Goal: Task Accomplishment & Management: Manage account settings

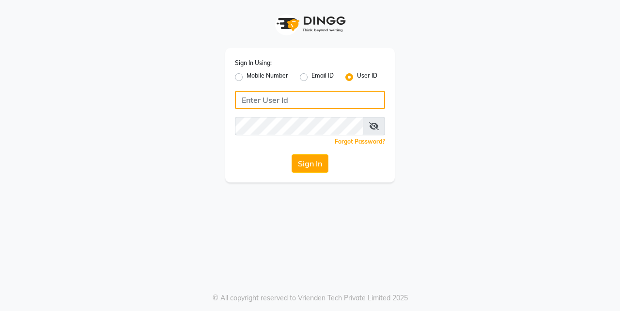
click at [299, 100] on input "Username" at bounding box center [310, 100] width 150 height 18
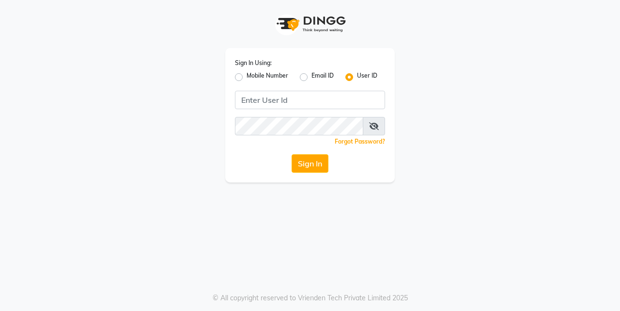
click at [247, 78] on label "Mobile Number" at bounding box center [268, 77] width 42 height 12
click at [247, 78] on input "Mobile Number" at bounding box center [250, 74] width 6 height 6
radio input "true"
radio input "false"
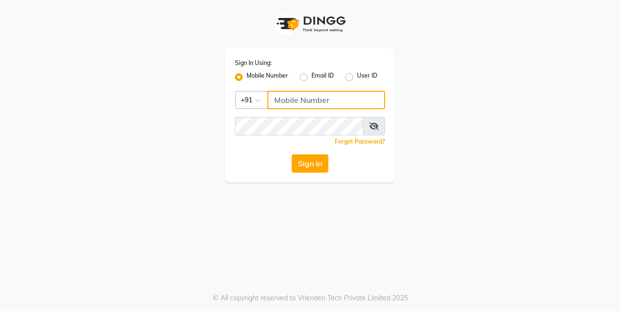
click at [286, 94] on input "Username" at bounding box center [326, 100] width 118 height 18
type input "9833248923"
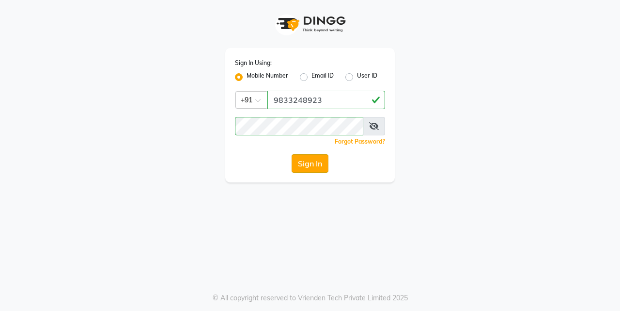
click at [322, 163] on button "Sign In" at bounding box center [310, 163] width 37 height 18
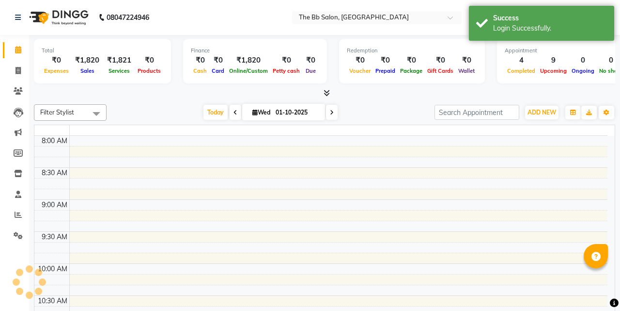
select select "en"
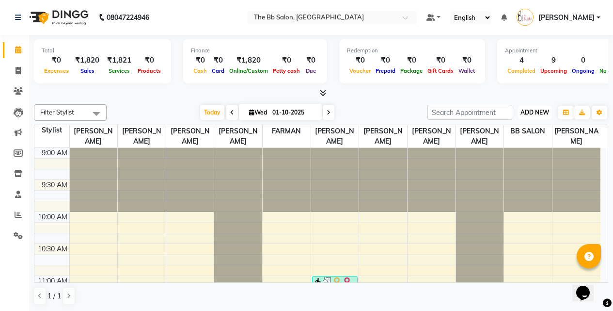
click at [533, 115] on span "ADD NEW" at bounding box center [534, 112] width 29 height 7
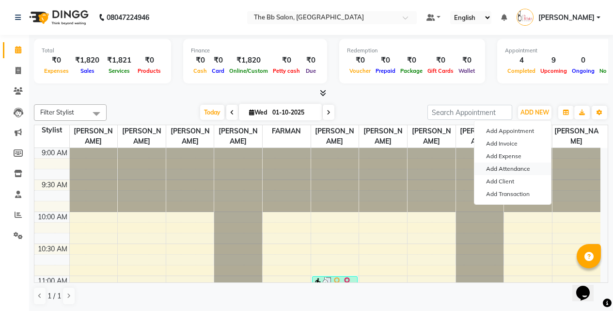
click at [500, 171] on link "Add Attendance" at bounding box center [512, 168] width 77 height 13
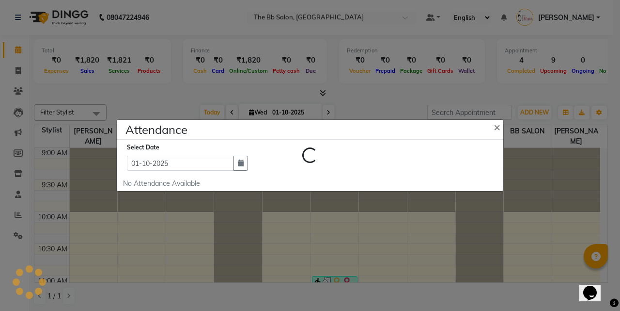
select select "W"
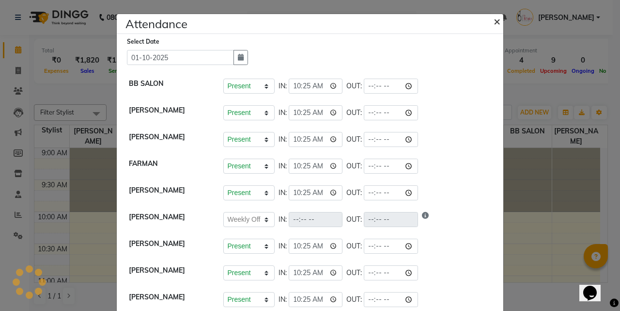
click at [494, 21] on span "×" at bounding box center [497, 21] width 7 height 15
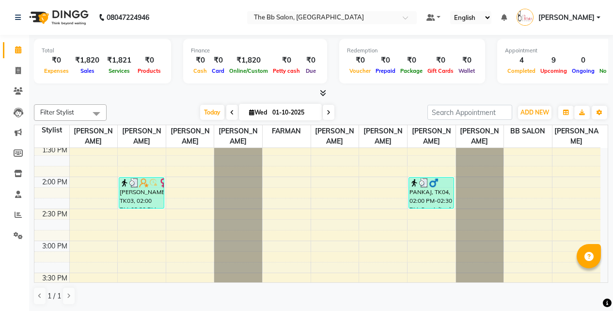
scroll to position [484, 0]
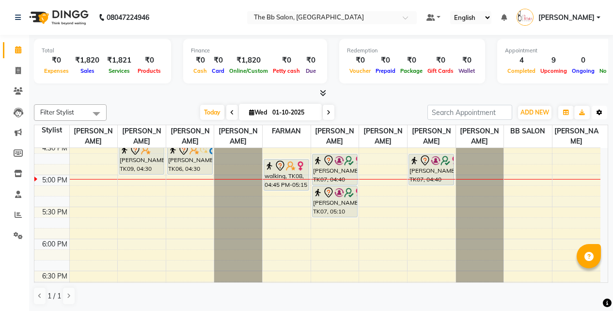
click at [606, 110] on button "Toggle Dropdown" at bounding box center [600, 113] width 16 height 14
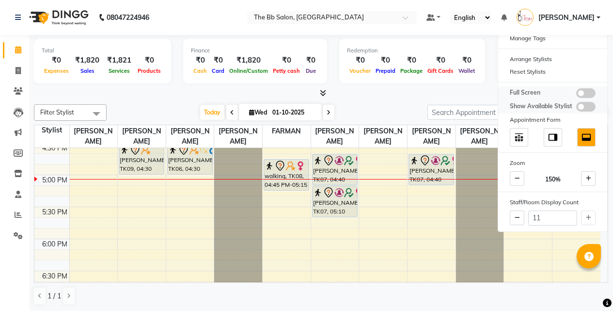
click at [586, 105] on span at bounding box center [585, 107] width 19 height 10
click at [576, 108] on input "checkbox" at bounding box center [576, 108] width 0 height 0
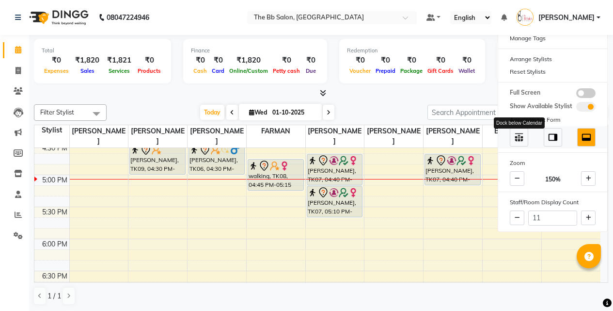
click at [524, 140] on img at bounding box center [519, 137] width 11 height 11
click at [476, 92] on div at bounding box center [321, 93] width 574 height 10
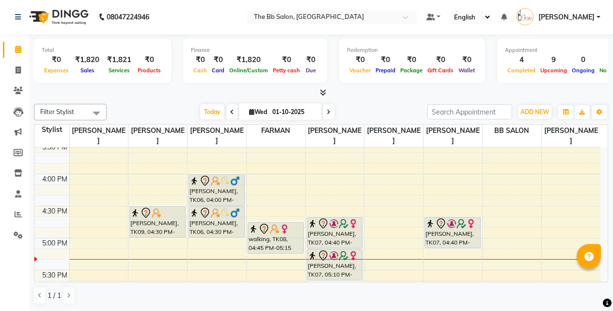
scroll to position [436, 0]
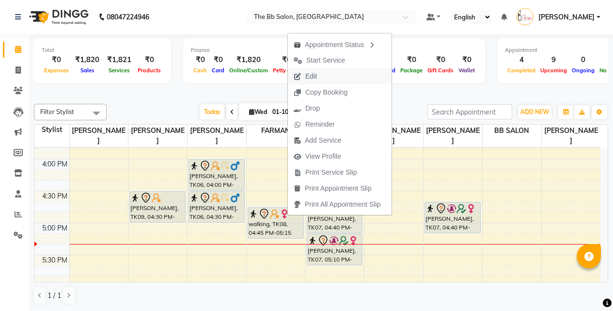
click at [304, 73] on span "Edit" at bounding box center [305, 76] width 35 height 16
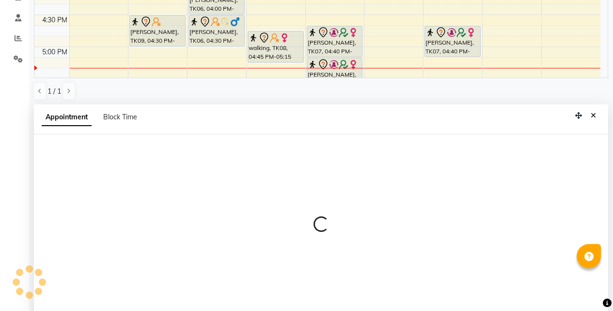
scroll to position [190, 0]
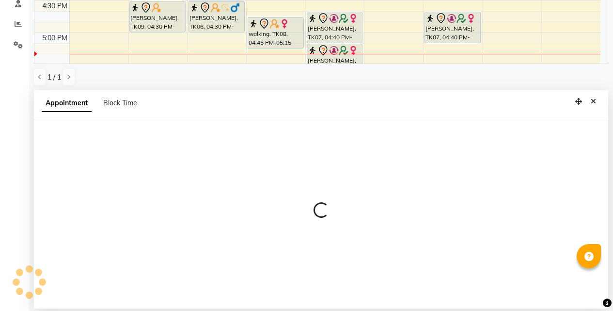
select select "83521"
select select "tentative"
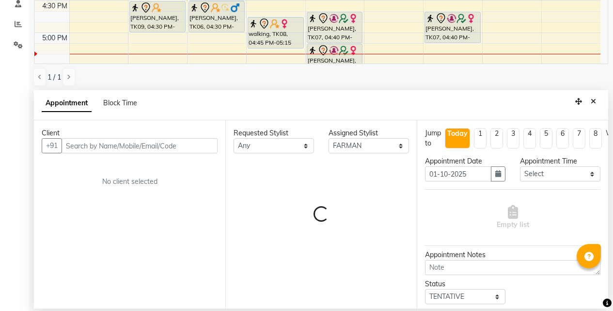
scroll to position [512, 0]
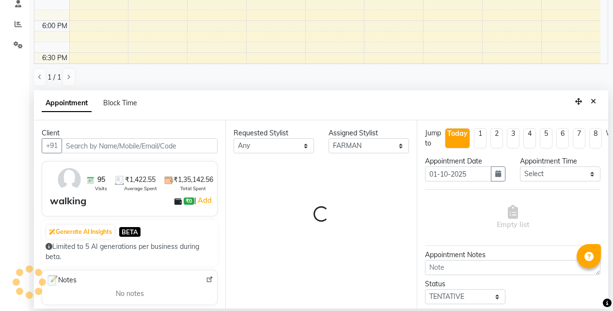
select select "3065"
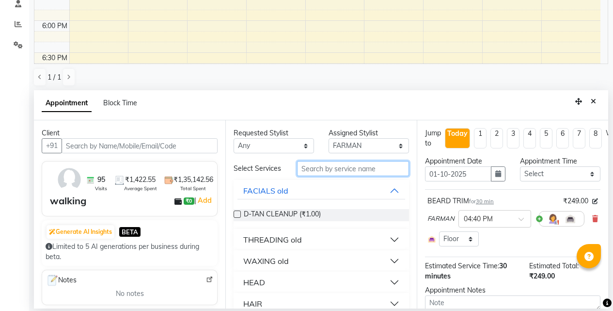
click at [314, 168] on input "text" at bounding box center [353, 168] width 112 height 15
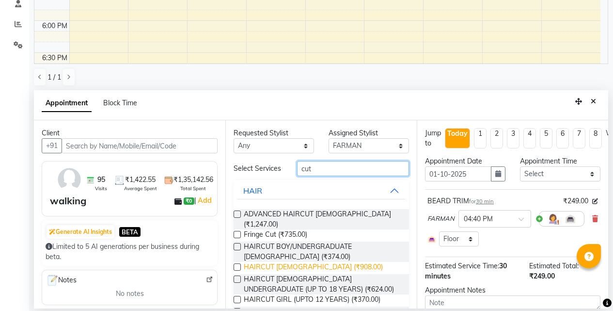
scroll to position [44, 0]
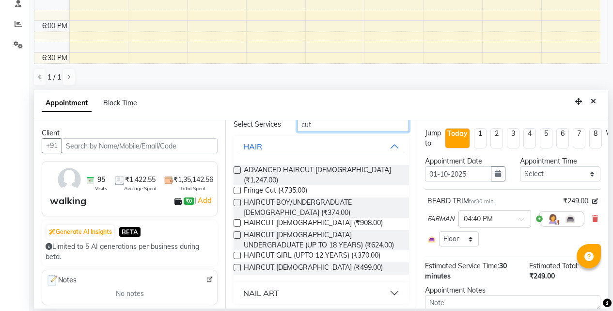
type input "cut"
click at [236, 266] on label at bounding box center [237, 267] width 7 height 7
click at [236, 266] on input "checkbox" at bounding box center [237, 268] width 6 height 6
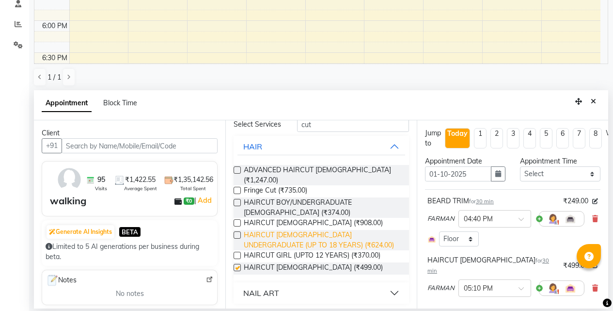
scroll to position [2, 0]
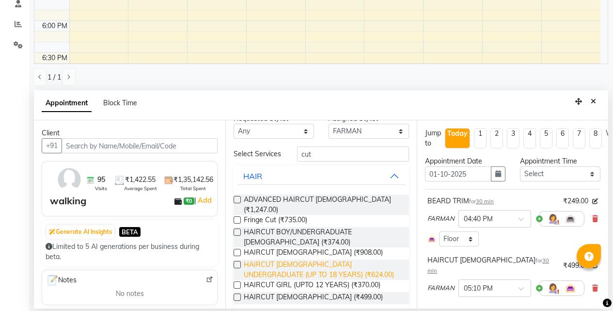
checkbox input "false"
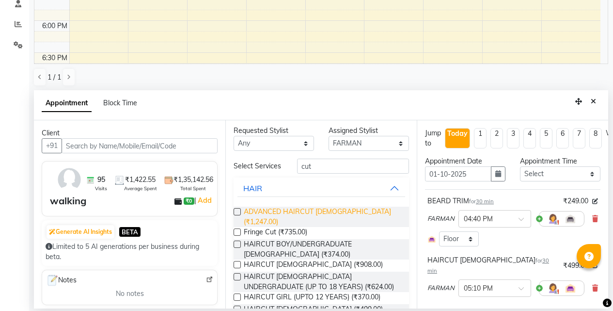
scroll to position [0, 0]
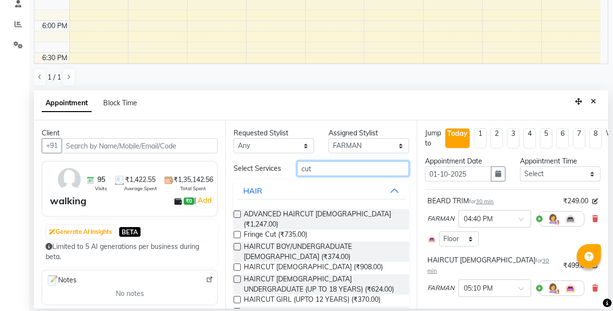
drag, startPoint x: 329, startPoint y: 172, endPoint x: 242, endPoint y: 173, distance: 87.7
click at [249, 172] on div "Select Services cut" at bounding box center [321, 168] width 190 height 15
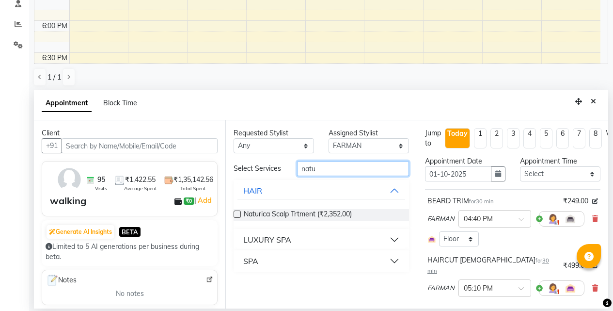
type input "natu"
click at [265, 239] on div "LUXURY SPA" at bounding box center [267, 240] width 48 height 12
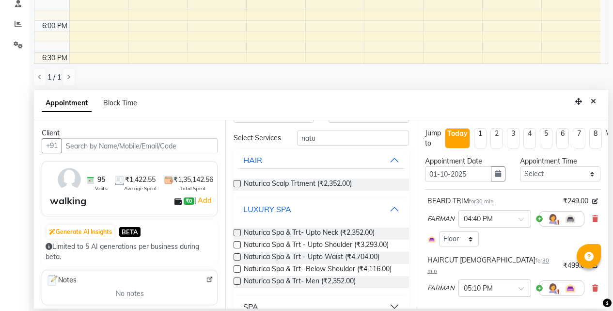
scroll to position [52, 0]
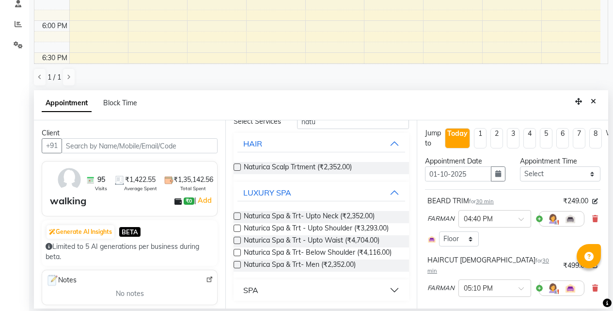
click at [248, 289] on div "SPA" at bounding box center [250, 290] width 15 height 12
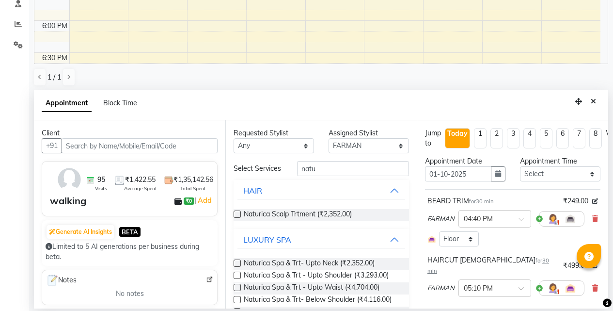
scroll to position [115, 0]
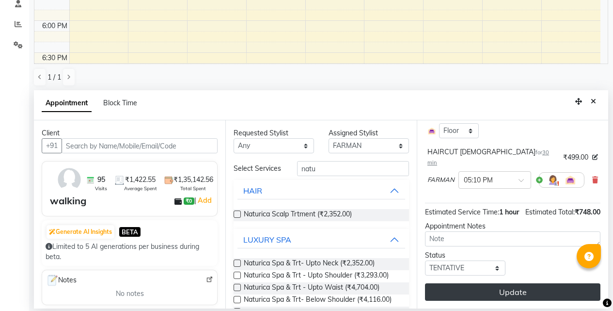
click at [517, 289] on button "Update" at bounding box center [512, 291] width 175 height 17
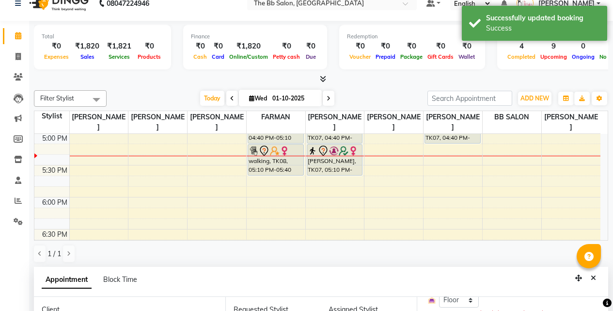
scroll to position [0, 0]
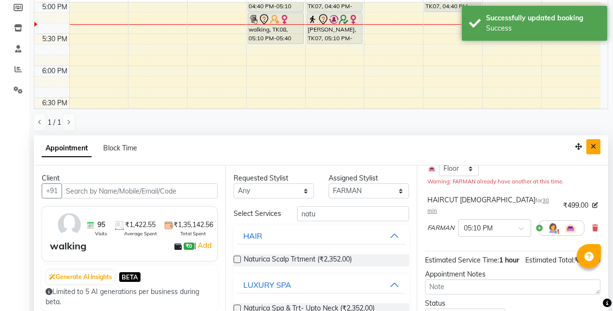
click at [590, 147] on button "Close" at bounding box center [593, 146] width 14 height 15
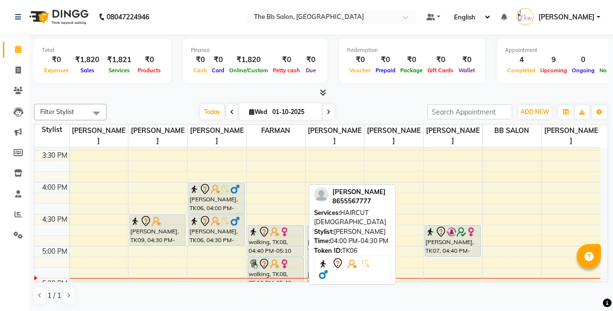
scroll to position [415, 0]
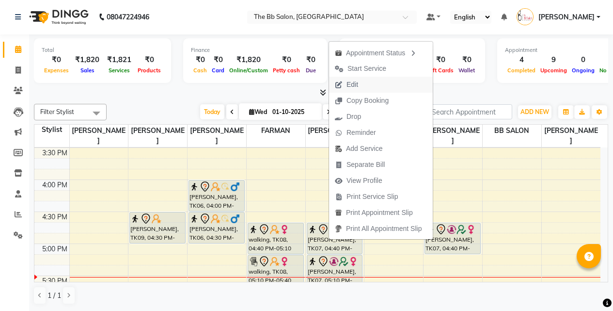
click at [351, 79] on span "Edit" at bounding box center [346, 85] width 35 height 16
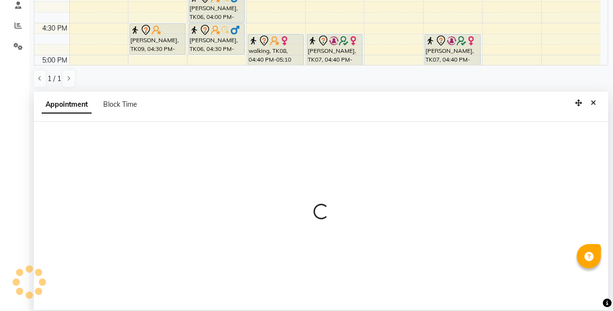
scroll to position [190, 0]
select select "tentative"
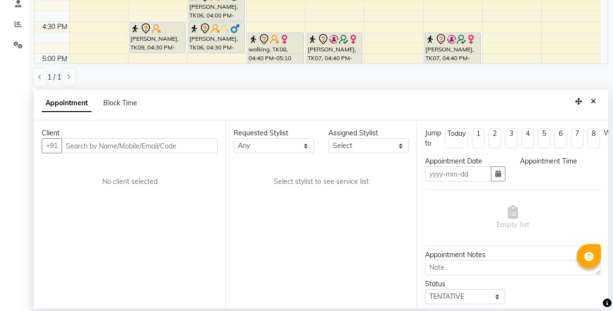
type input "01-10-2025"
select select "83516"
select select "1000"
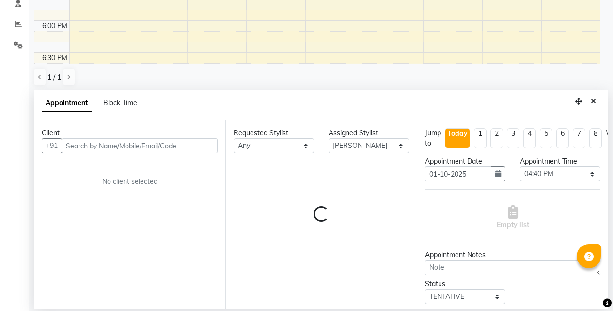
select select "3065"
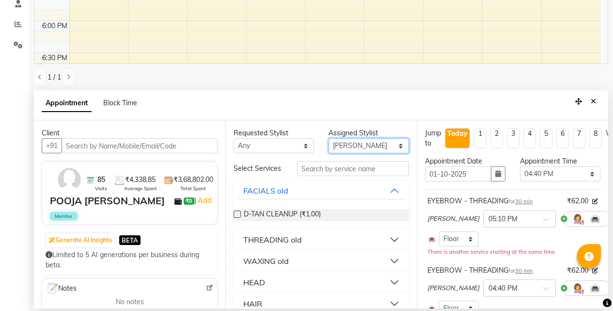
click at [358, 148] on select "Select BB SALON DIPALI EKTA FARMAN GOUSIYA SHAIKH MANGESH TAVARE Nazim Shaikh R…" at bounding box center [368, 145] width 80 height 15
select select "83660"
click at [328, 138] on select "Select BB SALON DIPALI EKTA FARMAN GOUSIYA SHAIKH MANGESH TAVARE Nazim Shaikh R…" at bounding box center [368, 145] width 80 height 15
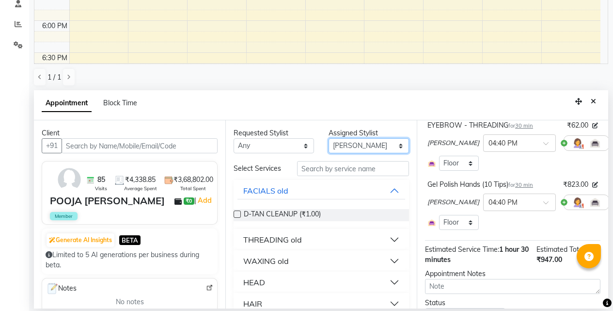
scroll to position [145, 0]
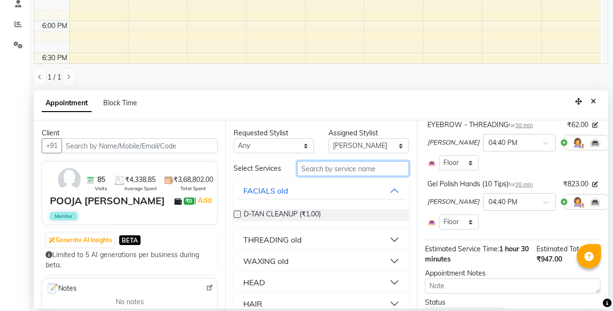
click at [323, 168] on input "text" at bounding box center [353, 168] width 112 height 15
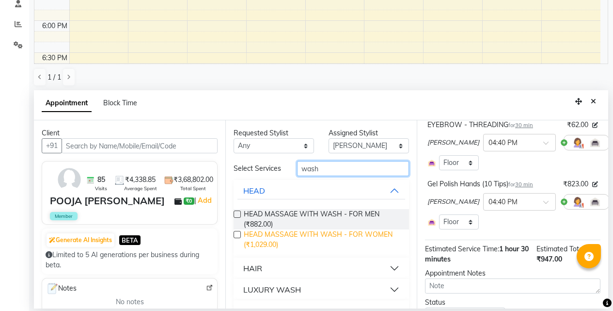
scroll to position [26, 0]
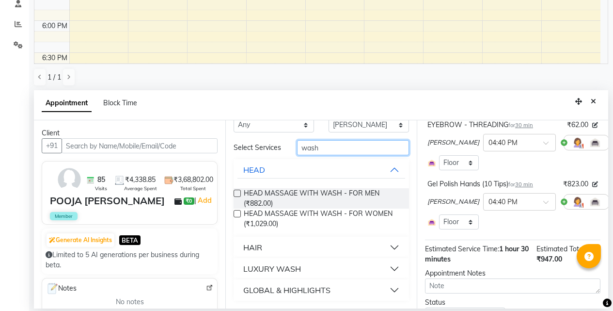
type input "wash"
click at [249, 246] on div "HAIR" at bounding box center [252, 247] width 19 height 12
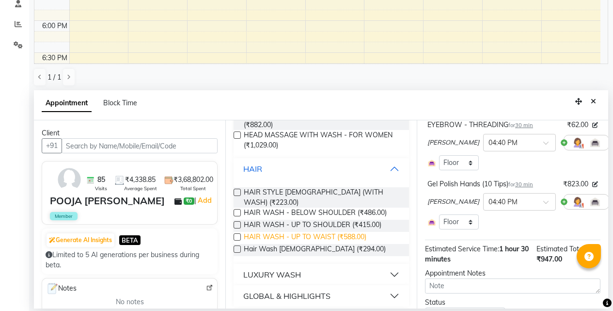
scroll to position [102, 0]
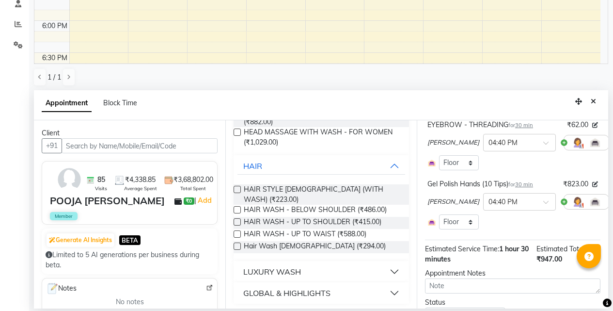
click at [235, 218] on label at bounding box center [237, 221] width 7 height 7
click at [235, 219] on input "checkbox" at bounding box center [237, 222] width 6 height 6
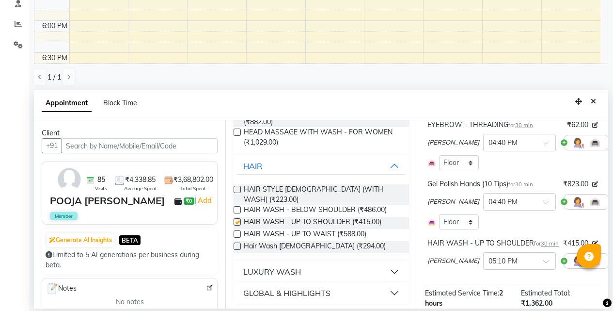
checkbox input "false"
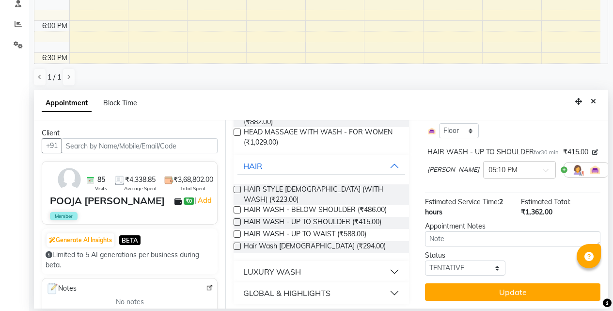
scroll to position [258, 0]
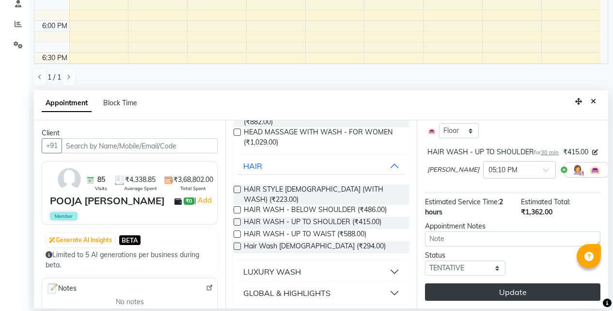
click at [490, 286] on button "Update" at bounding box center [512, 291] width 175 height 17
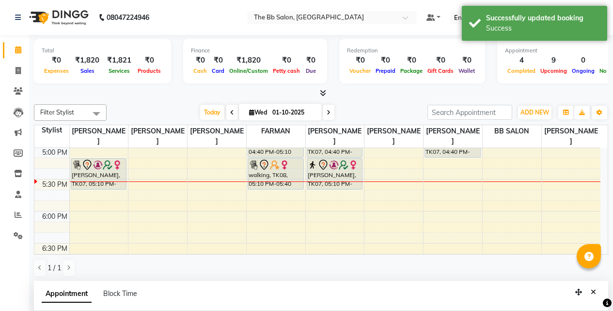
scroll to position [190, 0]
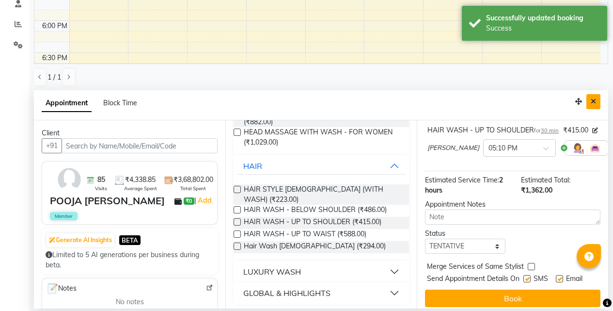
click at [595, 103] on icon "Close" at bounding box center [593, 101] width 5 height 7
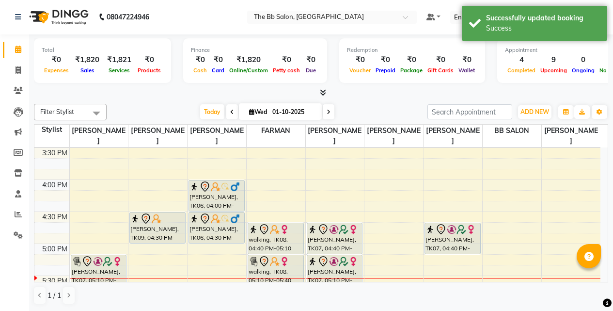
scroll to position [367, 0]
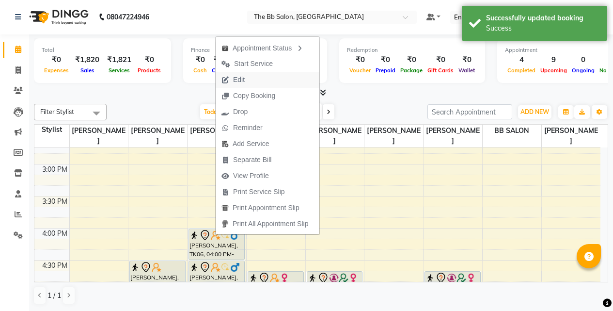
click at [250, 78] on span "Edit" at bounding box center [233, 80] width 35 height 16
select select "tentative"
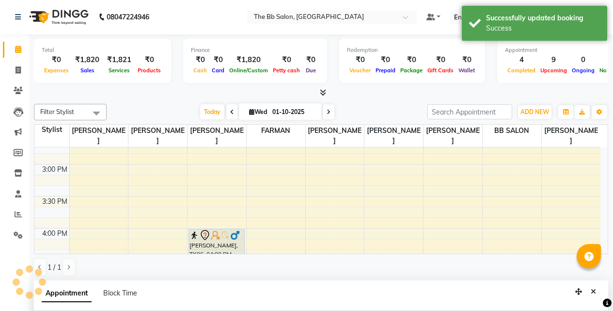
type input "01-10-2025"
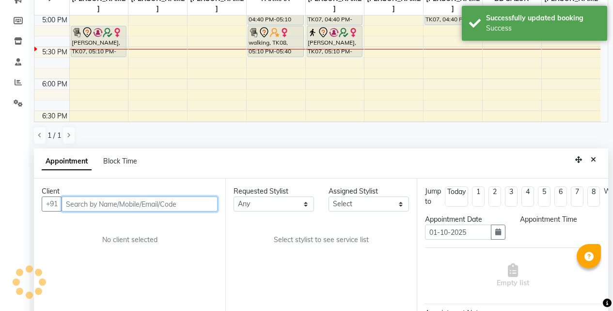
select select "960"
select select "83659"
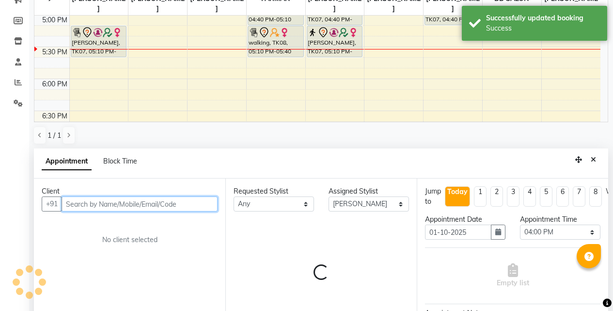
select select "3065"
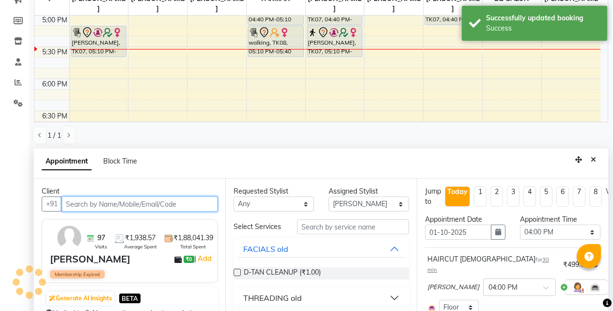
scroll to position [190, 0]
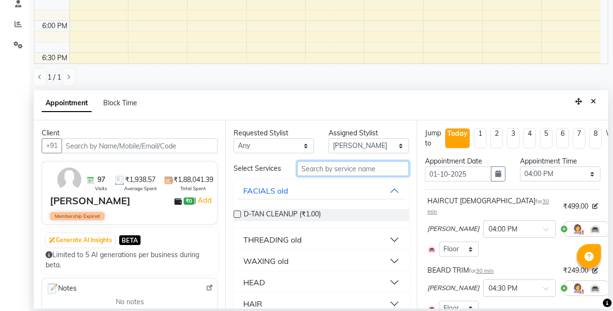
click at [330, 172] on input "text" at bounding box center [353, 168] width 112 height 15
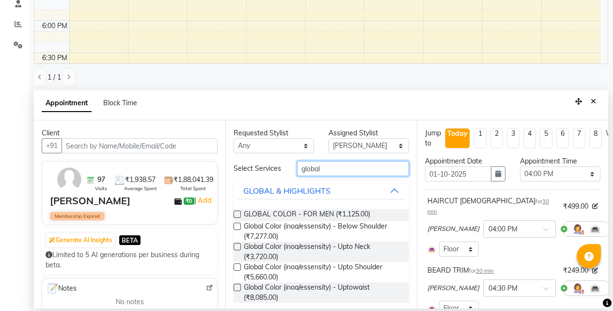
type input "global"
click at [228, 217] on div "Requested Stylist Any BB SALON DIPALI EKTA FARMAN GOUSIYA SHAIKH MANGESH TAVARE…" at bounding box center [320, 214] width 191 height 188
click at [240, 221] on div "GLOBAL COLOR - FOR MEN (₹1,125.00)" at bounding box center [321, 215] width 175 height 12
click at [236, 218] on label at bounding box center [237, 213] width 7 height 7
click at [236, 218] on input "checkbox" at bounding box center [237, 215] width 6 height 6
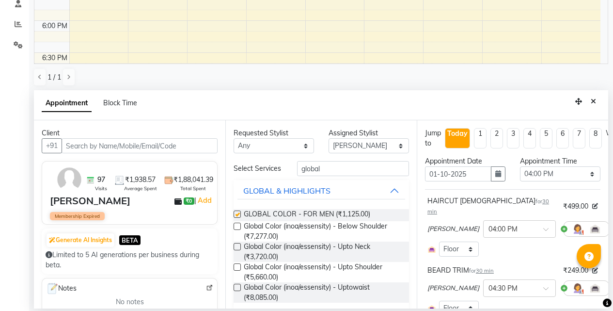
checkbox input "false"
drag, startPoint x: 333, startPoint y: 172, endPoint x: 191, endPoint y: 172, distance: 141.5
click at [191, 172] on div "Client +91 97 Visits ₹1,938.57 Average Spent ₹1,88,041.39 Total Spent VIKASH KA…" at bounding box center [321, 214] width 574 height 188
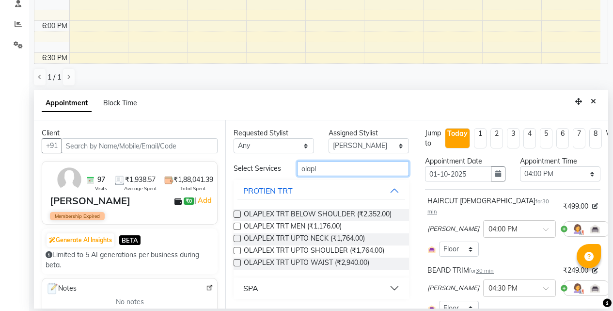
type input "olapl"
click at [236, 224] on label at bounding box center [237, 225] width 7 height 7
click at [236, 224] on input "checkbox" at bounding box center [237, 227] width 6 height 6
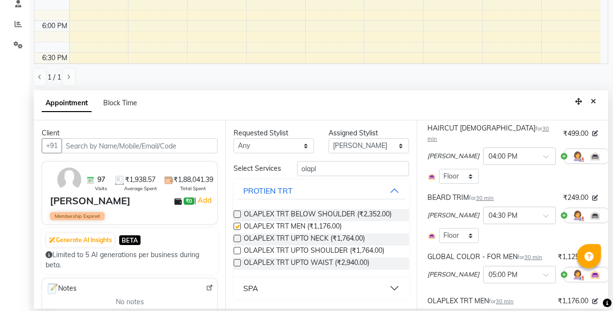
checkbox input "false"
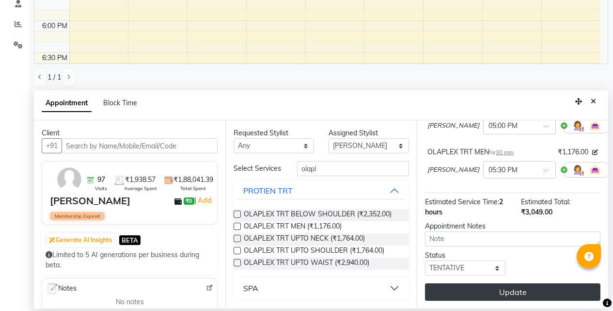
click at [479, 283] on button "Update" at bounding box center [512, 291] width 175 height 17
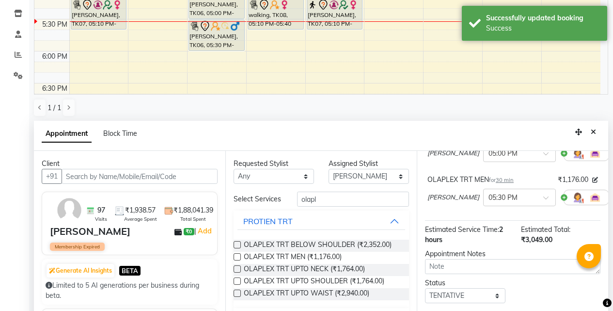
scroll to position [190, 0]
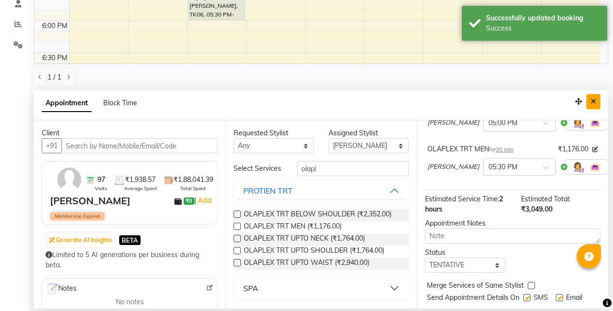
click at [598, 104] on button "Close" at bounding box center [593, 101] width 14 height 15
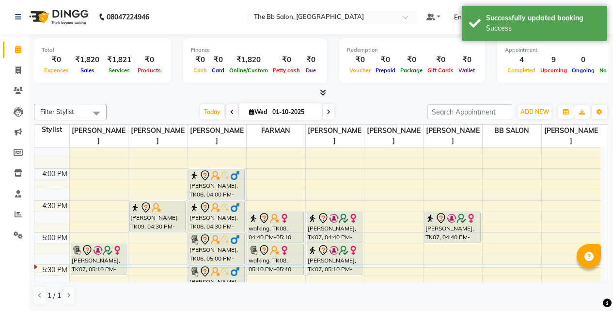
scroll to position [415, 0]
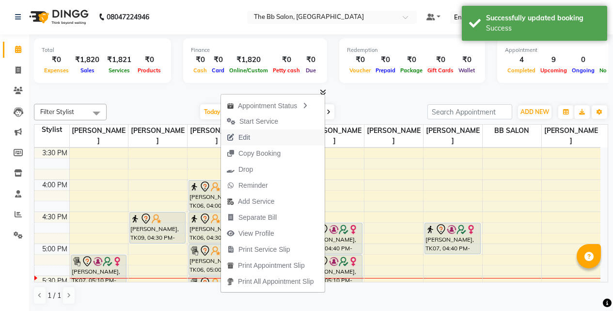
click at [243, 135] on span "Edit" at bounding box center [244, 137] width 12 height 10
select select "tentative"
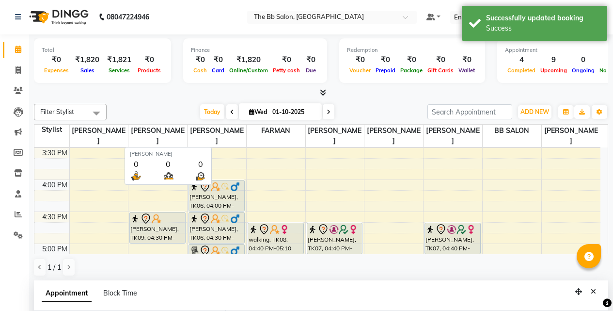
type input "01-10-2025"
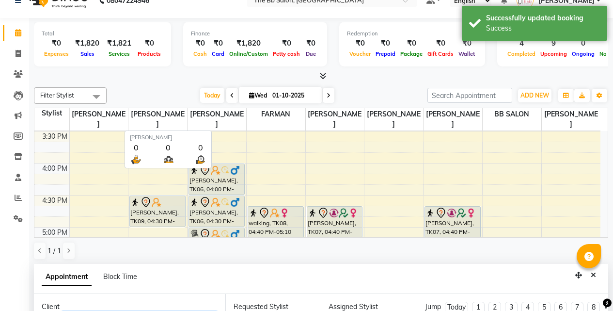
select select "83659"
select select "960"
select select "3065"
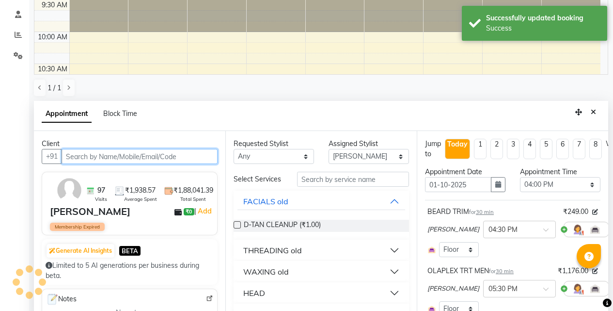
scroll to position [181, 0]
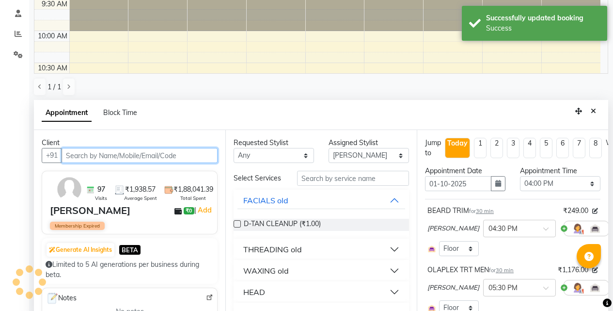
select select "3065"
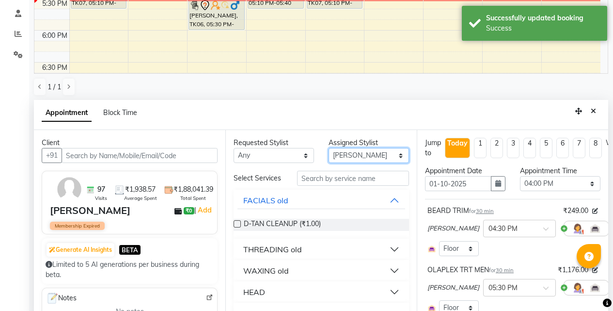
click at [344, 156] on select "Select BB SALON DIPALI EKTA FARMAN GOUSIYA SHAIKH MANGESH TAVARE Nazim Shaikh R…" at bounding box center [368, 155] width 80 height 15
select select "83524"
click at [328, 148] on select "Select BB SALON DIPALI EKTA FARMAN GOUSIYA SHAIKH MANGESH TAVARE Nazim Shaikh R…" at bounding box center [368, 155] width 80 height 15
click at [321, 184] on input "text" at bounding box center [353, 178] width 112 height 15
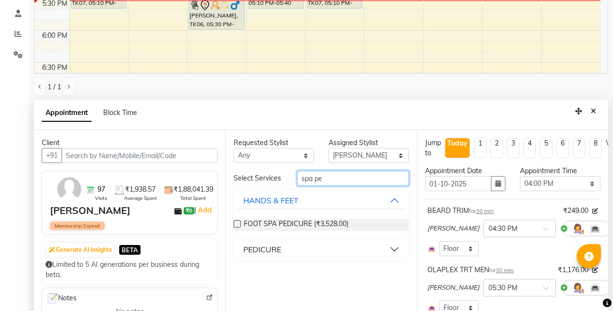
type input "spa pe"
click at [276, 247] on div "PEDICURE" at bounding box center [262, 249] width 38 height 12
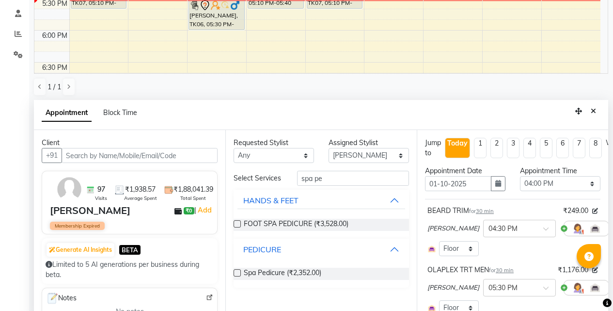
scroll to position [190, 0]
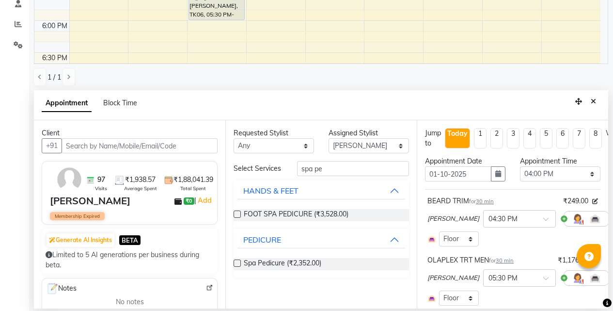
click at [234, 266] on label at bounding box center [237, 262] width 7 height 7
click at [234, 266] on input "checkbox" at bounding box center [237, 264] width 6 height 6
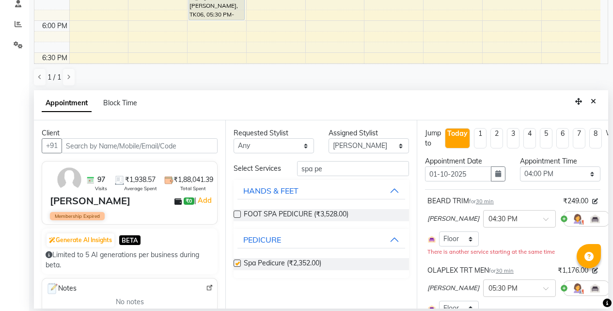
checkbox input "false"
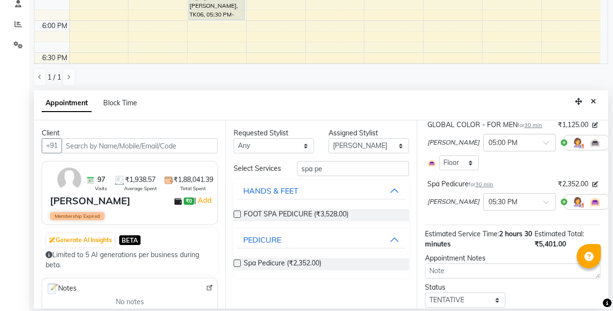
scroll to position [291, 0]
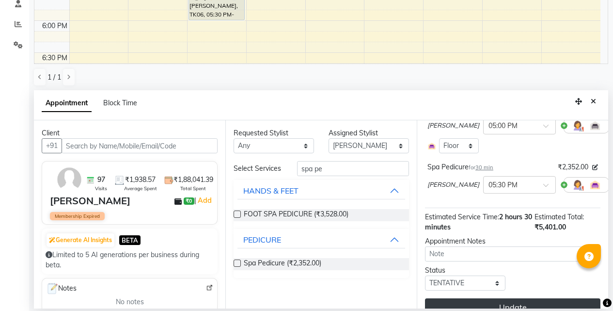
click at [490, 298] on button "Update" at bounding box center [512, 306] width 175 height 17
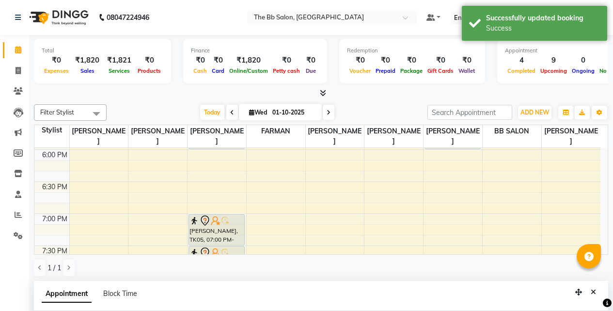
scroll to position [706, 0]
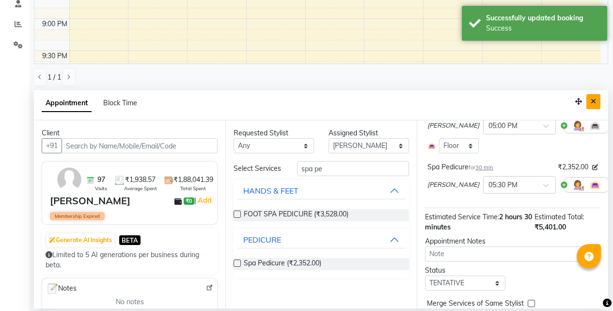
click at [599, 101] on button "Close" at bounding box center [593, 101] width 14 height 15
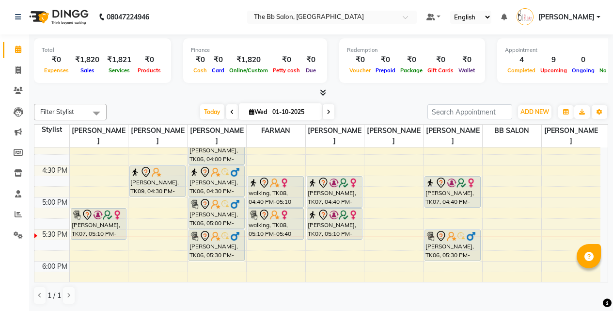
scroll to position [464, 0]
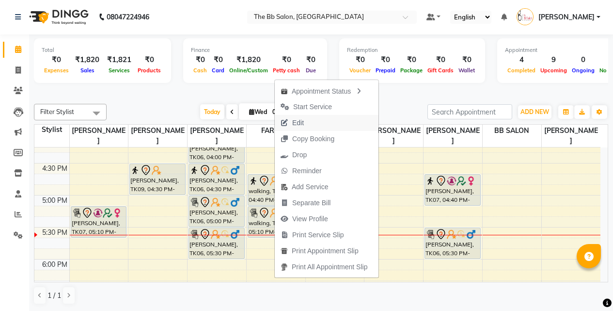
click at [294, 120] on span "Edit" at bounding box center [298, 123] width 12 height 10
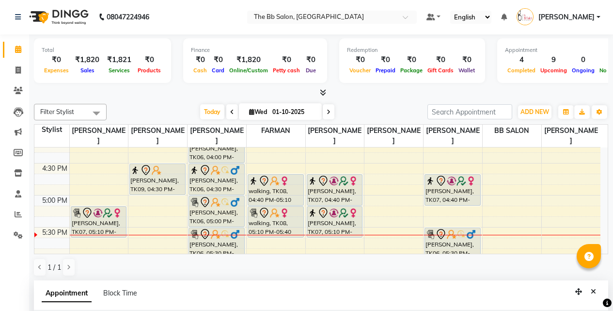
select select "tentative"
type input "01-10-2025"
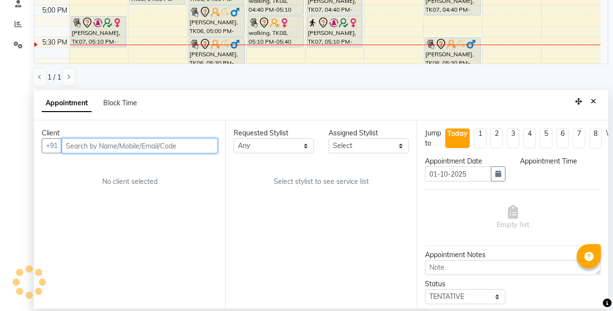
select select "83521"
select select "1000"
select select "3065"
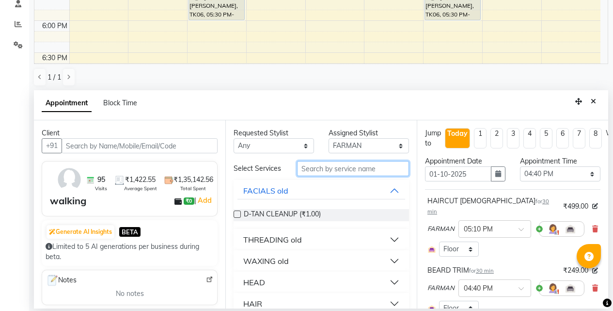
click at [331, 170] on input "text" at bounding box center [353, 168] width 112 height 15
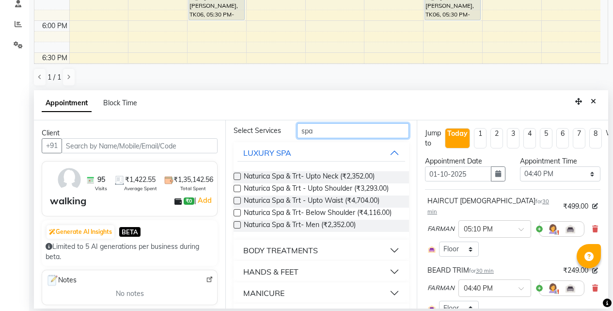
scroll to position [89, 0]
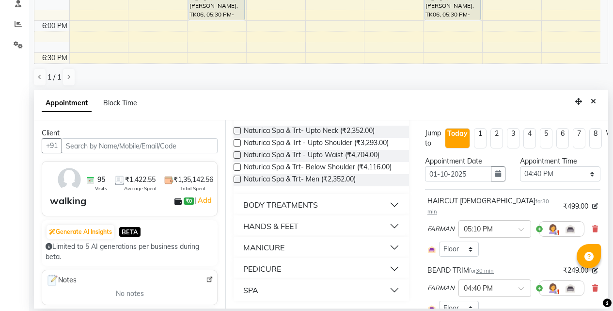
type input "spa"
click at [252, 292] on div "SPA" at bounding box center [250, 290] width 15 height 12
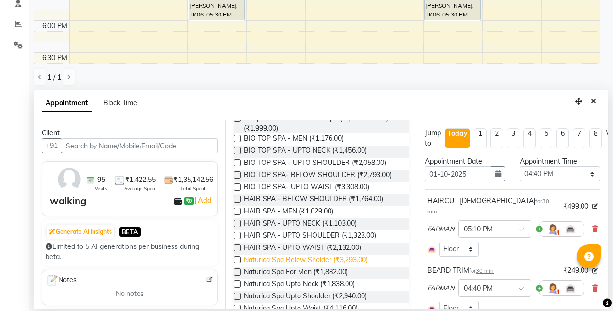
scroll to position [282, 0]
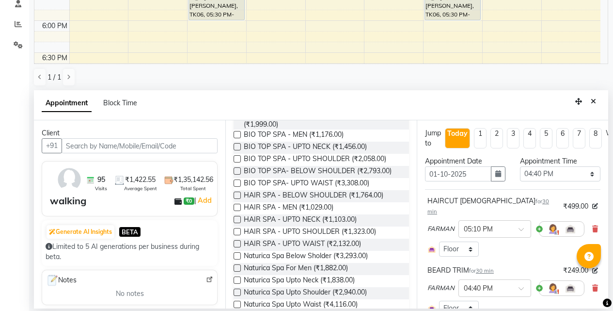
click at [237, 271] on label at bounding box center [237, 267] width 7 height 7
click at [237, 272] on input "checkbox" at bounding box center [237, 269] width 6 height 6
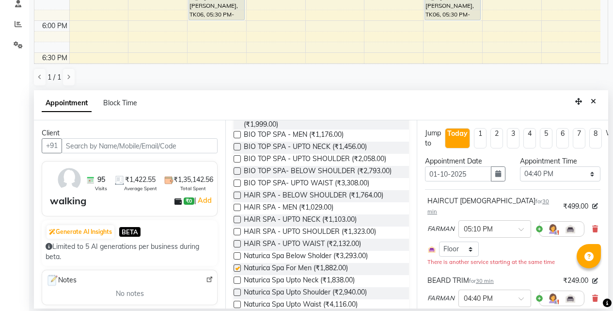
checkbox input "false"
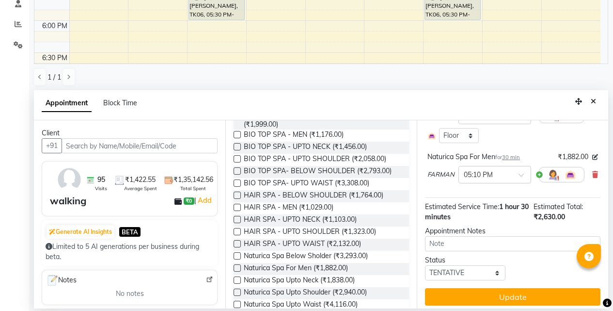
scroll to position [185, 0]
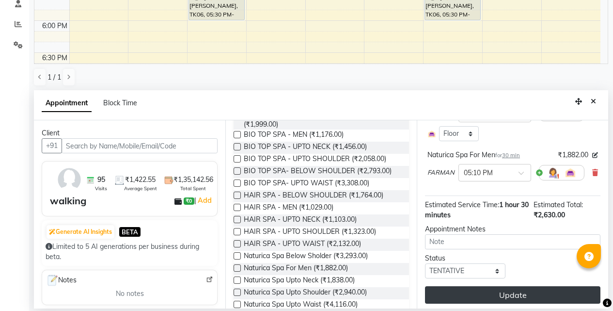
click at [482, 286] on button "Update" at bounding box center [512, 294] width 175 height 17
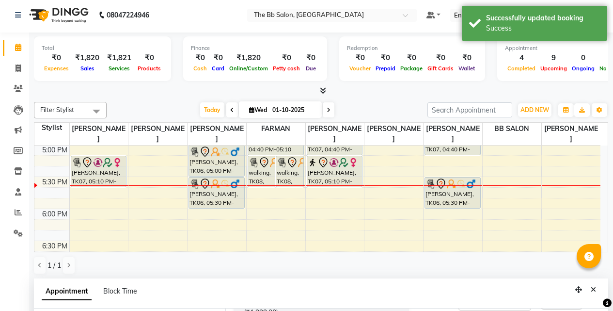
scroll to position [0, 0]
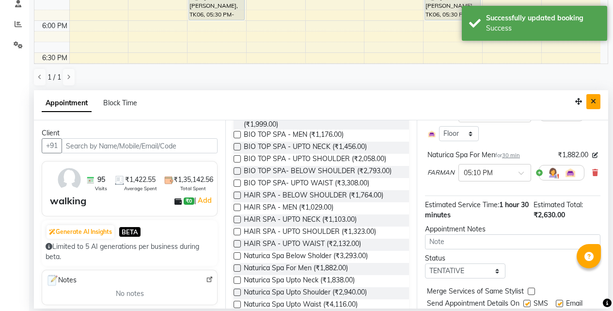
click at [595, 102] on icon "Close" at bounding box center [593, 101] width 5 height 7
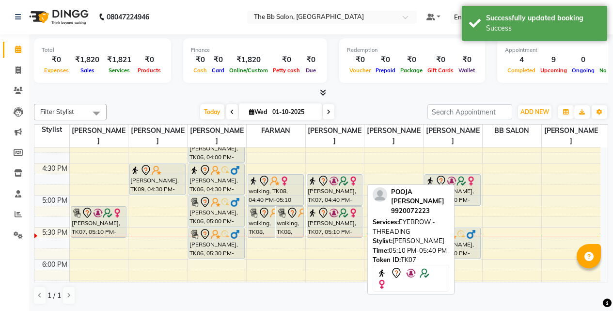
scroll to position [415, 0]
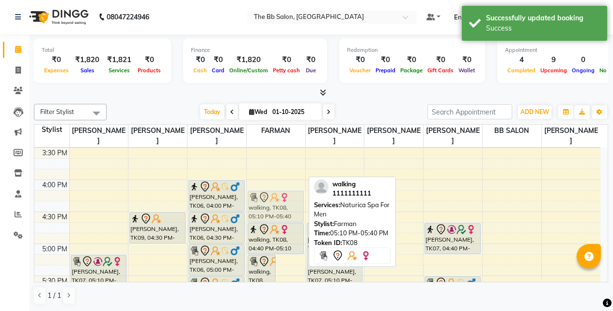
drag, startPoint x: 291, startPoint y: 265, endPoint x: 284, endPoint y: 199, distance: 66.8
click at [284, 199] on div "walking, TK08, 05:10 PM-05:40 PM, HAIRCUT MALE walking, TK08, 05:10 PM-05:40 PM…" at bounding box center [276, 179] width 59 height 895
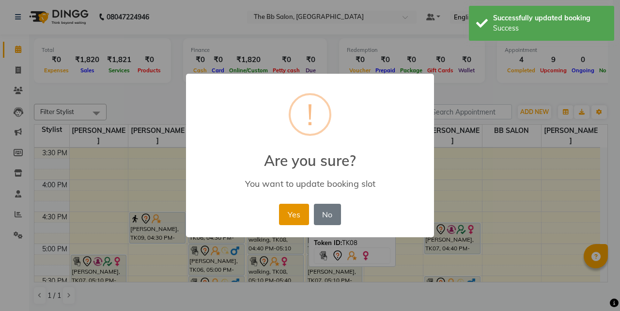
click at [282, 214] on button "Yes" at bounding box center [294, 213] width 30 height 21
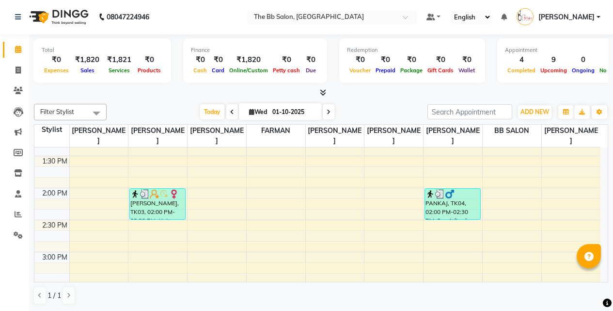
scroll to position [270, 0]
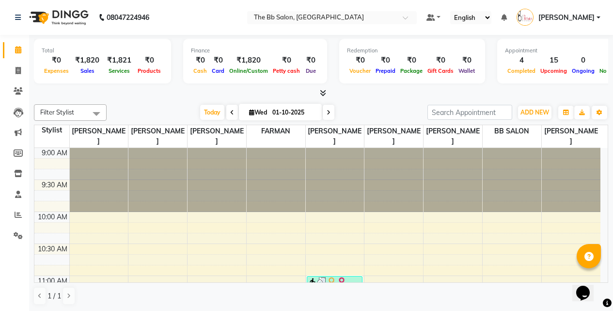
click at [366, 112] on div "[DATE] [DATE]" at bounding box center [266, 112] width 311 height 15
click at [360, 110] on div "[DATE] [DATE]" at bounding box center [266, 112] width 311 height 15
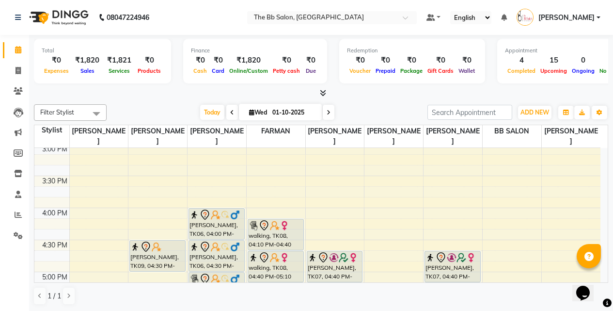
scroll to position [436, 0]
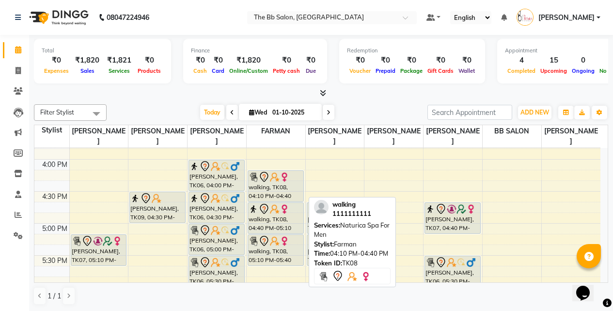
click at [268, 189] on div "walking, TK08, 04:10 PM-04:40 PM, Naturica Spa For Men" at bounding box center [275, 186] width 55 height 31
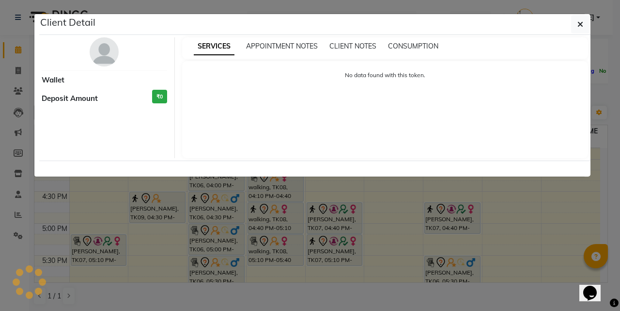
select select "7"
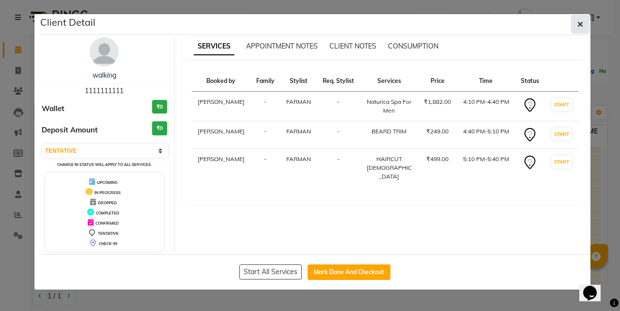
click at [582, 27] on icon "button" at bounding box center [581, 24] width 6 height 8
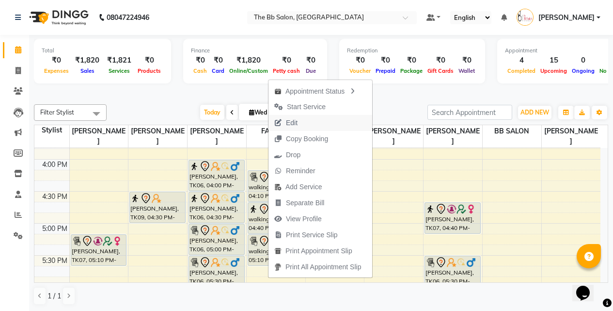
click at [296, 124] on span "Edit" at bounding box center [292, 123] width 12 height 10
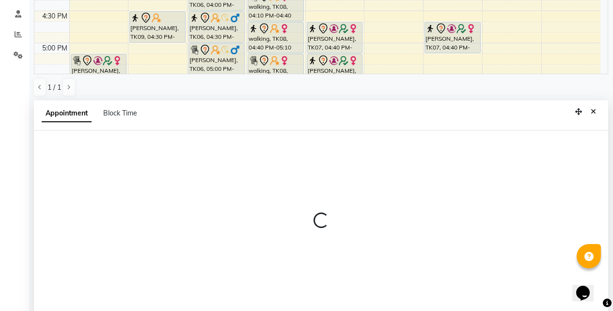
scroll to position [190, 0]
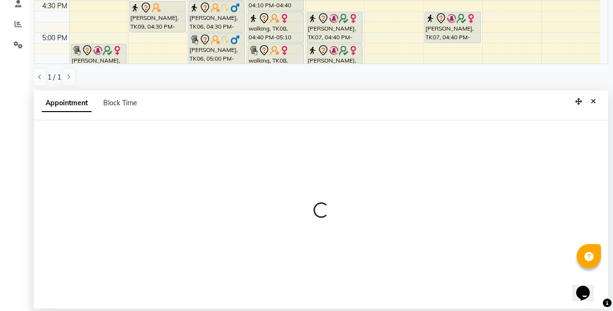
select select "tentative"
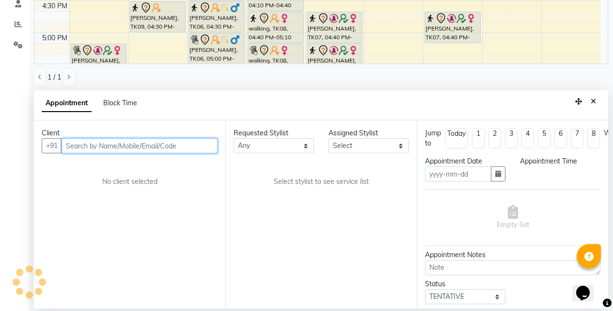
type input "01-10-2025"
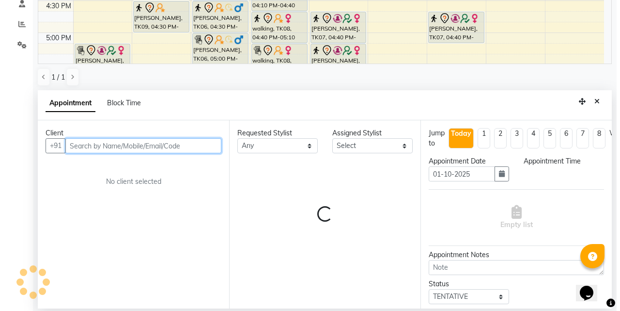
scroll to position [576, 0]
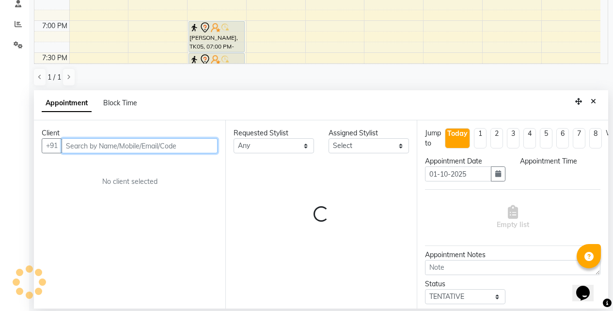
select select "83521"
select select "970"
select select "3065"
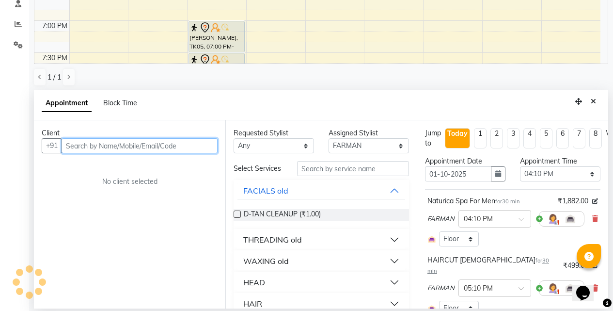
click at [162, 149] on input "text" at bounding box center [140, 145] width 156 height 15
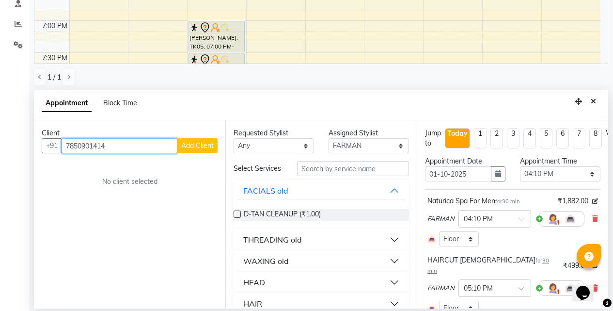
type input "7850901414"
click at [206, 145] on span "Add Client" at bounding box center [197, 145] width 32 height 9
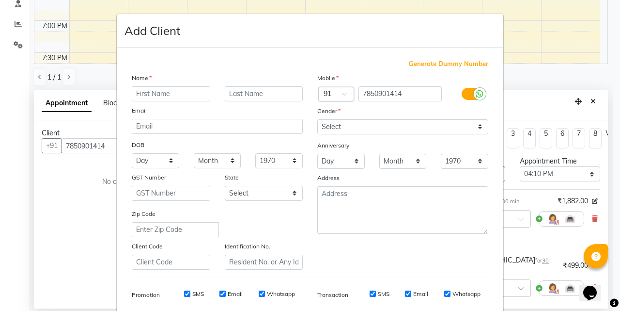
click at [139, 93] on input "text" at bounding box center [171, 93] width 78 height 15
type input "sunil"
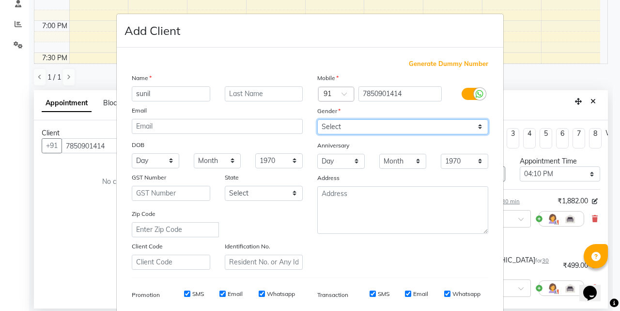
click at [348, 128] on select "Select Male Female Other Prefer Not To Say" at bounding box center [402, 126] width 171 height 15
select select "male"
click at [317, 119] on select "Select Male Female Other Prefer Not To Say" at bounding box center [402, 126] width 171 height 15
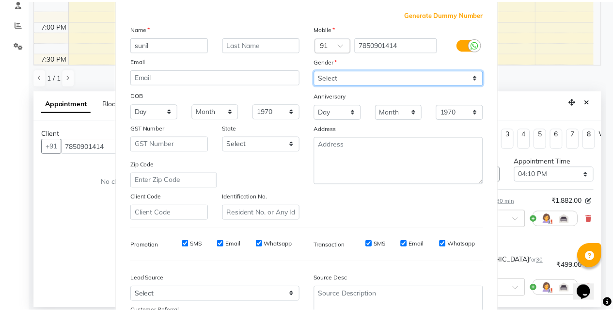
scroll to position [137, 0]
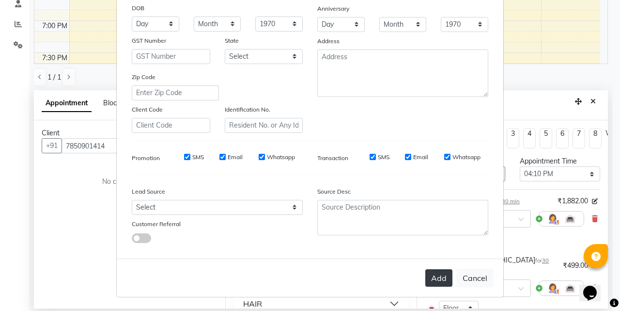
click at [434, 275] on button "Add" at bounding box center [438, 277] width 27 height 17
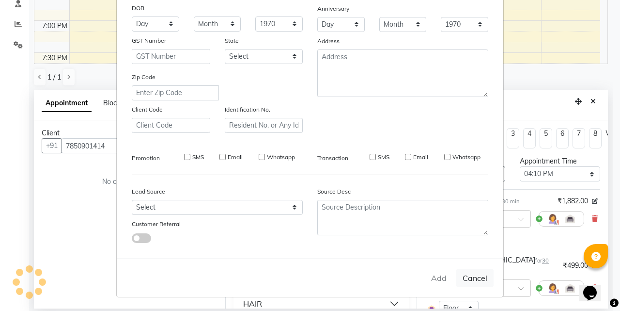
type input "78******14"
select select
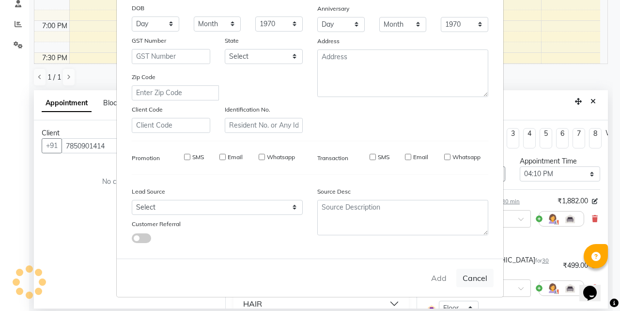
select select
checkbox input "false"
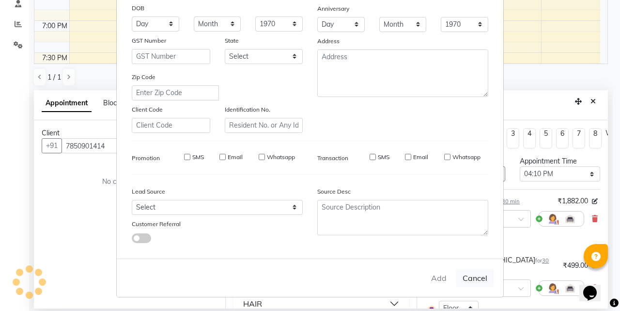
checkbox input "false"
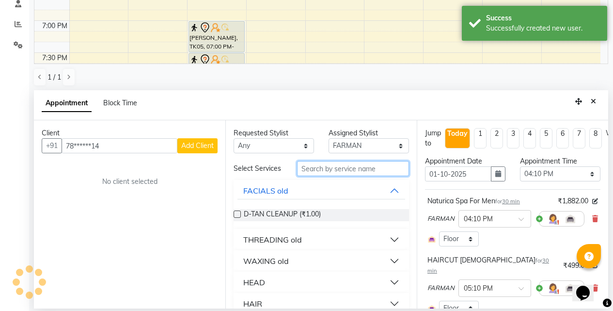
click at [320, 176] on input "text" at bounding box center [353, 168] width 112 height 15
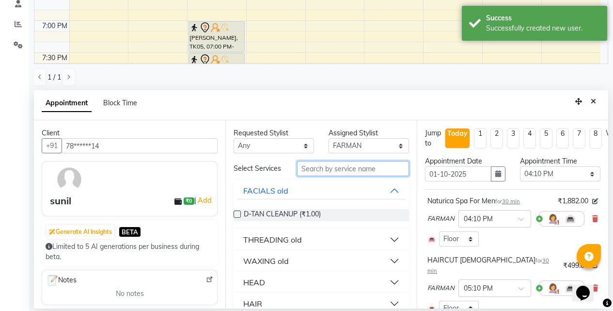
click at [321, 170] on input "text" at bounding box center [353, 168] width 112 height 15
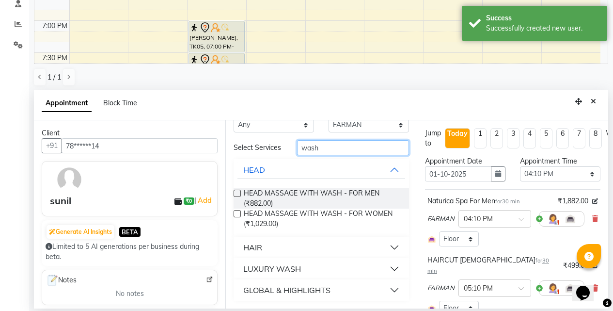
type input "wash"
click at [273, 252] on button "HAIR" at bounding box center [321, 246] width 168 height 17
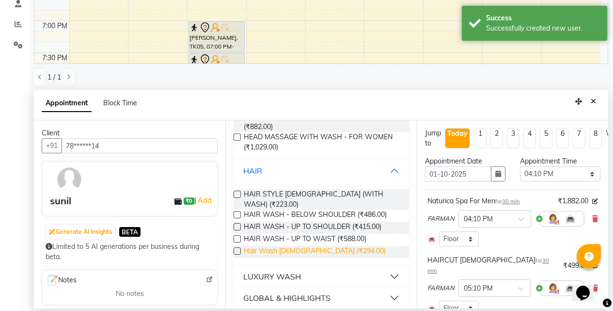
scroll to position [102, 0]
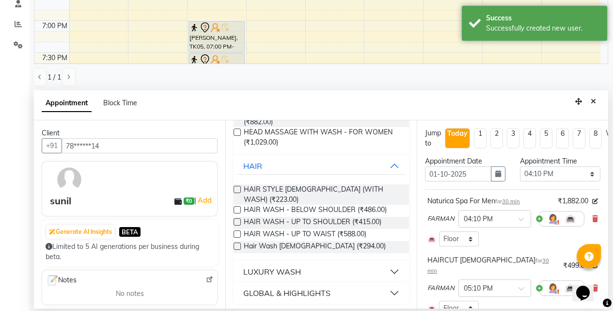
click at [238, 243] on label at bounding box center [237, 245] width 7 height 7
click at [238, 244] on input "checkbox" at bounding box center [237, 247] width 6 height 6
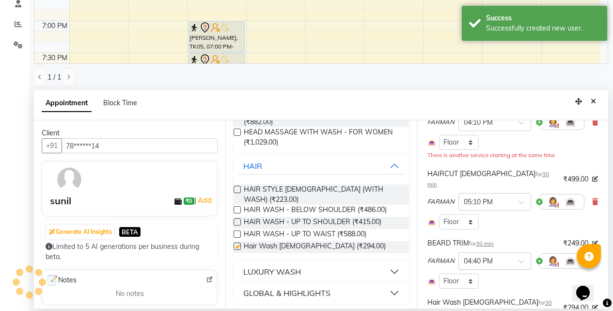
checkbox input "false"
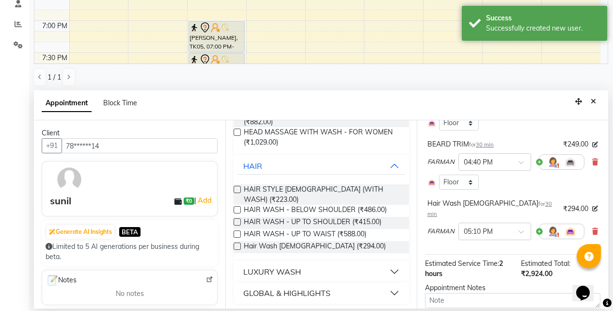
scroll to position [242, 0]
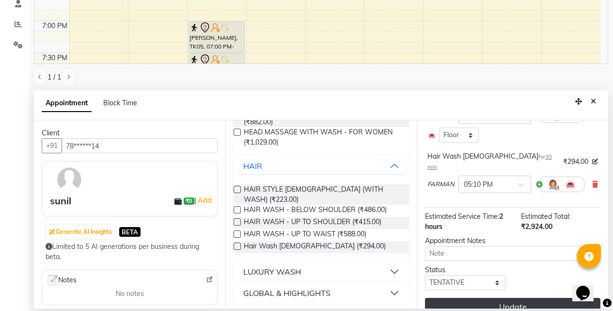
click at [486, 297] on button "Update" at bounding box center [512, 305] width 175 height 17
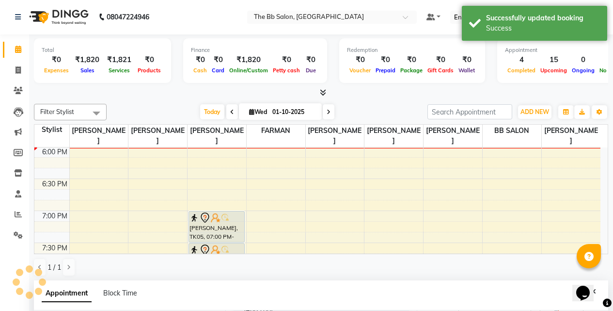
scroll to position [0, 0]
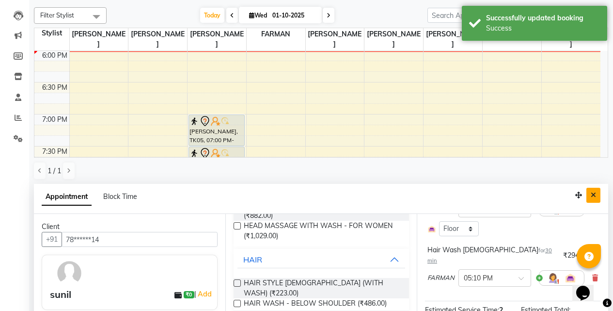
click at [592, 194] on icon "Close" at bounding box center [593, 194] width 5 height 7
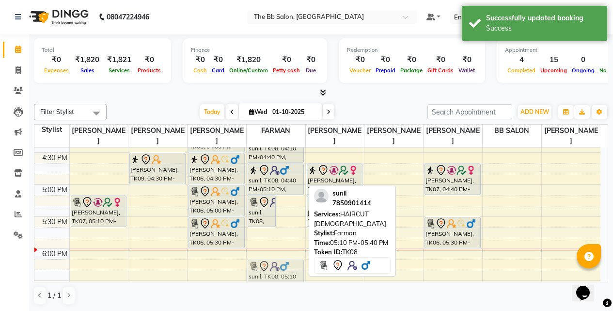
scroll to position [482, 0]
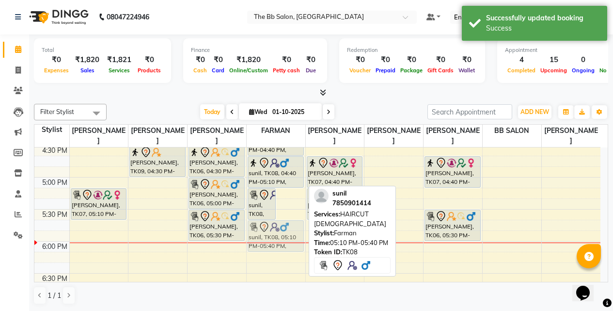
drag, startPoint x: 290, startPoint y: 255, endPoint x: 279, endPoint y: 237, distance: 20.4
click at [279, 237] on div "sunil, TK08, 05:10 PM-05:40 PM, Hair Wash Male sunil, TK08, 05:10 PM-05:40 PM, …" at bounding box center [276, 113] width 59 height 895
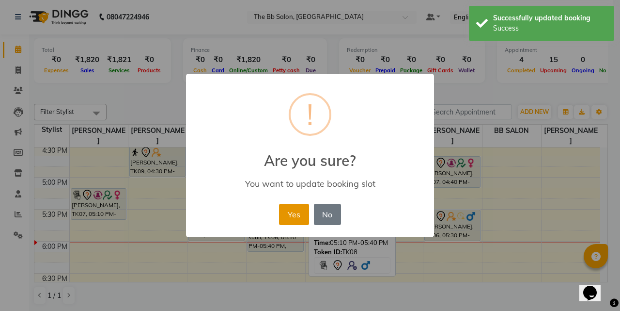
click at [292, 208] on button "Yes" at bounding box center [294, 213] width 30 height 21
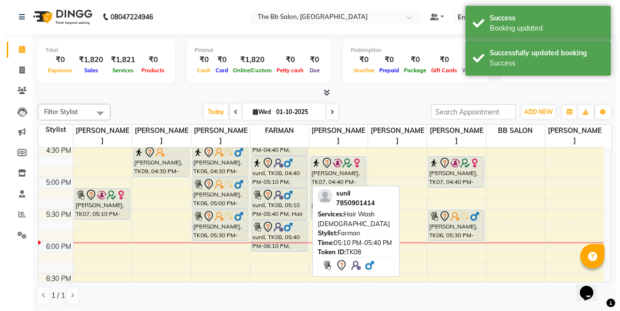
scroll to position [385, 0]
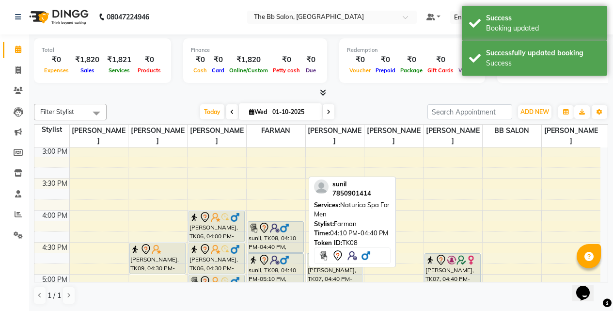
click at [274, 231] on img at bounding box center [275, 228] width 10 height 10
click at [276, 230] on img at bounding box center [275, 228] width 10 height 10
select select "7"
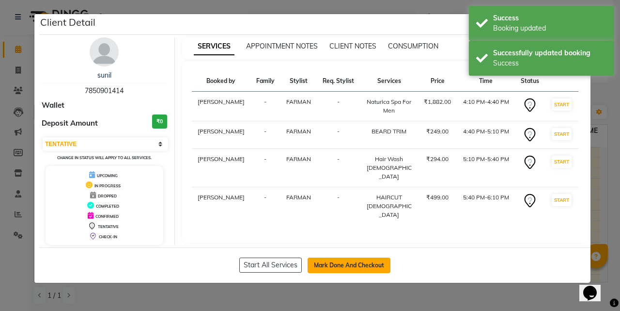
click at [340, 260] on button "Mark Done And Checkout" at bounding box center [349, 265] width 83 height 16
select select "service"
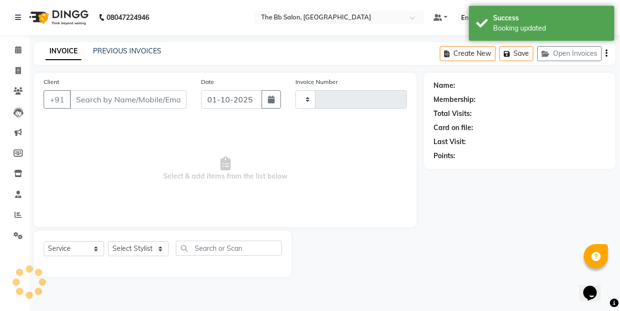
type input "3996"
select select "6231"
type input "78******14"
select select "83521"
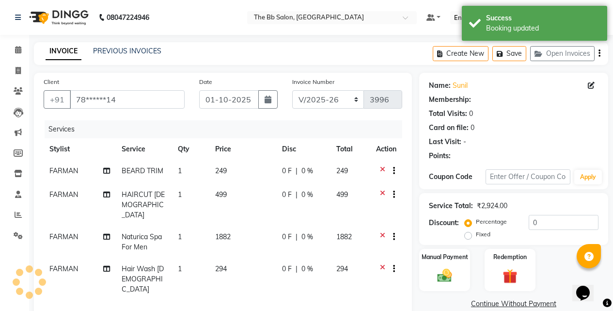
select select "1: Object"
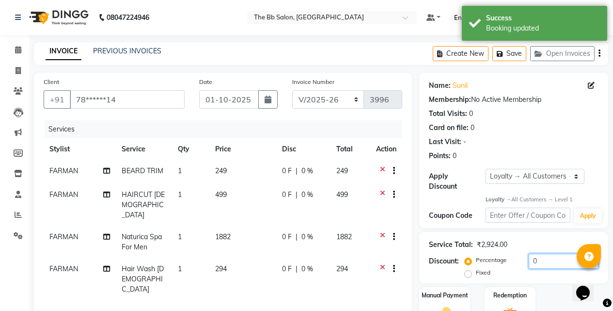
click at [529, 253] on input "0" at bounding box center [564, 260] width 70 height 15
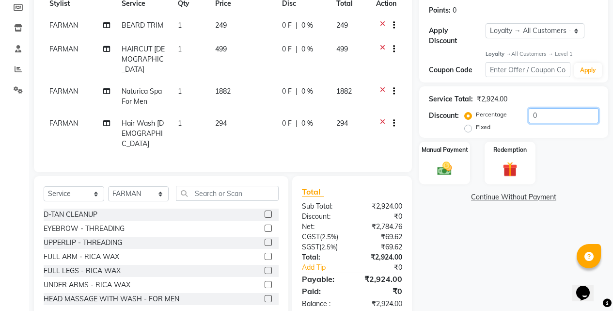
click at [530, 108] on input "0" at bounding box center [564, 115] width 70 height 15
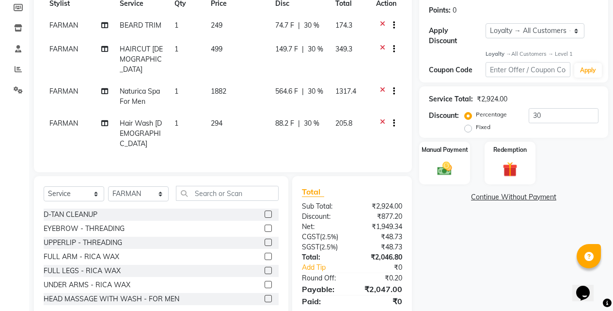
click at [481, 218] on div "Name: Sunil Membership: No Active Membership Total Visits: 0 Card on file: 0 La…" at bounding box center [517, 127] width 196 height 401
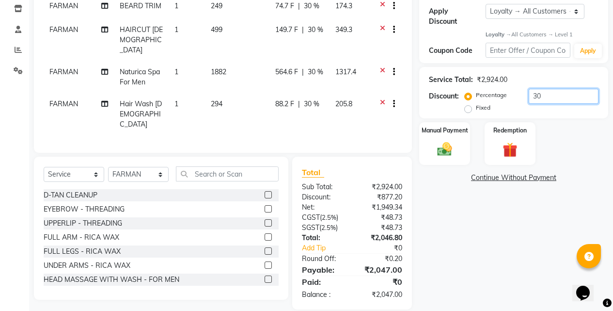
click at [543, 89] on input "30" at bounding box center [564, 96] width 70 height 15
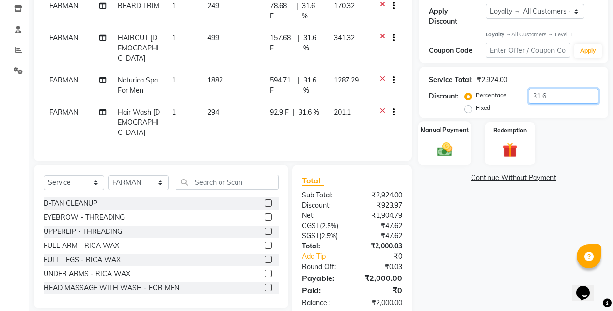
type input "31.6"
click at [458, 135] on div "Manual Payment" at bounding box center [444, 144] width 53 height 44
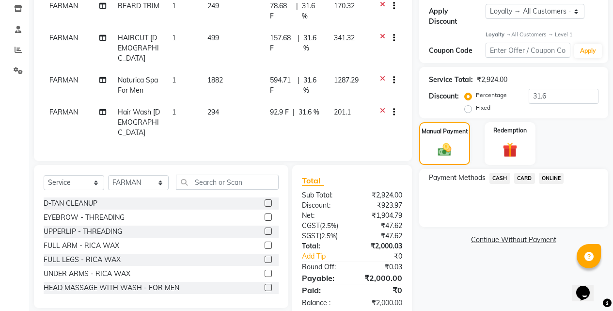
click at [557, 172] on span "ONLINE" at bounding box center [551, 177] width 25 height 11
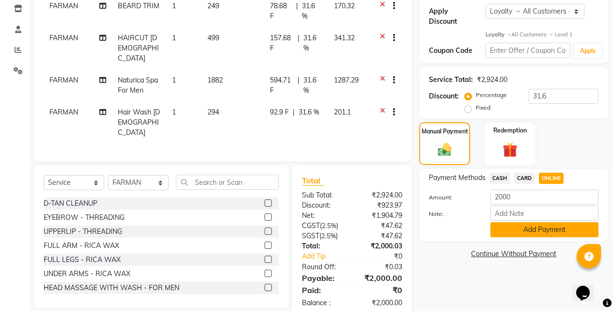
click at [532, 222] on button "Add Payment" at bounding box center [544, 229] width 108 height 15
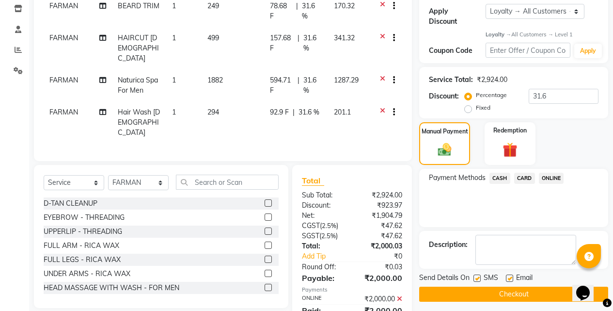
click at [508, 286] on button "Checkout" at bounding box center [513, 293] width 189 height 15
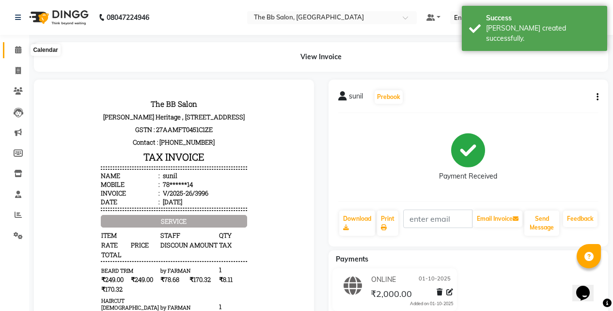
click at [23, 47] on span at bounding box center [18, 50] width 17 height 11
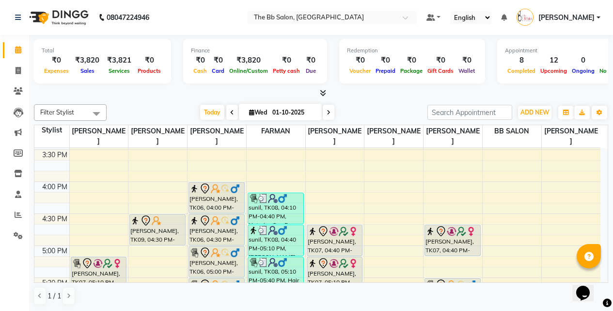
scroll to position [431, 0]
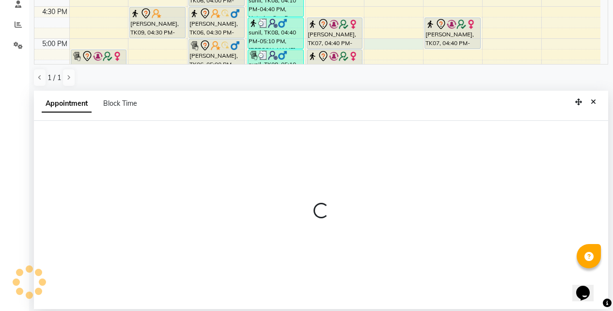
select select "83513"
select select "tentative"
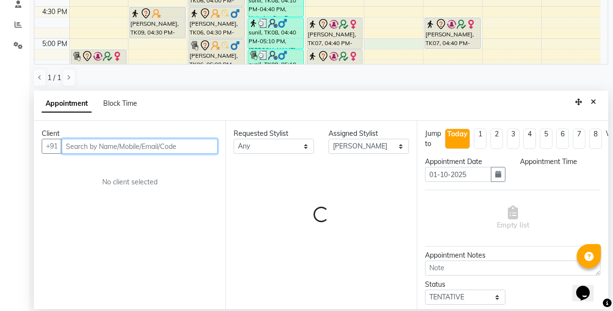
select select "1020"
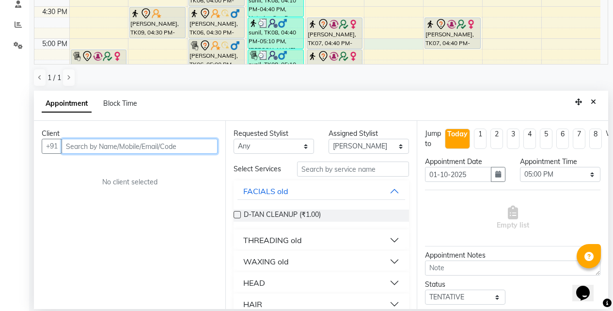
scroll to position [190, 0]
click at [127, 148] on input "text" at bounding box center [140, 145] width 156 height 15
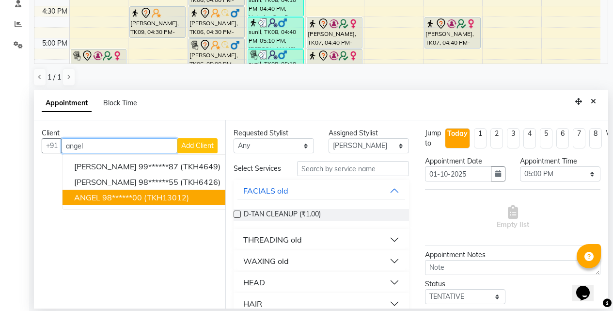
click at [97, 196] on span "ANGEL" at bounding box center [87, 197] width 26 height 10
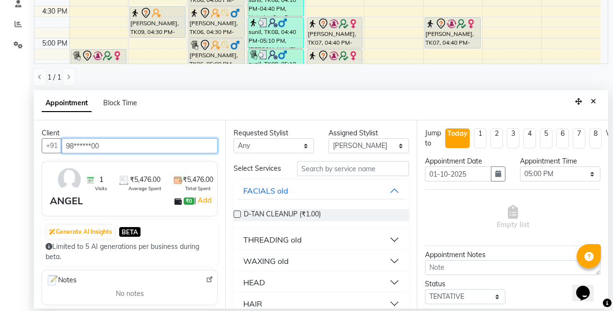
type input "98******00"
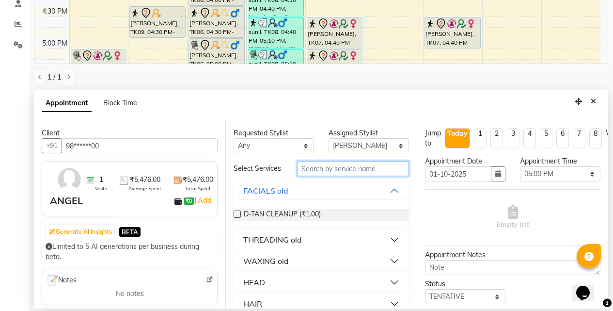
click at [319, 173] on input "text" at bounding box center [353, 168] width 112 height 15
type input "eye"
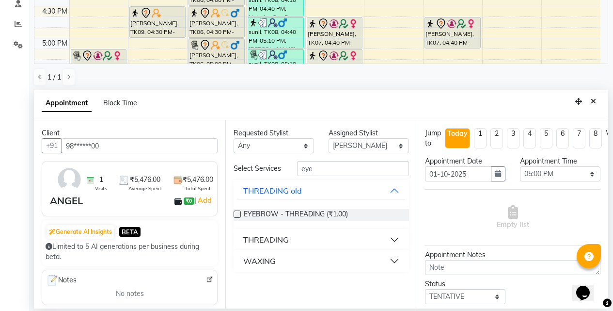
click at [249, 237] on div "THREADING" at bounding box center [266, 240] width 46 height 12
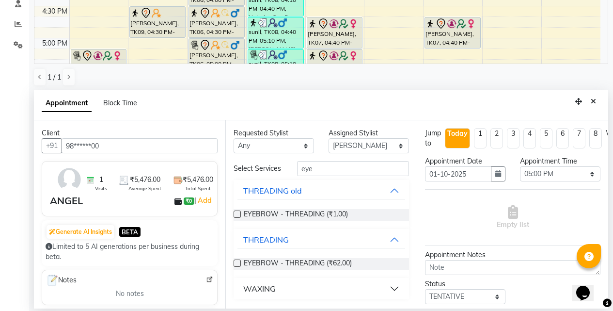
click at [235, 263] on label at bounding box center [237, 262] width 7 height 7
click at [235, 263] on input "checkbox" at bounding box center [237, 264] width 6 height 6
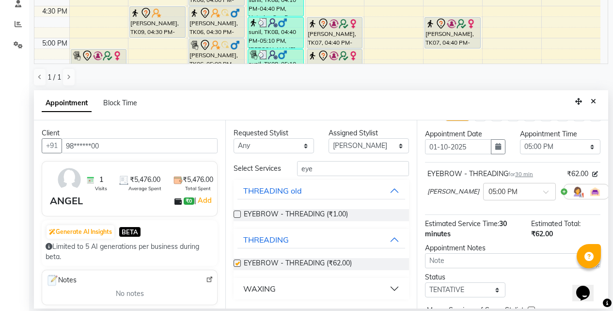
checkbox input "false"
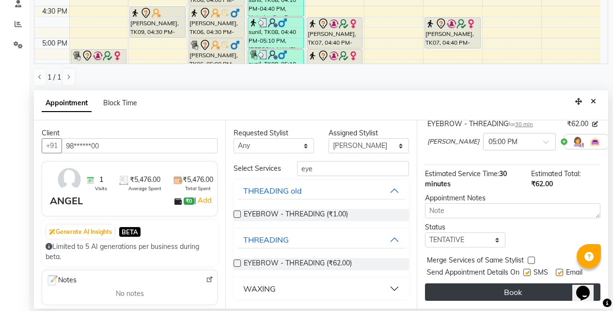
click at [496, 286] on button "Book" at bounding box center [512, 291] width 175 height 17
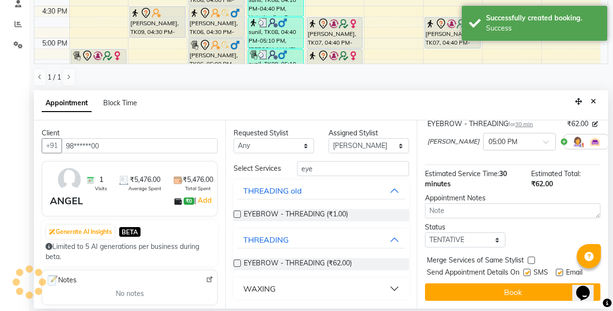
scroll to position [0, 0]
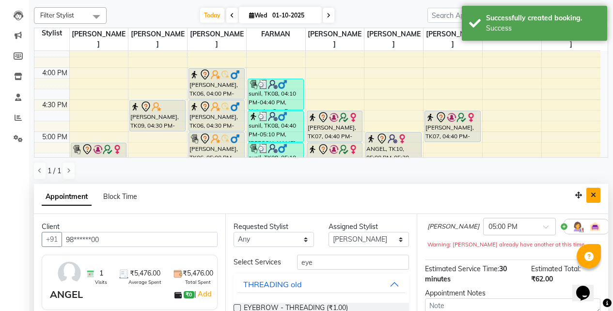
click at [595, 196] on icon "Close" at bounding box center [593, 194] width 5 height 7
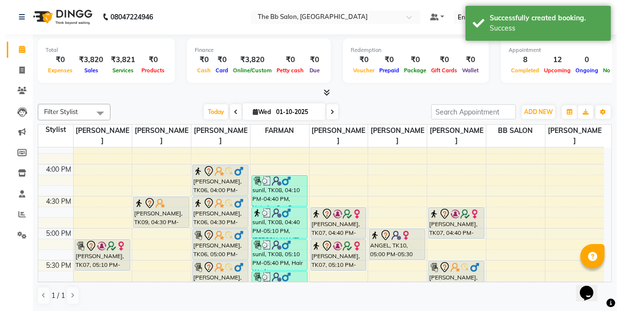
scroll to position [0, 0]
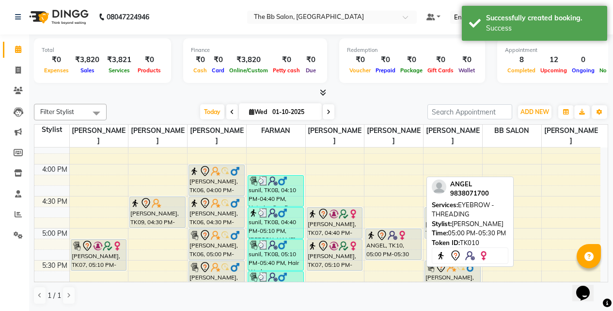
click at [394, 239] on img at bounding box center [393, 235] width 10 height 10
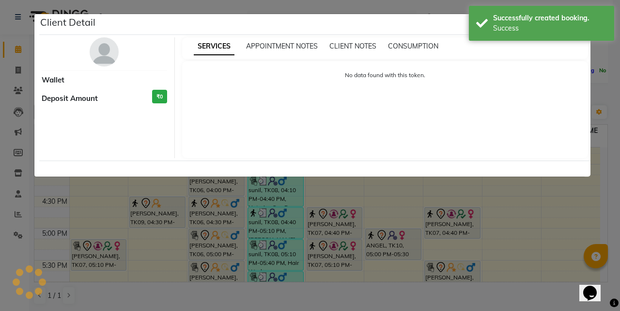
select select "7"
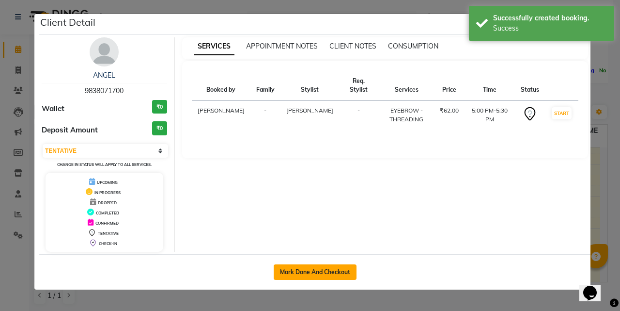
click at [334, 267] on button "Mark Done And Checkout" at bounding box center [315, 272] width 83 height 16
select select "6231"
select select "service"
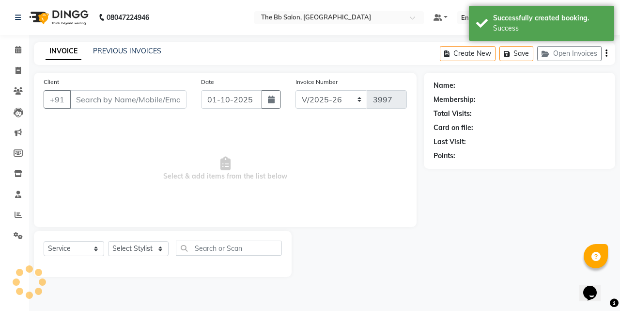
type input "98******00"
select select "83513"
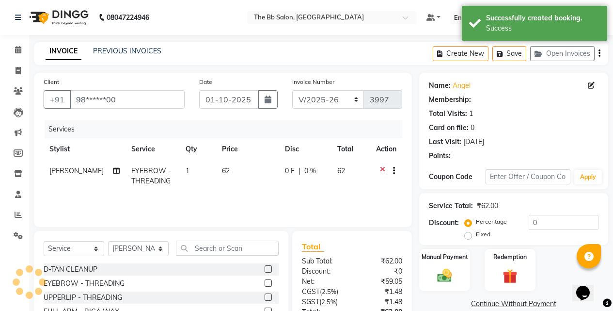
select select "1: Object"
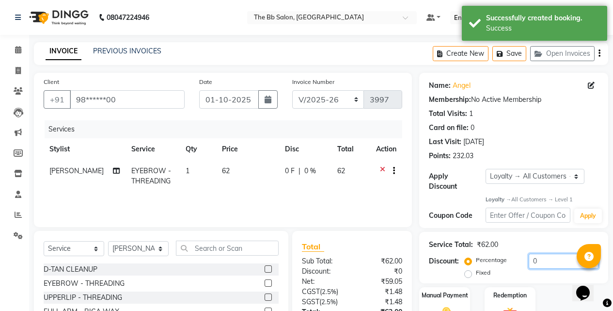
click at [532, 253] on input "0" at bounding box center [564, 260] width 70 height 15
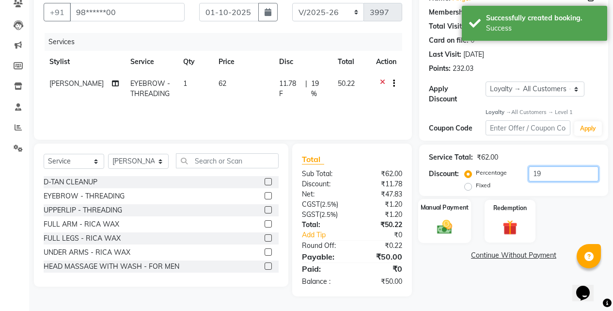
type input "19"
click at [441, 225] on img at bounding box center [444, 226] width 25 height 17
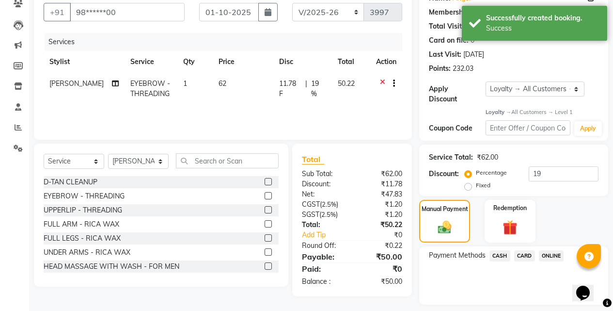
click at [544, 250] on span "ONLINE" at bounding box center [551, 255] width 25 height 11
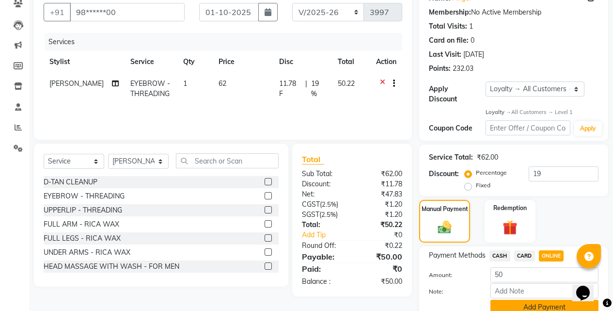
click at [525, 299] on button "Add Payment" at bounding box center [544, 306] width 108 height 15
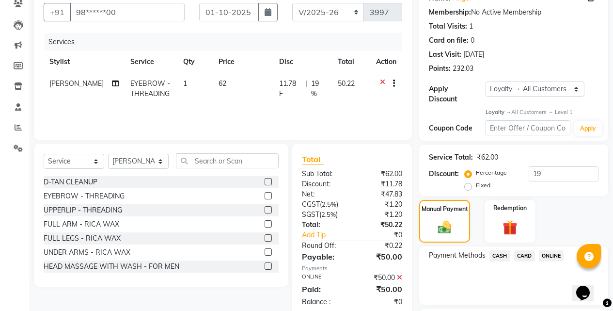
scroll to position [175, 0]
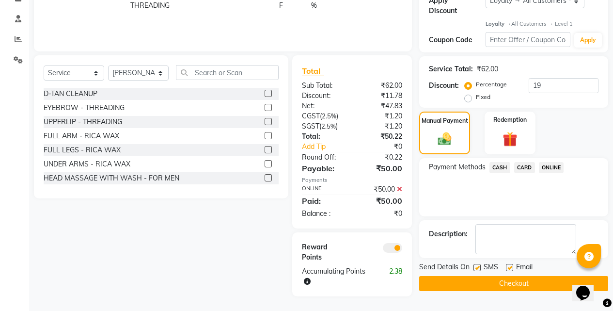
click at [502, 278] on button "Checkout" at bounding box center [513, 283] width 189 height 15
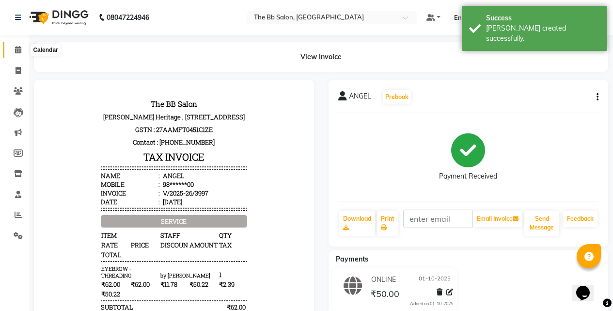
click at [18, 50] on icon at bounding box center [18, 49] width 6 height 7
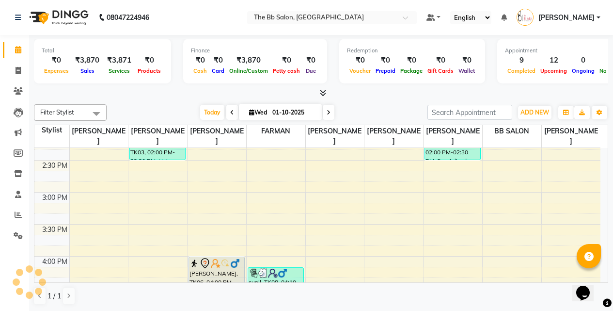
scroll to position [388, 0]
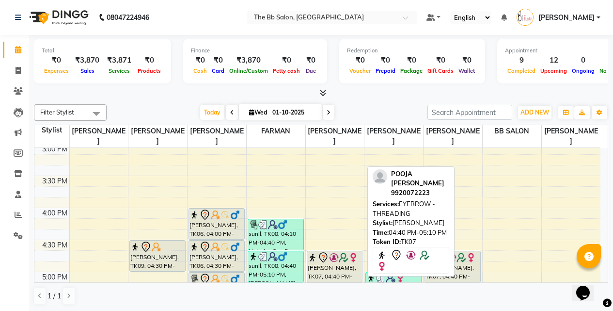
click at [327, 263] on div "[PERSON_NAME], TK07, 04:40 PM-05:10 PM, EYEBROW - THREADING" at bounding box center [334, 266] width 55 height 31
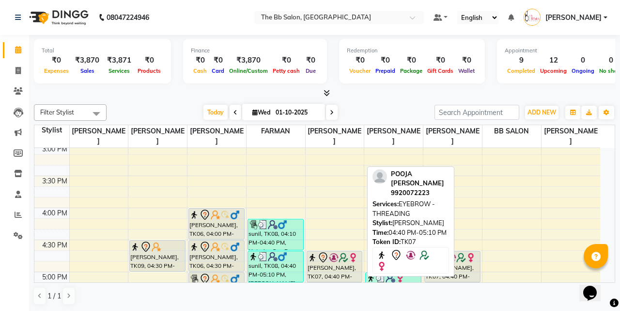
select select "7"
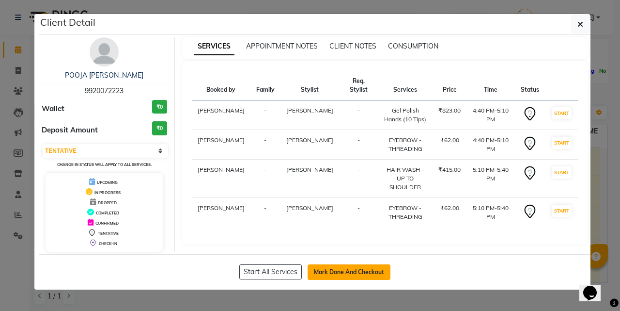
click at [356, 277] on button "Mark Done And Checkout" at bounding box center [349, 272] width 83 height 16
select select "6231"
select select "service"
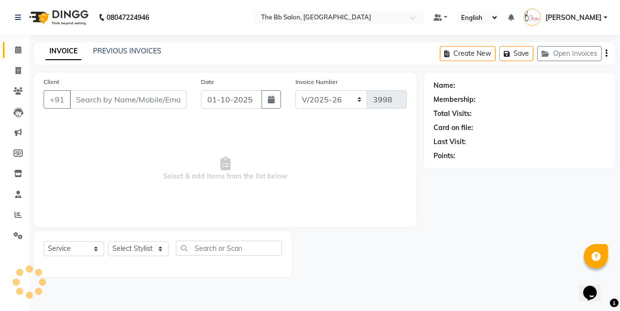
type input "99******23"
select select "83660"
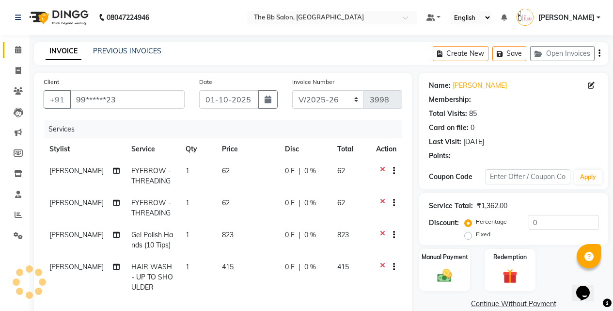
type input "20"
select select "2: Object"
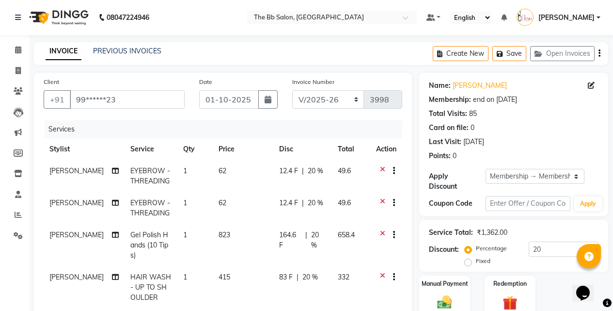
click at [381, 203] on icon at bounding box center [382, 204] width 5 height 12
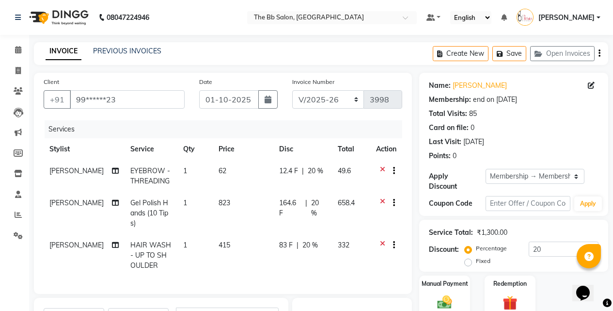
click at [159, 237] on td "HAIR WASH - UP TO SHOULDER" at bounding box center [151, 255] width 53 height 42
select select "83660"
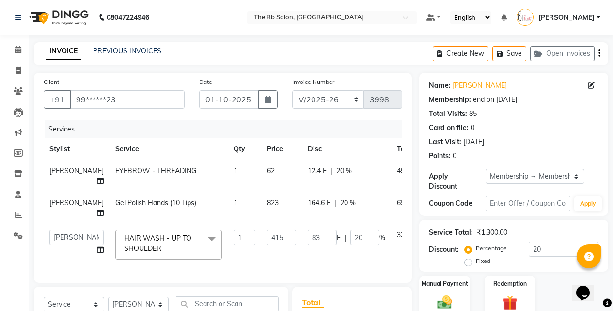
click at [202, 246] on span at bounding box center [211, 239] width 19 height 18
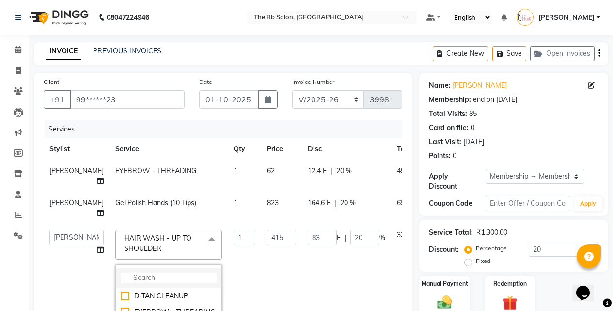
click at [125, 282] on input "multiselect-search" at bounding box center [169, 277] width 96 height 10
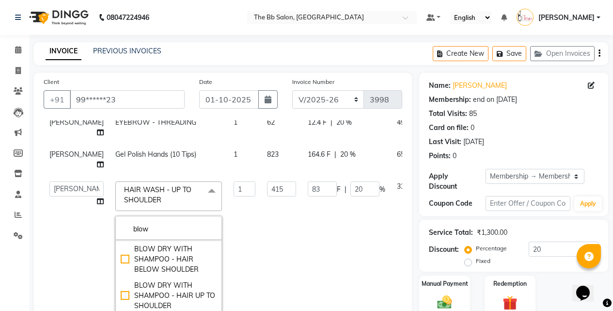
scroll to position [92, 0]
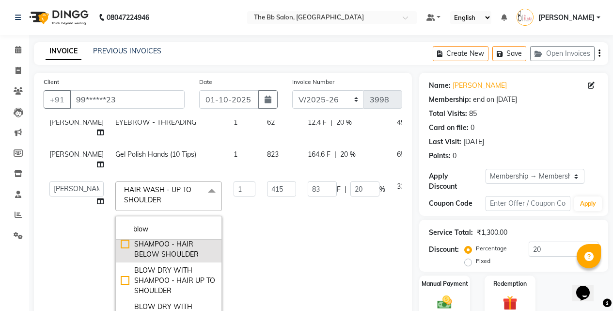
type input "blow"
click at [121, 255] on div "BLOW DRY WITH SHAMPOO - HAIR BELOW SHOULDER" at bounding box center [169, 244] width 96 height 31
checkbox input "true"
type input "956"
type input "191.2"
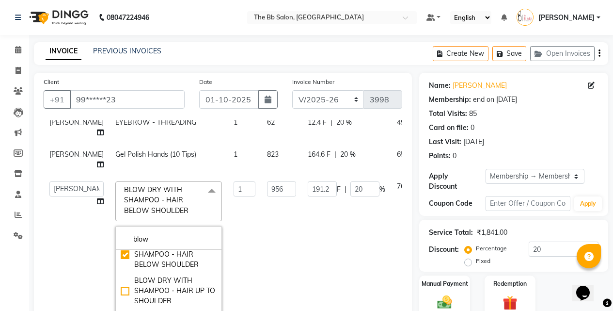
click at [302, 230] on td "191.2 F | 20 %" at bounding box center [346, 263] width 89 height 176
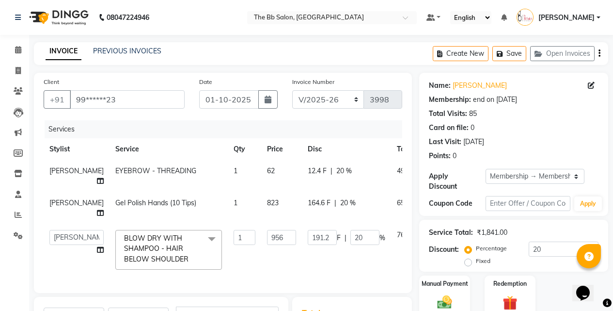
scroll to position [0, 0]
click at [185, 234] on td "BLOW DRY WITH SHAMPOO - HAIR BELOW SHOULDER x D-TAN CLEANUP EYEBROW - THREADING…" at bounding box center [168, 249] width 118 height 51
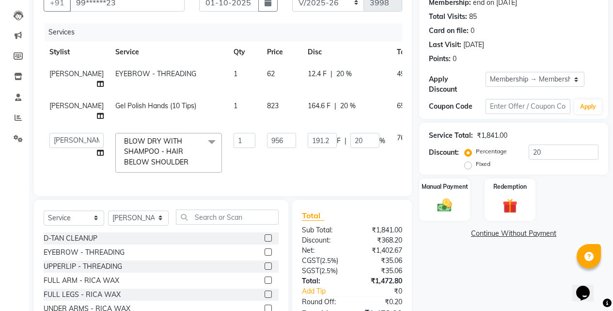
scroll to position [171, 0]
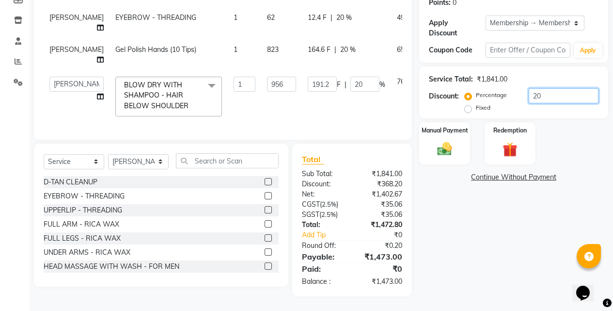
click at [551, 88] on input "20" at bounding box center [564, 95] width 70 height 15
type input "2"
type input "19.12"
type input "2"
type input "22"
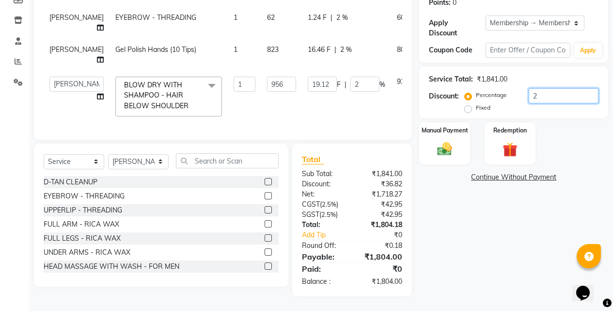
type input "210.32"
type input "22"
type input "2"
type input "19.12"
type input "2"
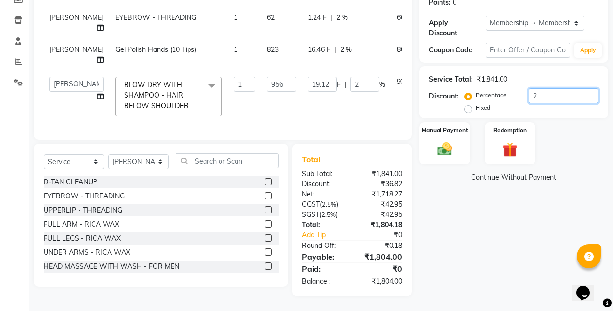
type input "25"
type input "239"
type input "25"
type input "2"
type input "19.12"
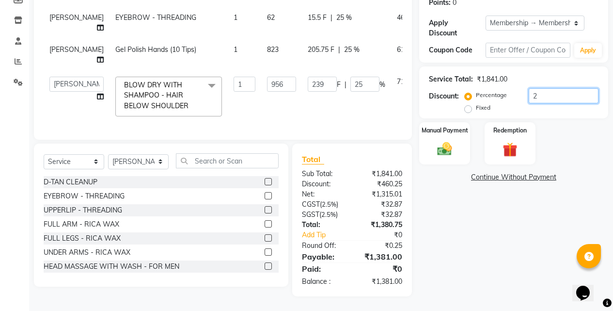
type input "2"
type input "24"
type input "229.44"
type input "24"
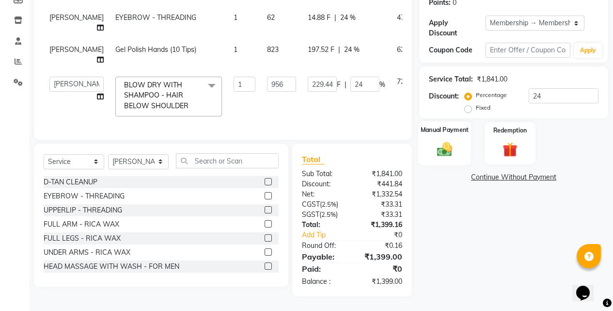
click at [442, 140] on img at bounding box center [444, 148] width 25 height 17
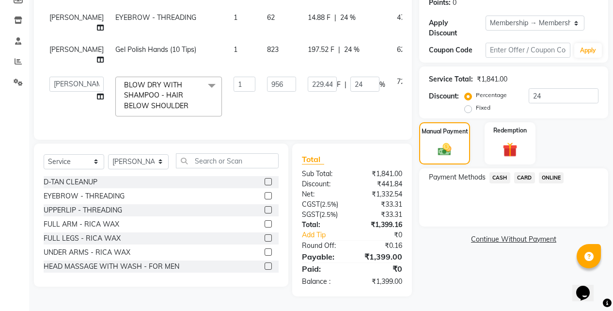
click at [497, 172] on span "CASH" at bounding box center [499, 177] width 21 height 11
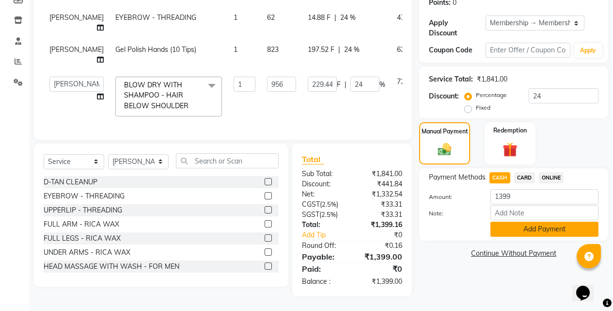
click at [516, 221] on button "Add Payment" at bounding box center [544, 228] width 108 height 15
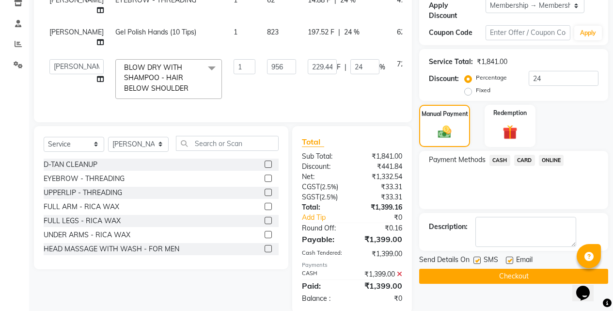
scroll to position [249, 0]
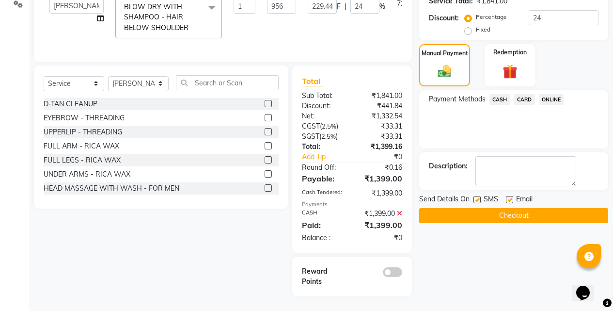
click at [506, 208] on button "Checkout" at bounding box center [513, 215] width 189 height 15
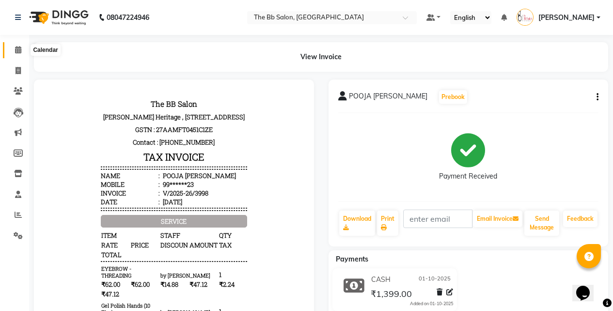
click at [16, 55] on span at bounding box center [18, 50] width 17 height 11
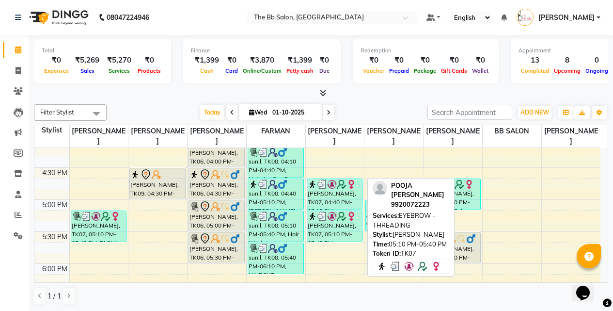
scroll to position [436, 0]
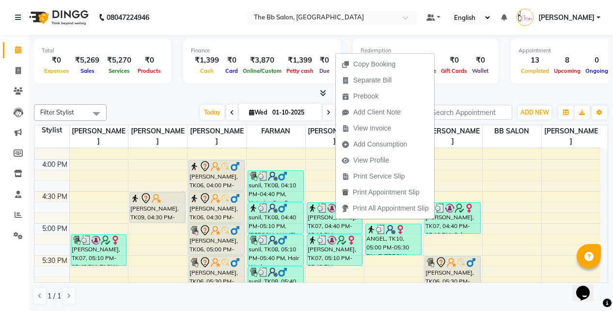
click at [368, 127] on span "View Invoice" at bounding box center [372, 128] width 38 height 10
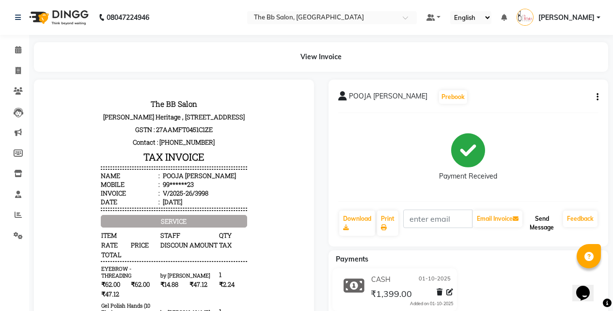
click at [539, 218] on button "Send Message" at bounding box center [541, 222] width 35 height 25
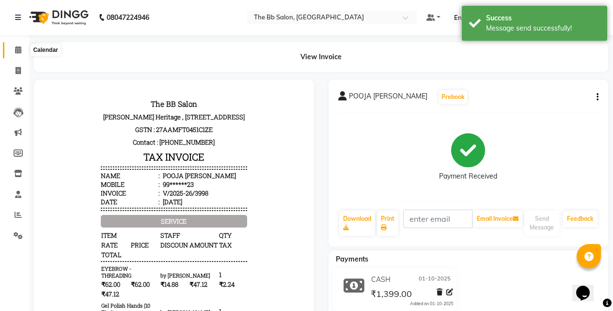
click at [12, 46] on span at bounding box center [18, 50] width 17 height 11
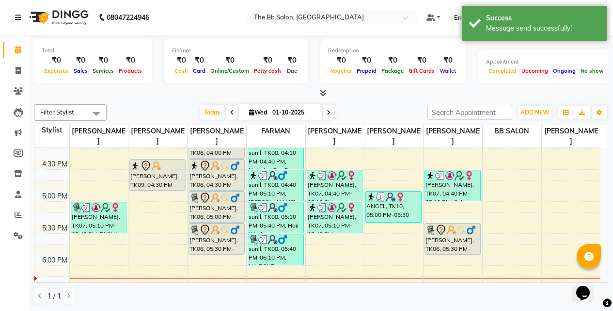
scroll to position [533, 0]
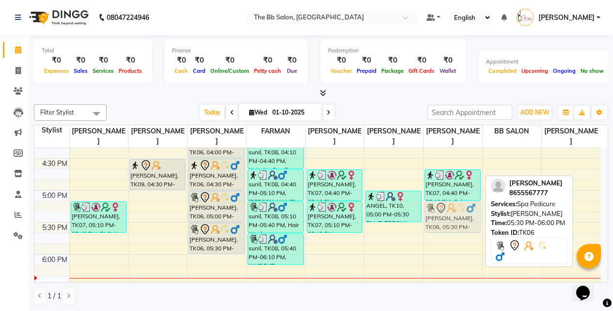
drag, startPoint x: 448, startPoint y: 227, endPoint x: 442, endPoint y: 207, distance: 20.6
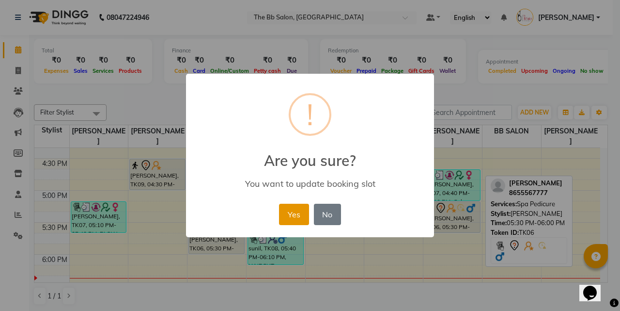
click at [298, 211] on button "Yes" at bounding box center [294, 213] width 30 height 21
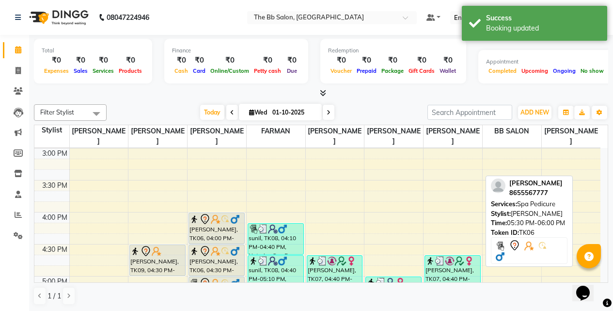
scroll to position [436, 0]
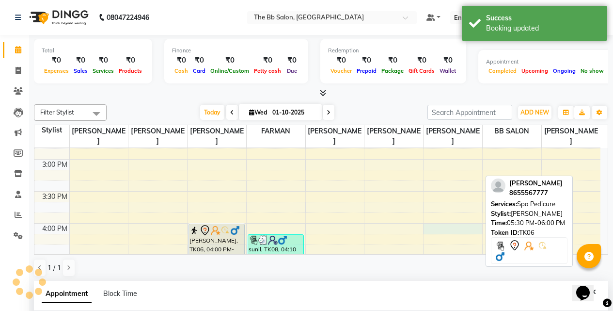
select select "83524"
select select "tentative"
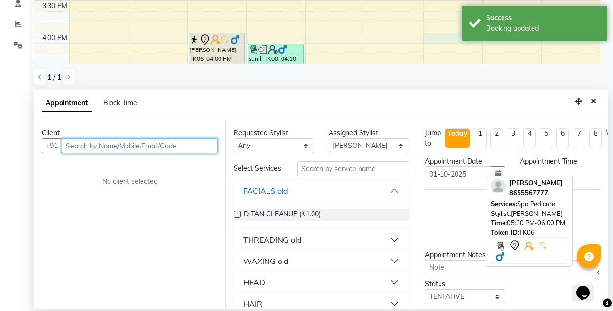
click at [118, 145] on input "text" at bounding box center [140, 145] width 156 height 15
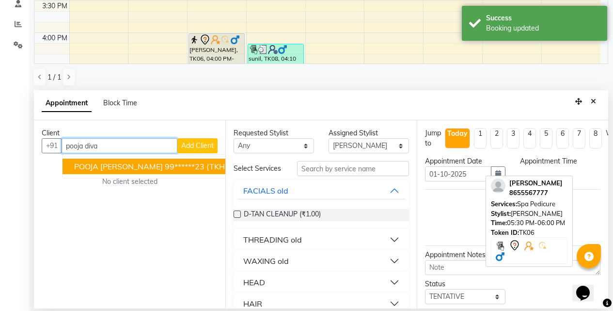
click at [134, 164] on span "POOJA DIVAKAR" at bounding box center [118, 166] width 89 height 10
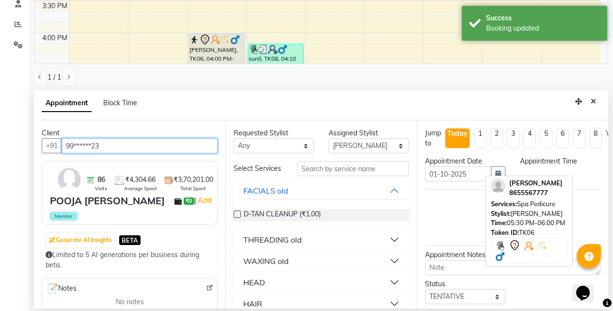
type input "99******23"
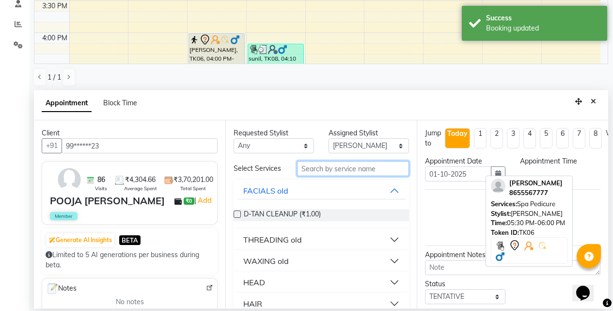
click at [309, 169] on input "text" at bounding box center [353, 168] width 112 height 15
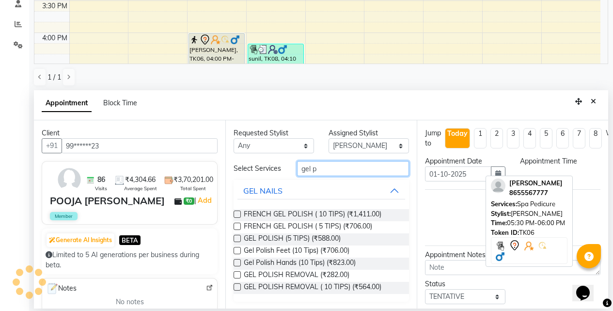
type input "gel p"
click at [235, 266] on label at bounding box center [237, 262] width 7 height 7
click at [235, 266] on input "checkbox" at bounding box center [237, 263] width 6 height 6
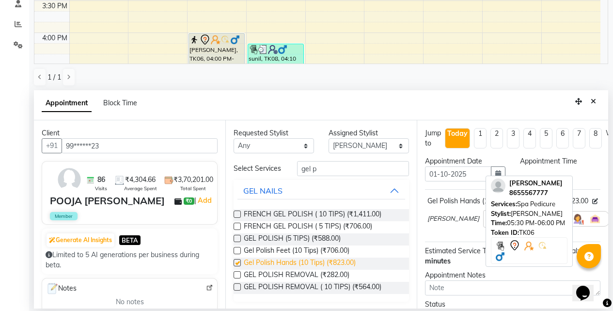
checkbox input "false"
click at [239, 254] on label at bounding box center [237, 250] width 7 height 7
click at [239, 254] on input "checkbox" at bounding box center [237, 251] width 6 height 6
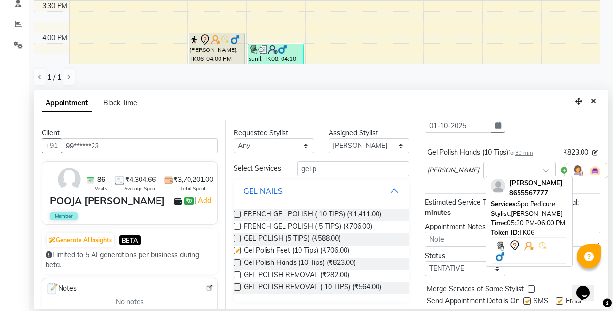
click at [612, 172] on icon at bounding box center [616, 170] width 6 height 7
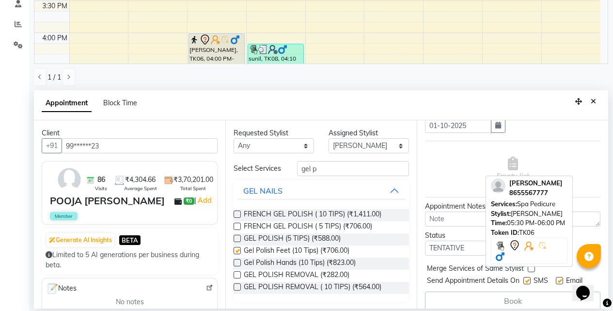
click at [233, 256] on div "Requested Stylist Any BB SALON DIPALI EKTA FARMAN GOUSIYA SHAIKH MANGESH TAVARE…" at bounding box center [320, 214] width 191 height 188
click at [255, 256] on span "Gel Polish Feet (10 Tips) (₹706.00)" at bounding box center [297, 251] width 106 height 12
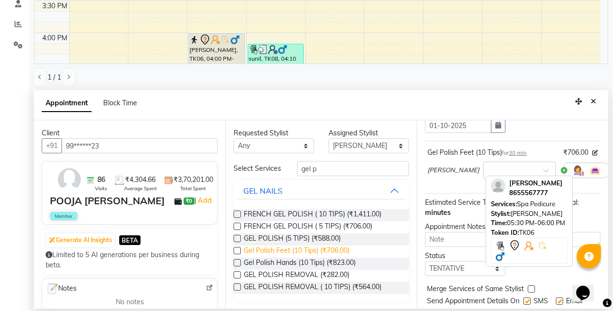
checkbox input "false"
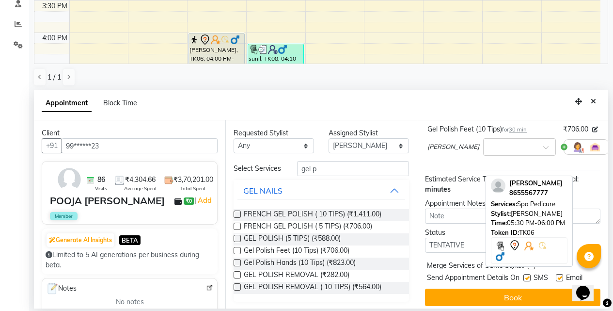
scroll to position [84, 0]
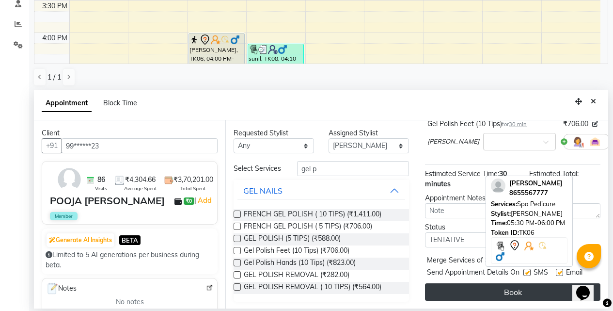
click at [466, 287] on button "Book" at bounding box center [512, 291] width 175 height 17
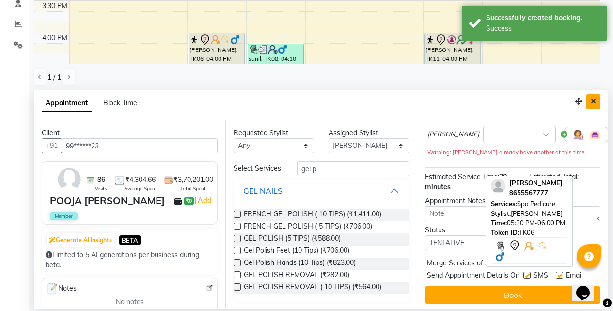
click at [590, 103] on button "Close" at bounding box center [593, 101] width 14 height 15
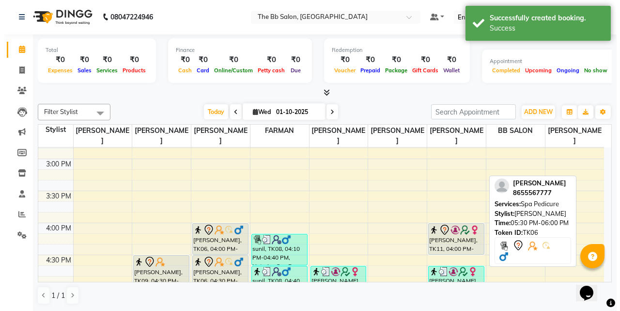
scroll to position [0, 0]
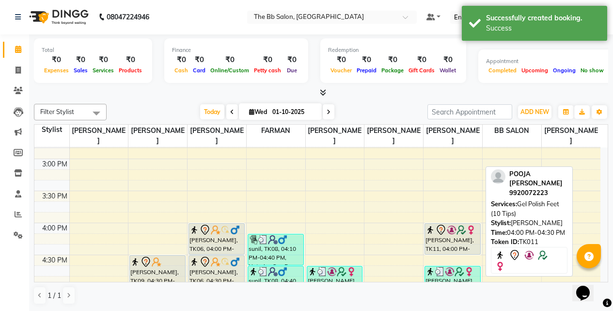
click at [459, 241] on div "[PERSON_NAME], TK11, 04:00 PM-04:30 PM, Gel Polish Feet (10 Tips)" at bounding box center [452, 238] width 55 height 31
click at [440, 244] on div "[PERSON_NAME], TK11, 04:00 PM-04:30 PM, Gel Polish Feet (10 Tips)" at bounding box center [452, 238] width 55 height 31
select select "7"
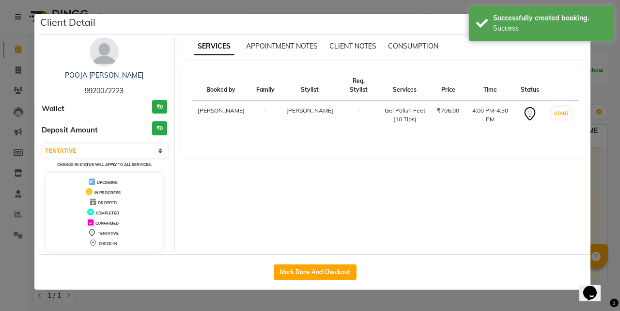
click at [311, 262] on div "Mark Done And Checkout" at bounding box center [314, 271] width 551 height 35
click at [309, 267] on button "Mark Done And Checkout" at bounding box center [315, 272] width 83 height 16
select select "6231"
select select "service"
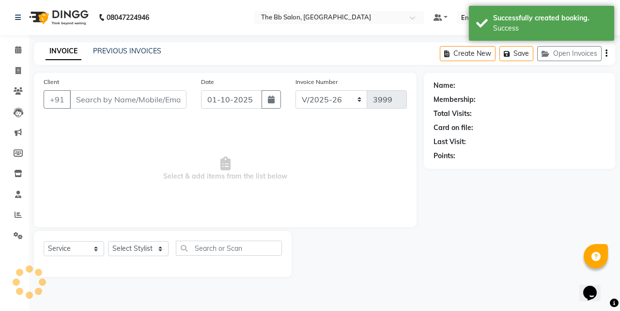
type input "99******23"
select select "83524"
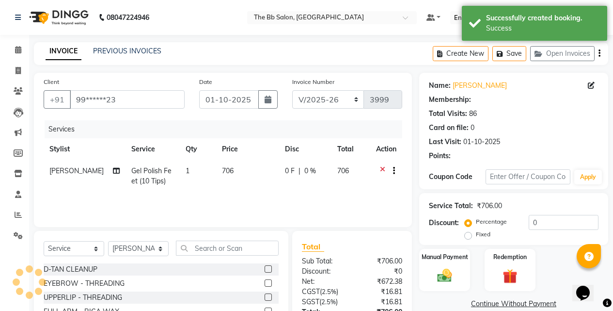
type input "20"
select select "2: Object"
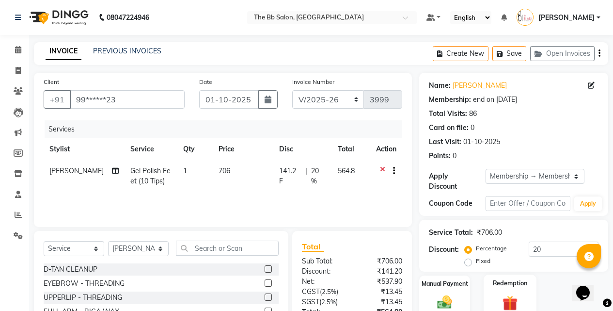
scroll to position [87, 0]
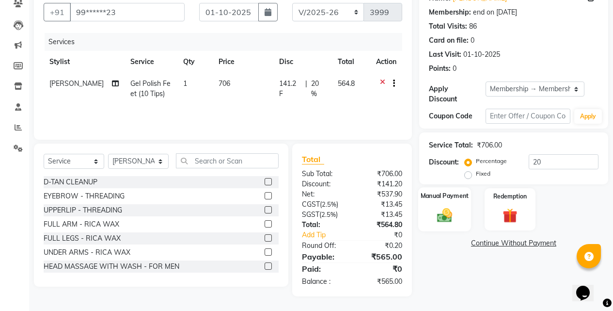
click at [448, 206] on img at bounding box center [444, 214] width 25 height 17
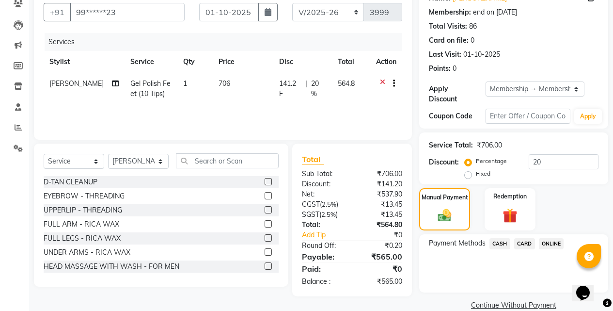
click at [500, 238] on span "CASH" at bounding box center [499, 243] width 21 height 11
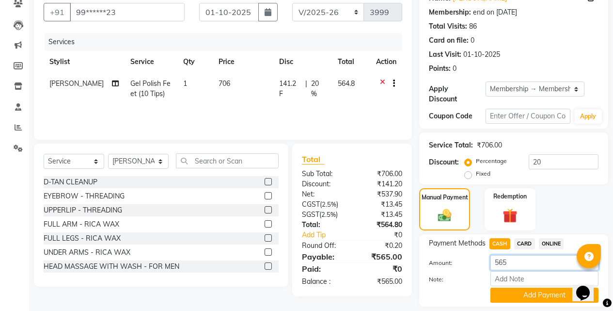
drag, startPoint x: 531, startPoint y: 253, endPoint x: 444, endPoint y: 256, distance: 86.3
click at [450, 256] on div "Amount: 565" at bounding box center [514, 263] width 184 height 16
type input "0"
click at [518, 287] on button "Add Payment" at bounding box center [544, 294] width 108 height 15
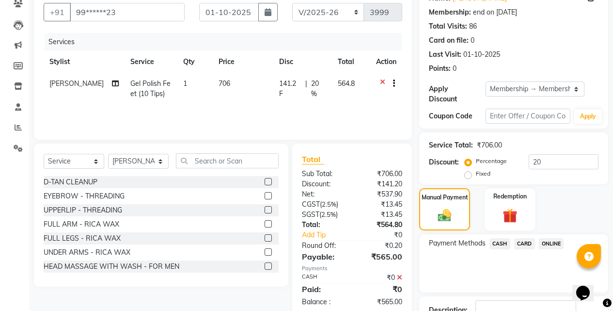
scroll to position [151, 0]
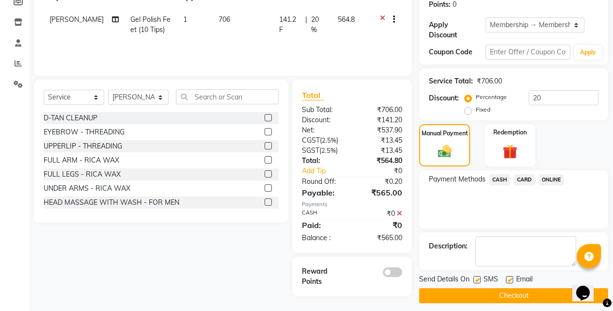
click at [510, 288] on button "Checkout" at bounding box center [513, 295] width 189 height 15
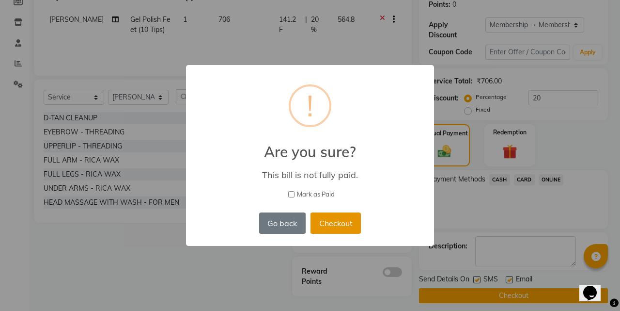
click at [333, 220] on button "Checkout" at bounding box center [336, 222] width 50 height 21
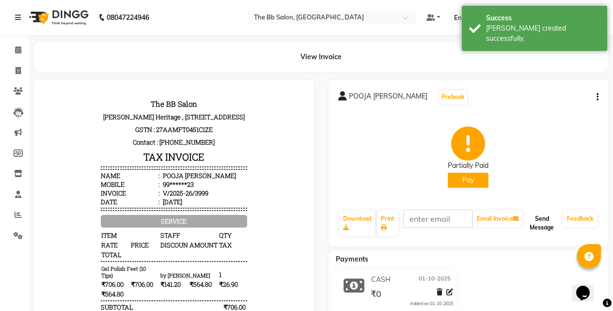
click at [542, 222] on button "Send Message" at bounding box center [541, 222] width 35 height 25
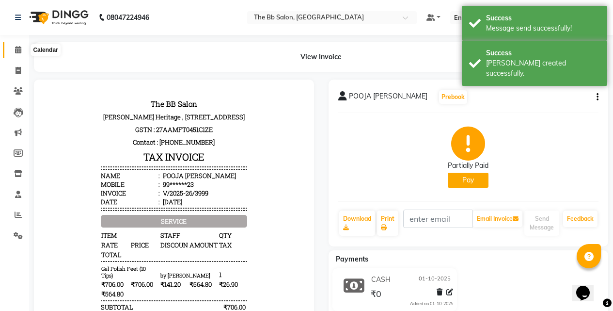
click at [15, 48] on icon at bounding box center [18, 49] width 6 height 7
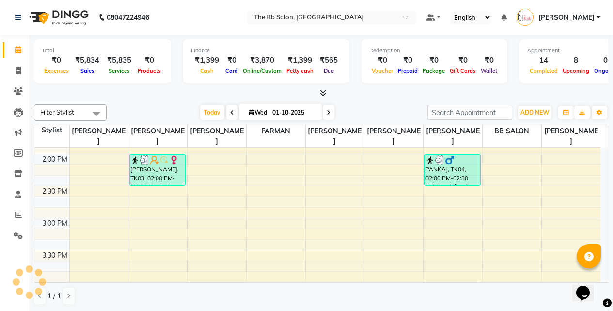
scroll to position [436, 0]
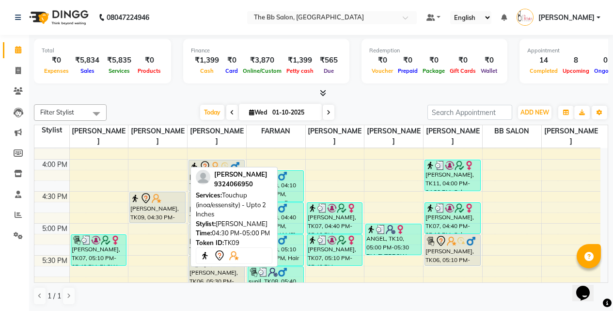
click at [163, 197] on div at bounding box center [157, 198] width 54 height 12
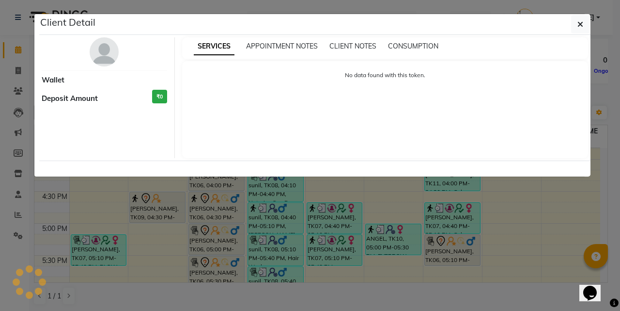
select select "7"
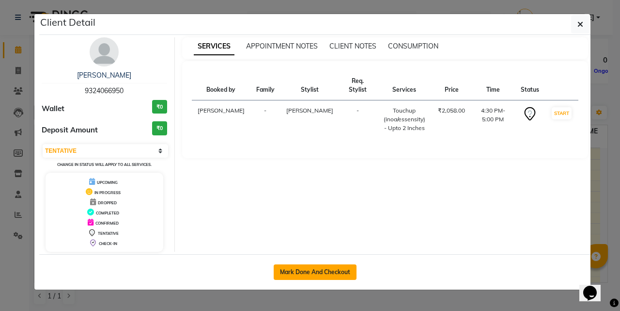
click at [301, 270] on button "Mark Done And Checkout" at bounding box center [315, 272] width 83 height 16
select select "service"
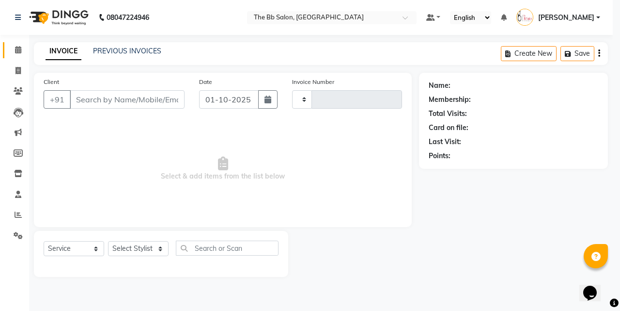
select select "3"
type input "4000"
select select "6231"
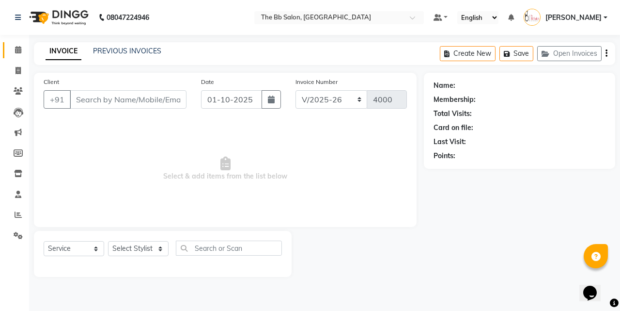
type input "93******50"
select select "83658"
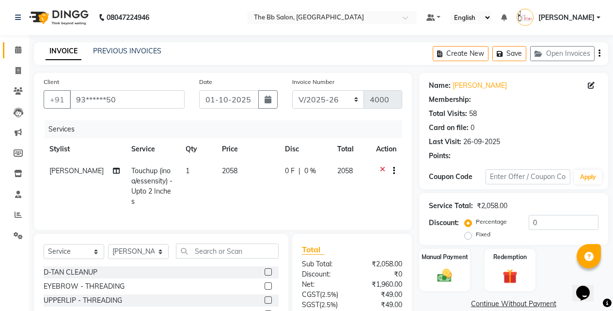
select select "1: Object"
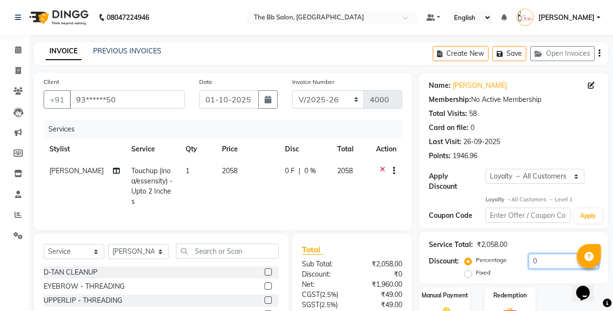
click at [530, 253] on input "0" at bounding box center [564, 260] width 70 height 15
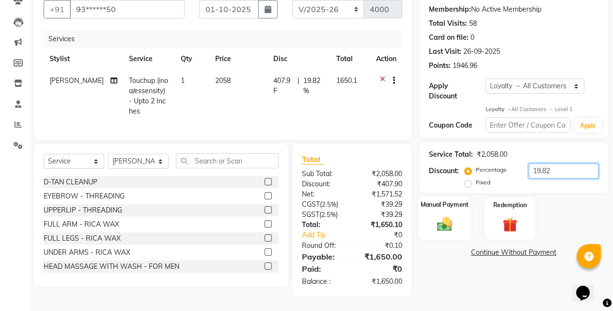
type input "19.82"
click at [457, 215] on div "Manual Payment" at bounding box center [444, 218] width 53 height 44
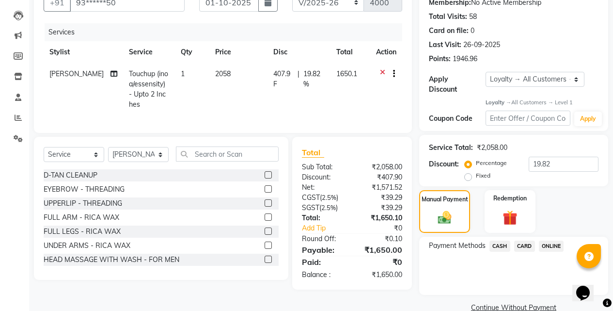
click at [501, 240] on span "CASH" at bounding box center [499, 245] width 21 height 11
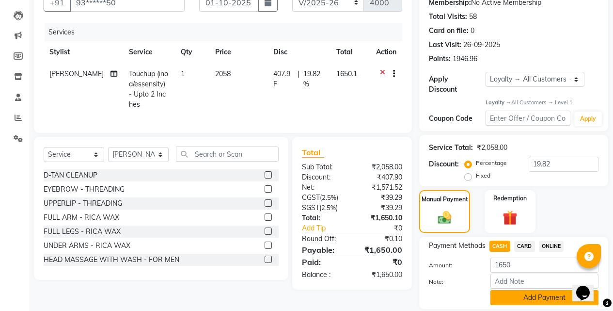
click at [535, 290] on button "Add Payment" at bounding box center [544, 297] width 108 height 15
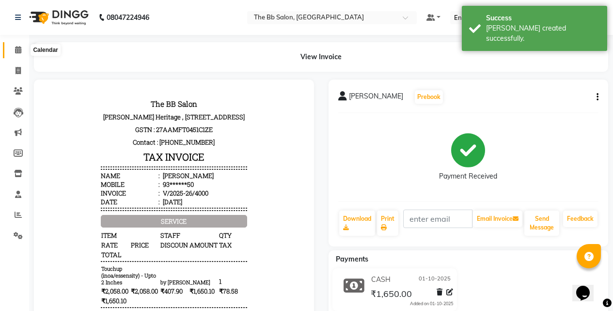
click at [16, 49] on icon at bounding box center [18, 49] width 6 height 7
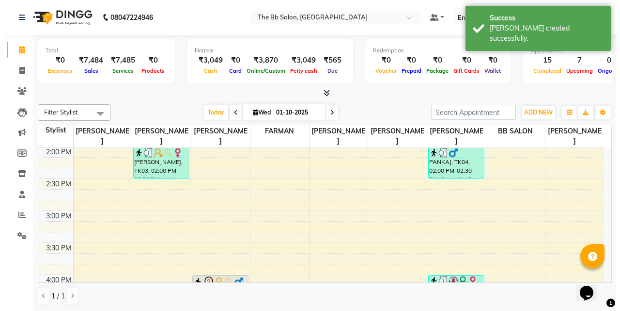
scroll to position [436, 0]
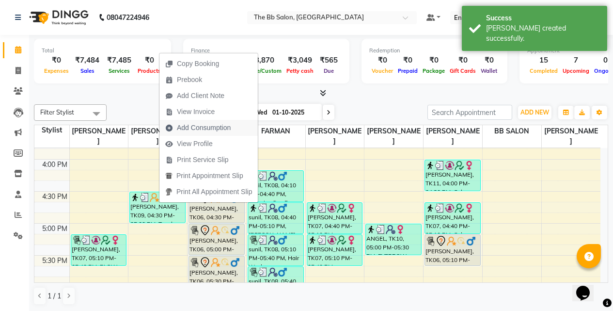
click at [198, 129] on span "Add Consumption" at bounding box center [204, 128] width 54 height 10
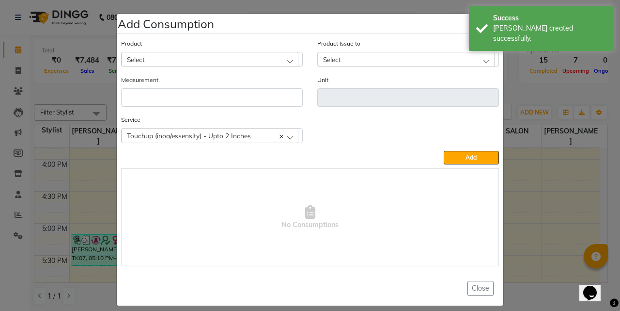
click at [178, 66] on div "Select" at bounding box center [210, 59] width 177 height 15
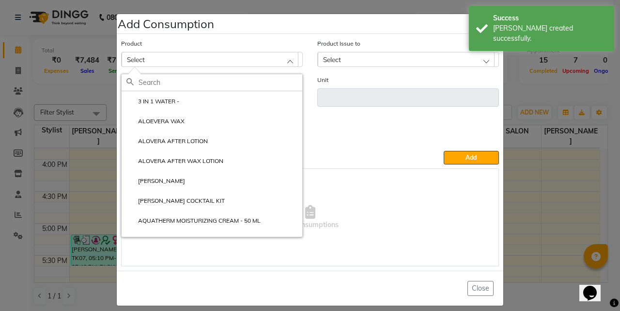
click at [172, 77] on input "text" at bounding box center [221, 82] width 164 height 16
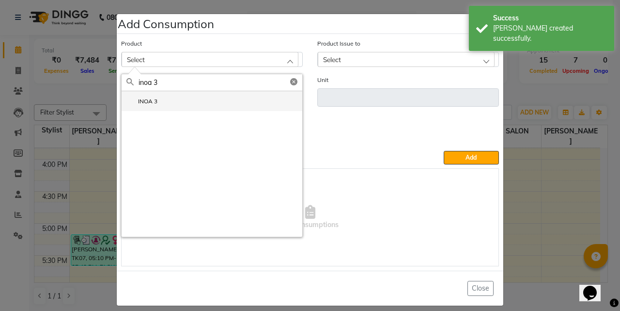
type input "inoa 3"
click at [166, 100] on li "INOA 3" at bounding box center [212, 101] width 181 height 20
type input "ML"
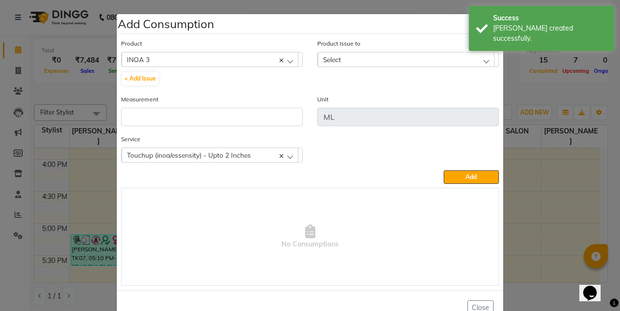
click at [353, 60] on div "Select" at bounding box center [406, 59] width 177 height 15
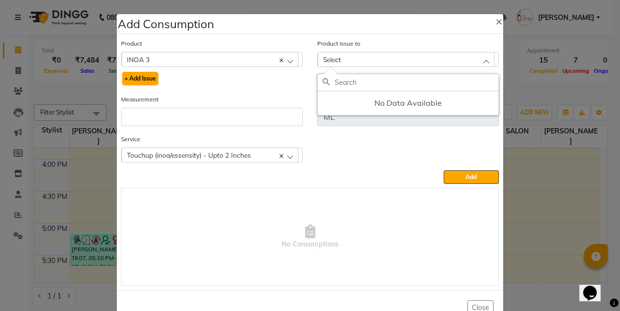
drag, startPoint x: 129, startPoint y: 76, endPoint x: 187, endPoint y: 92, distance: 60.4
click at [130, 76] on button "+ Add Issue" at bounding box center [140, 79] width 36 height 14
select select
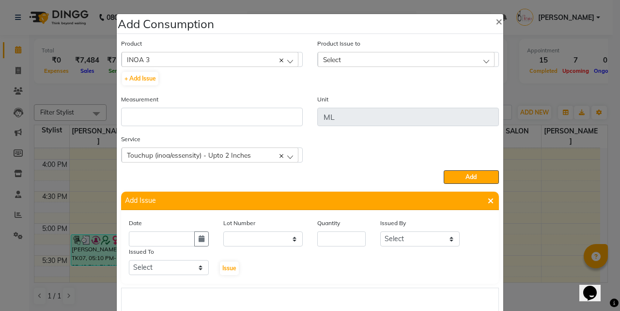
click at [253, 249] on div "Date Lot Number None Quantity Issued By Select Sanjay Pawar Nazim Shaikh Rupesh…" at bounding box center [310, 247] width 377 height 58
click at [173, 242] on input "text" at bounding box center [162, 238] width 66 height 15
select select "10"
select select "2025"
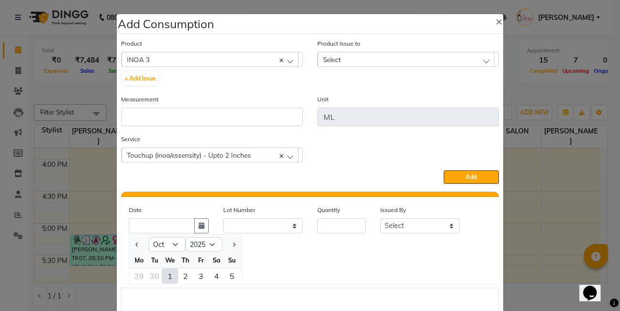
drag, startPoint x: 165, startPoint y: 275, endPoint x: 238, endPoint y: 235, distance: 83.5
click at [165, 275] on div "1" at bounding box center [170, 276] width 16 height 16
type input "01-10-2025"
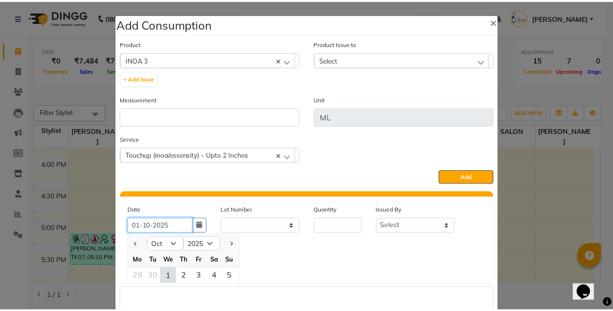
scroll to position [0, 0]
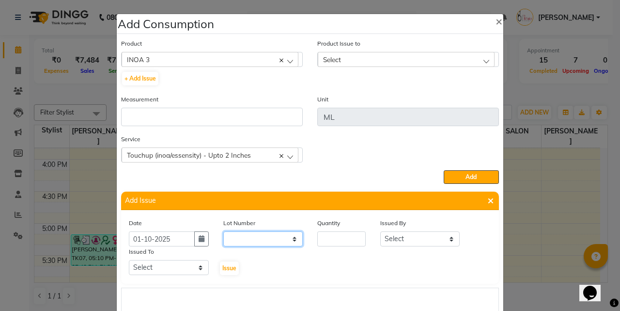
click at [238, 233] on select "None" at bounding box center [263, 238] width 80 height 15
select select "0: null"
click at [223, 231] on select "None" at bounding box center [263, 238] width 80 height 15
drag, startPoint x: 325, startPoint y: 225, endPoint x: 326, endPoint y: 238, distance: 13.6
click at [325, 225] on label "Quantity" at bounding box center [328, 223] width 23 height 9
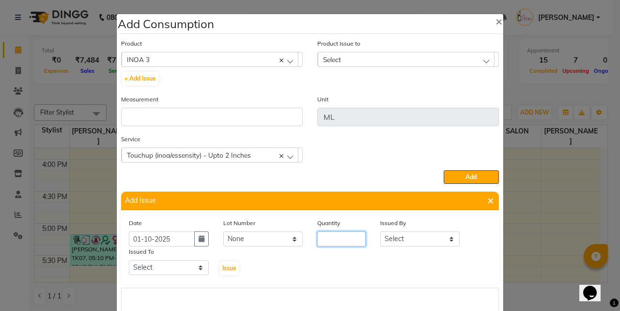
click at [326, 238] on input "number" at bounding box center [341, 238] width 48 height 15
type input "1"
click at [408, 241] on select "Select Sanjay Pawar Nazim Shaikh Rupesh Chavan MANGESH TAVARE FARMAN SHILPA YAD…" at bounding box center [420, 238] width 80 height 15
select select "83509"
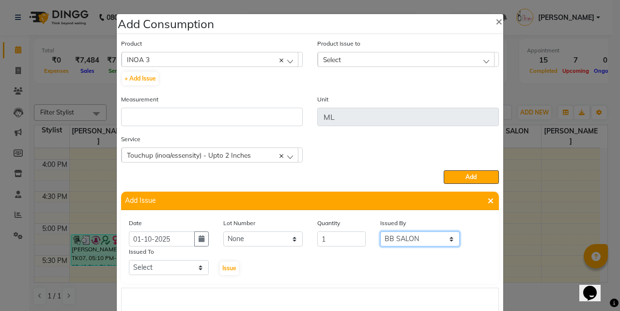
click at [380, 231] on select "Select Sanjay Pawar Nazim Shaikh Rupesh Chavan MANGESH TAVARE FARMAN SHILPA YAD…" at bounding box center [420, 238] width 80 height 15
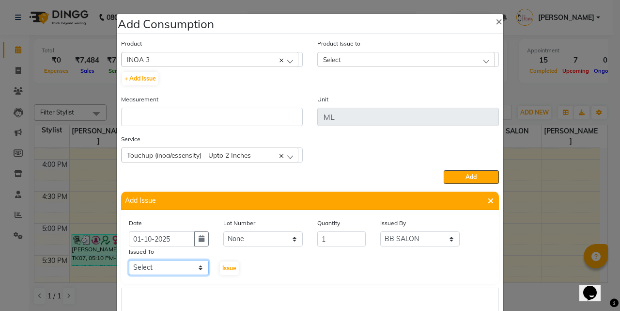
click at [151, 264] on select "Select Sanjay Pawar Nazim Shaikh Rupesh Chavan MANGESH TAVARE FARMAN SHILPA YAD…" at bounding box center [169, 267] width 80 height 15
select select "83658"
click at [129, 260] on select "Select Sanjay Pawar Nazim Shaikh Rupesh Chavan MANGESH TAVARE FARMAN SHILPA YAD…" at bounding box center [169, 267] width 80 height 15
drag, startPoint x: 224, startPoint y: 270, endPoint x: 279, endPoint y: 208, distance: 82.4
click at [225, 269] on span "Issue" at bounding box center [229, 267] width 14 height 7
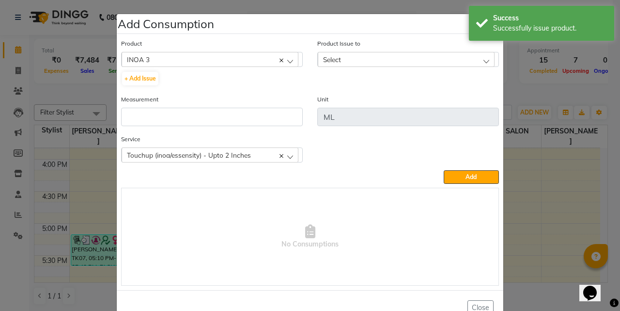
click at [353, 66] on div "Select" at bounding box center [406, 59] width 177 height 15
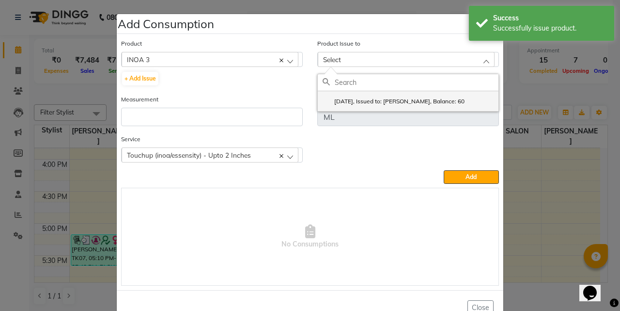
drag, startPoint x: 361, startPoint y: 99, endPoint x: 322, endPoint y: 100, distance: 39.7
click at [361, 99] on label "2025-10-01, Issued to: Nazim Shaikh, Balance: 60" at bounding box center [394, 101] width 142 height 9
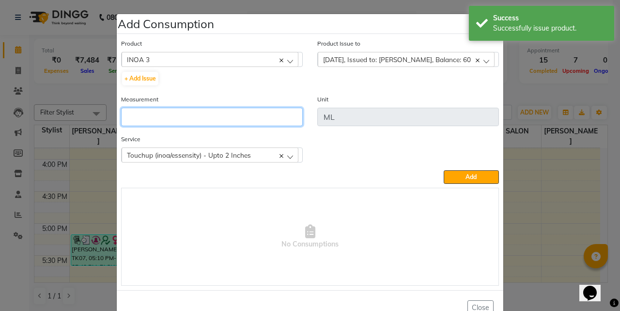
click at [178, 112] on input "number" at bounding box center [212, 117] width 182 height 18
type input "4"
type input "50"
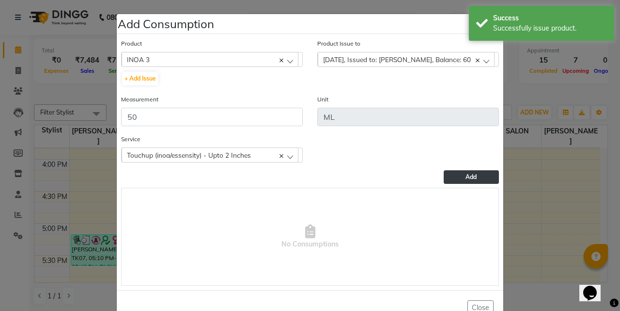
click at [449, 181] on button "Add" at bounding box center [471, 177] width 55 height 14
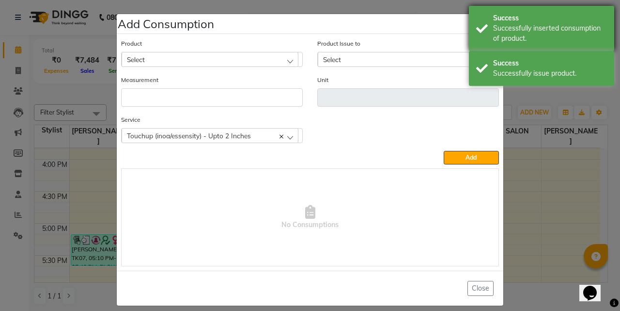
click at [491, 23] on div "Success Successfully inserted consumption of product." at bounding box center [541, 28] width 145 height 45
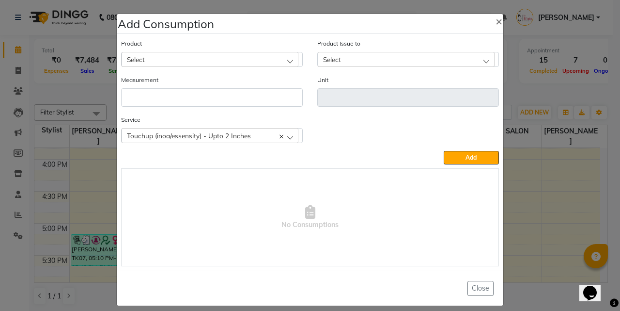
click at [491, 23] on div "Success Successfully issue product." at bounding box center [541, 23] width 145 height 35
click at [496, 19] on span "×" at bounding box center [499, 21] width 7 height 15
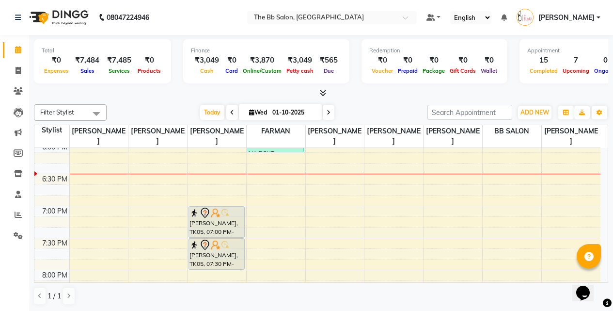
scroll to position [484, 0]
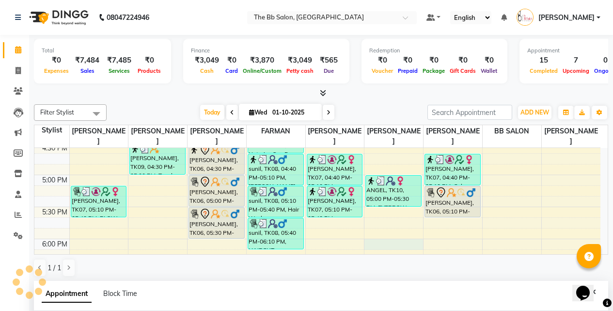
select select "83513"
select select "tentative"
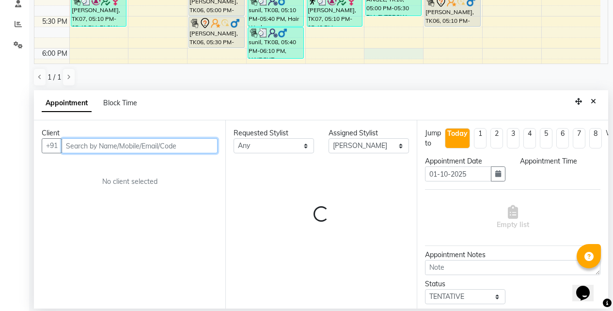
select select "1080"
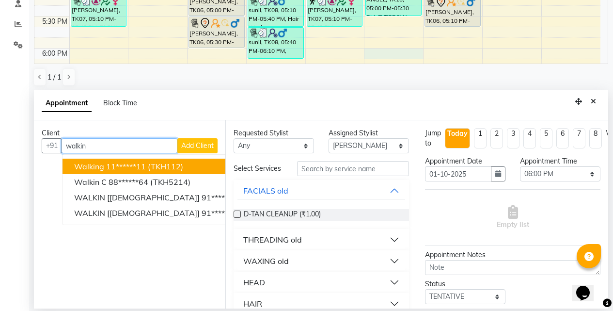
click at [94, 162] on span "walking" at bounding box center [89, 166] width 30 height 10
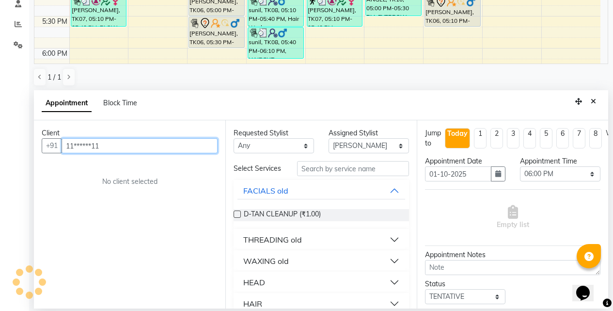
type input "11******11"
click at [324, 176] on div "Select Services" at bounding box center [321, 168] width 190 height 15
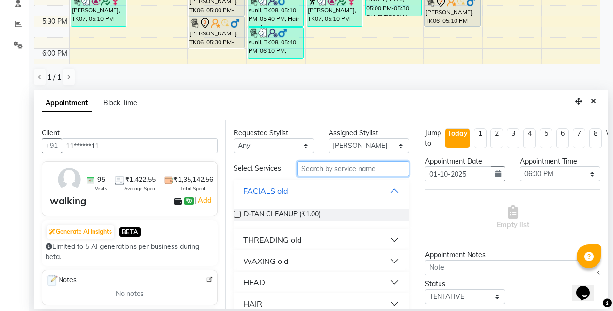
click at [319, 175] on input "text" at bounding box center [353, 168] width 112 height 15
type input "under"
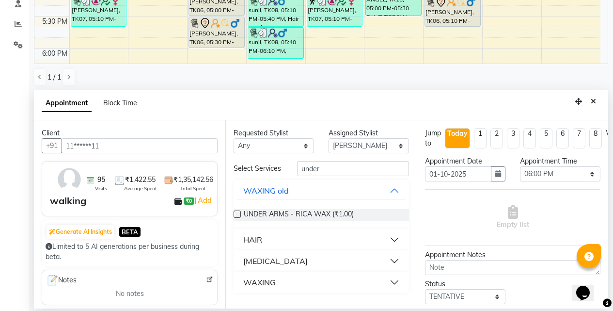
click at [262, 281] on div "WAXING" at bounding box center [259, 282] width 32 height 12
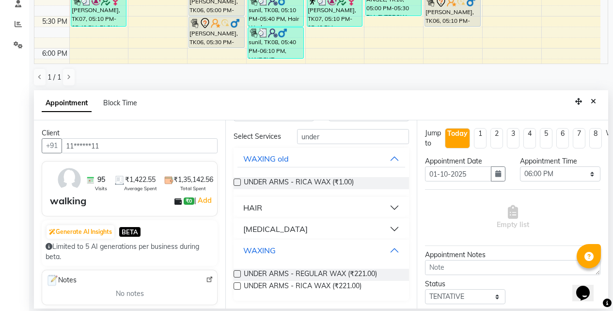
scroll to position [34, 0]
click at [239, 289] on label at bounding box center [237, 285] width 7 height 7
click at [239, 290] on input "checkbox" at bounding box center [237, 286] width 6 height 6
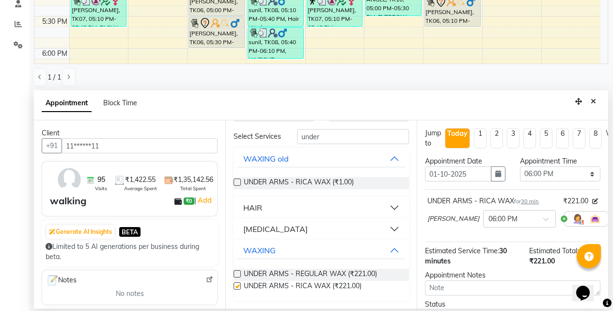
checkbox input "false"
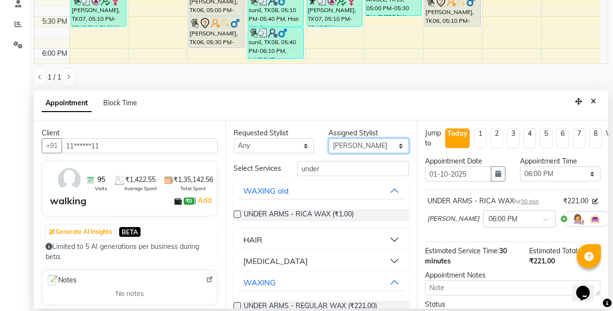
drag, startPoint x: 350, startPoint y: 147, endPoint x: 351, endPoint y: 152, distance: 5.4
click at [350, 147] on select "Select BB SALON DIPALI EKTA FARMAN GOUSIYA SHAIKH MANGESH TAVARE Nazim Shaikh R…" at bounding box center [368, 145] width 80 height 15
select select "83516"
click at [328, 138] on select "Select BB SALON DIPALI EKTA FARMAN GOUSIYA SHAIKH MANGESH TAVARE Nazim Shaikh R…" at bounding box center [368, 145] width 80 height 15
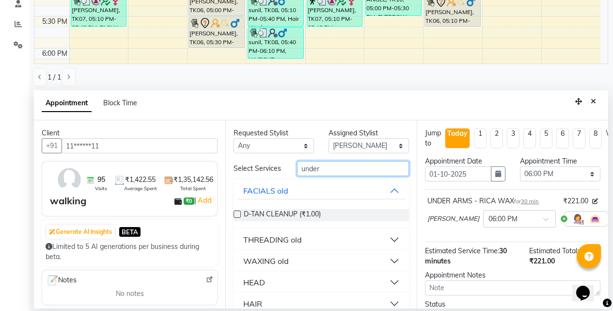
drag, startPoint x: 329, startPoint y: 171, endPoint x: 217, endPoint y: 186, distance: 113.4
click at [217, 185] on div "Client +91 11******11 95 Visits ₹1,422.55 Average Spent ₹1,35,142.56 Total Spen…" at bounding box center [321, 214] width 574 height 188
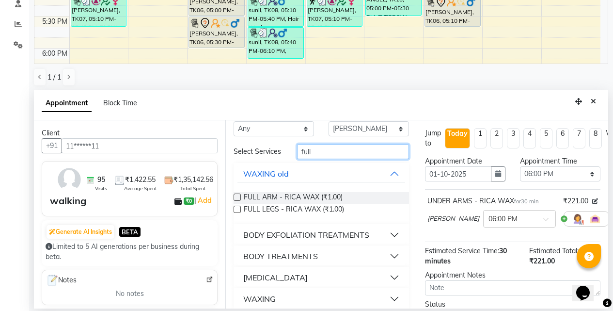
scroll to position [31, 0]
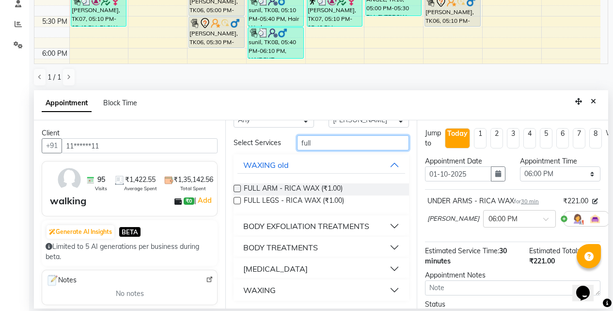
type input "full"
click at [260, 287] on div "WAXING" at bounding box center [259, 290] width 32 height 12
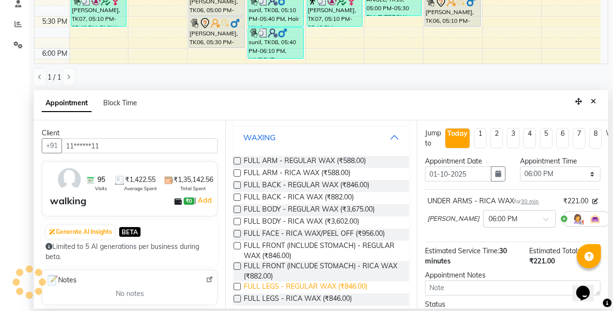
scroll to position [196, 0]
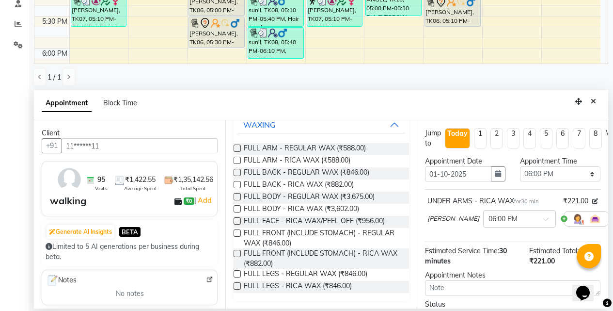
click at [236, 288] on label at bounding box center [237, 285] width 7 height 7
click at [236, 288] on input "checkbox" at bounding box center [237, 286] width 6 height 6
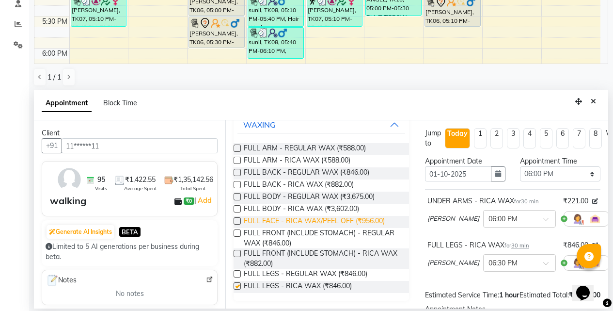
checkbox input "false"
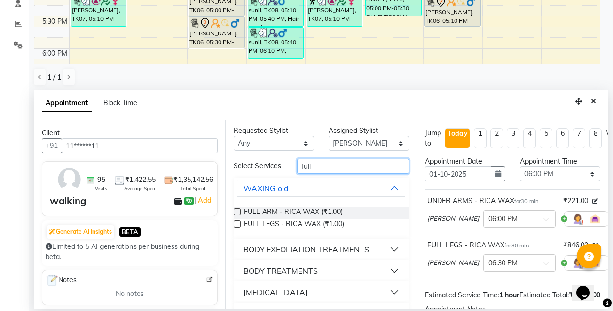
drag, startPoint x: 283, startPoint y: 178, endPoint x: 251, endPoint y: 179, distance: 32.0
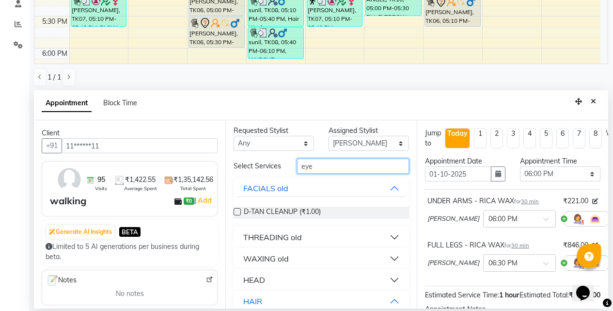
scroll to position [0, 0]
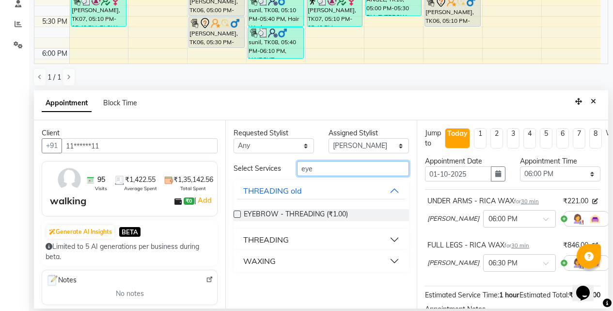
type input "eye"
click at [266, 260] on div "WAXING" at bounding box center [259, 261] width 32 height 12
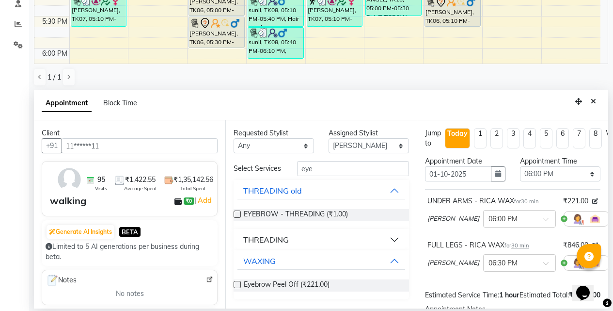
click at [248, 237] on div "THREADING" at bounding box center [266, 240] width 46 height 12
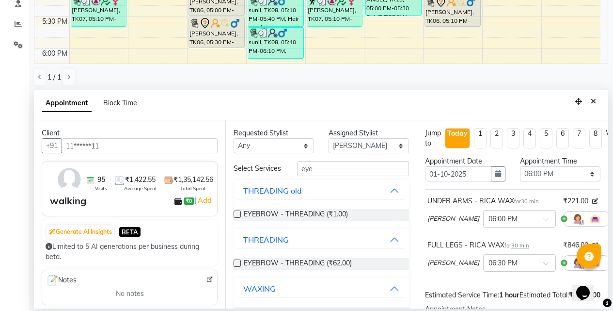
click at [237, 266] on label at bounding box center [237, 262] width 7 height 7
click at [237, 267] on input "checkbox" at bounding box center [237, 264] width 6 height 6
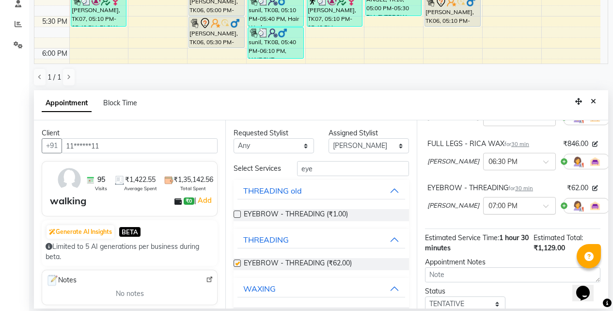
checkbox input "false"
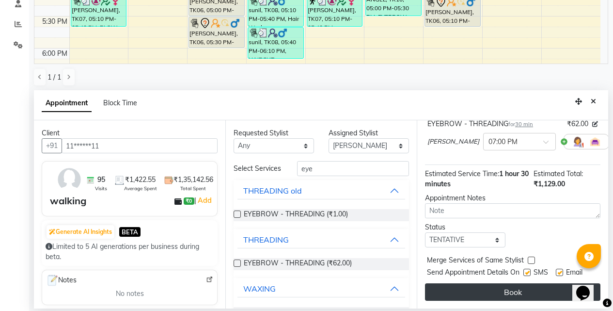
drag, startPoint x: 481, startPoint y: 289, endPoint x: 482, endPoint y: 283, distance: 5.4
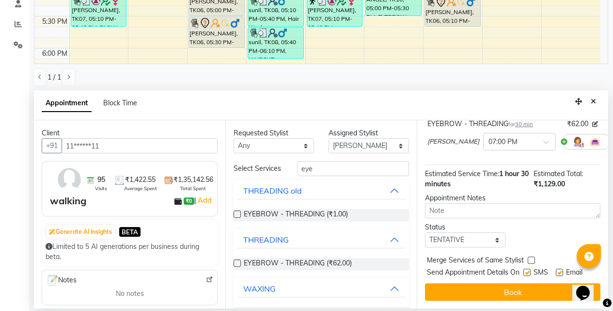
click at [481, 289] on button "Book" at bounding box center [512, 291] width 175 height 17
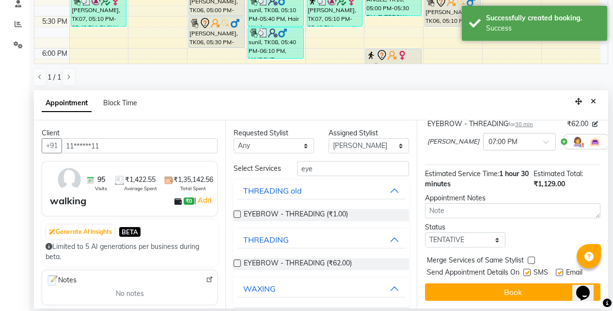
scroll to position [187, 0]
click at [596, 107] on button "Close" at bounding box center [593, 101] width 14 height 15
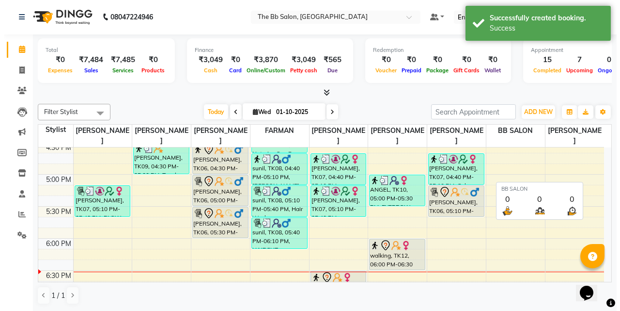
scroll to position [0, 0]
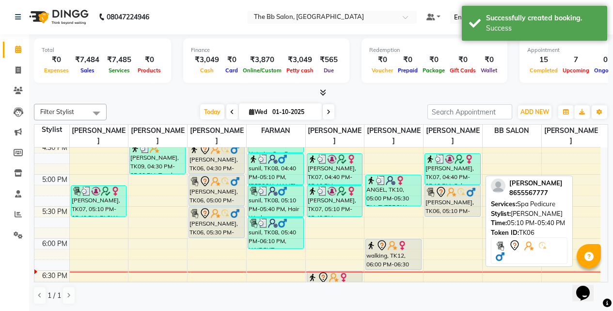
click at [448, 200] on div "VIKASH KADAM, TK06, 05:10 PM-05:40 PM, Spa Pedicure" at bounding box center [452, 201] width 55 height 31
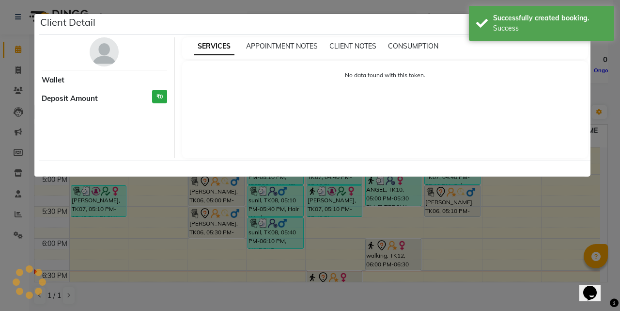
select select "7"
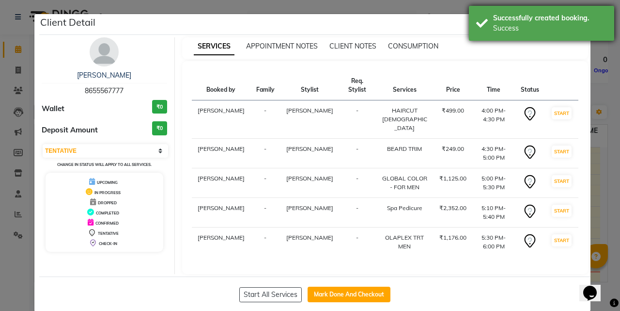
click at [576, 23] on div "Success" at bounding box center [550, 28] width 114 height 10
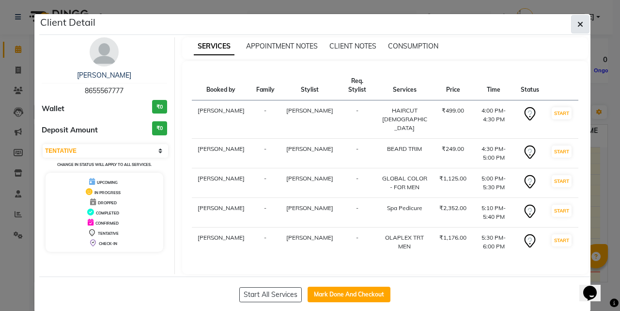
click at [578, 22] on icon "button" at bounding box center [581, 24] width 6 height 8
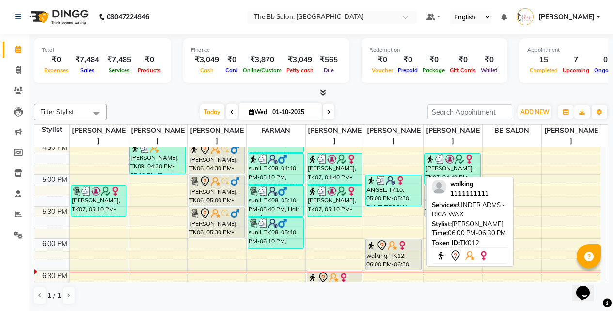
click at [389, 255] on div "walking, TK12, 06:00 PM-06:30 PM, UNDER ARMS - RICA WAX" at bounding box center [393, 254] width 55 height 31
select select "7"
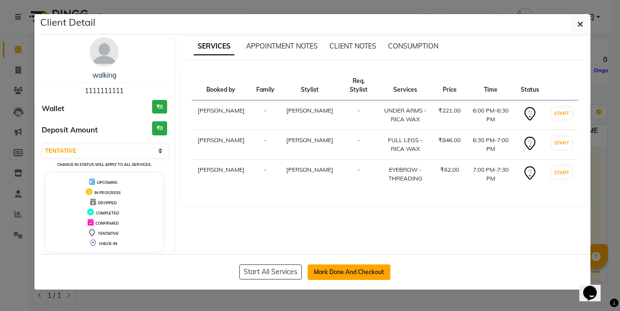
click at [359, 266] on button "Mark Done And Checkout" at bounding box center [349, 272] width 83 height 16
select select "6231"
select select "service"
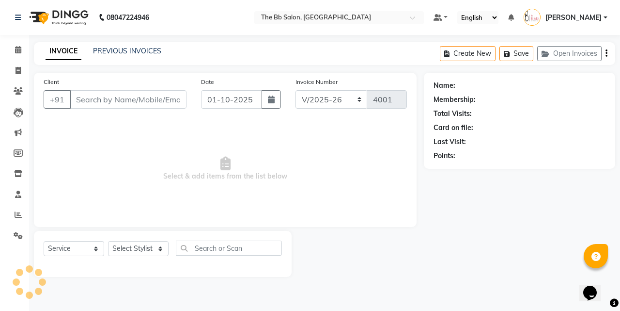
type input "11******11"
select select "83516"
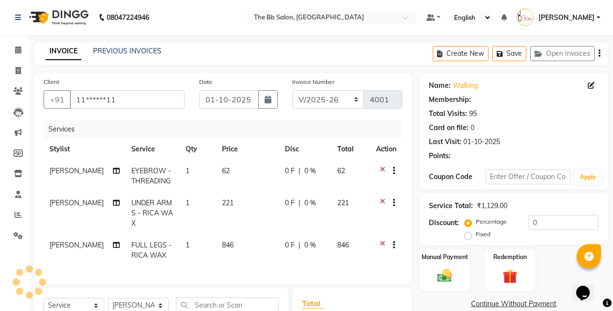
select select "1: Object"
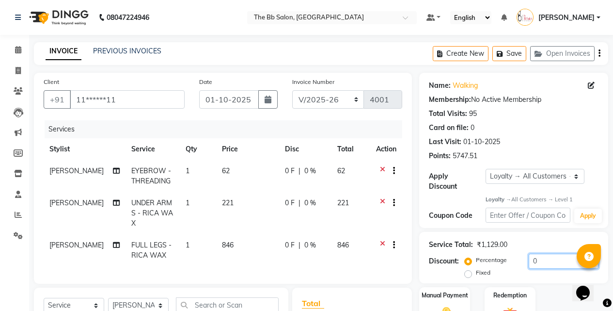
click at [531, 253] on input "0" at bounding box center [564, 260] width 70 height 15
type input "2"
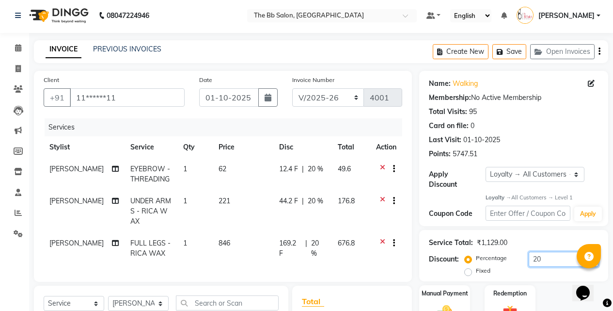
scroll to position [151, 0]
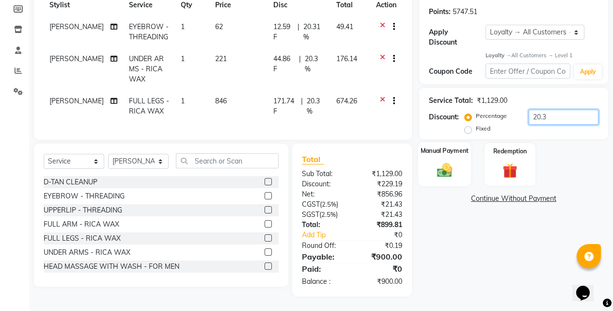
type input "20.3"
click at [458, 156] on div "Manual Payment" at bounding box center [444, 164] width 53 height 44
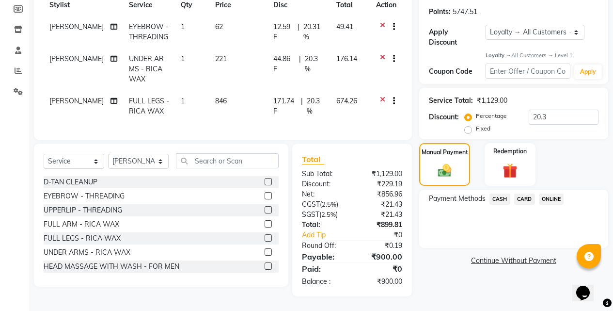
click at [547, 193] on span "ONLINE" at bounding box center [551, 198] width 25 height 11
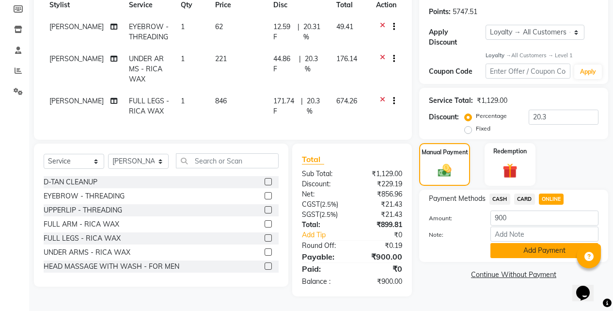
click at [534, 243] on button "Add Payment" at bounding box center [544, 250] width 108 height 15
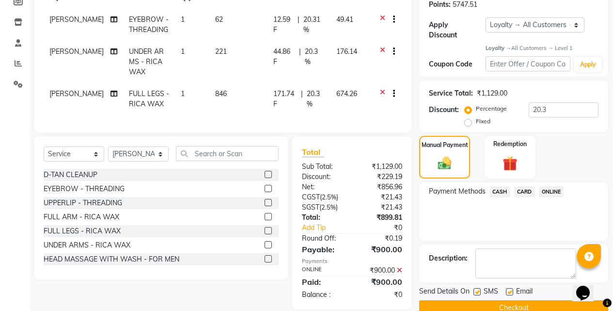
click at [481, 300] on button "Checkout" at bounding box center [513, 307] width 189 height 15
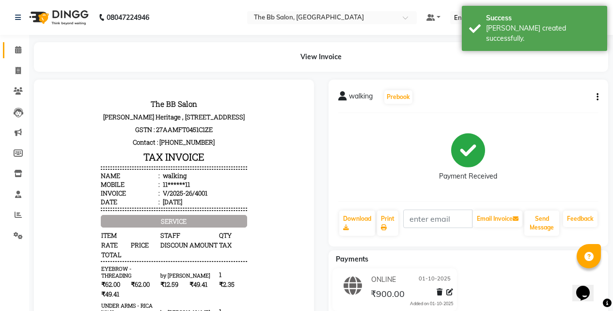
click at [20, 43] on link "Calendar" at bounding box center [14, 50] width 23 height 16
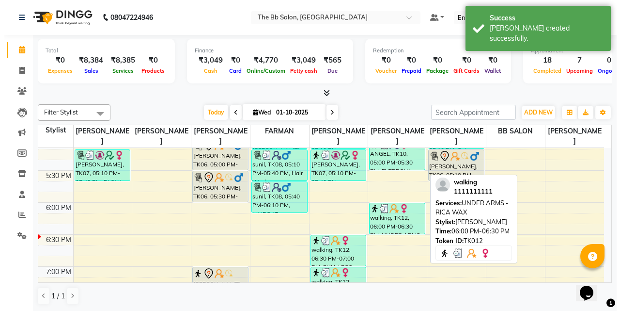
scroll to position [533, 0]
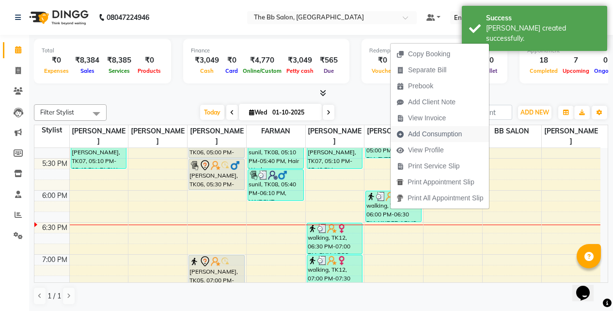
click at [426, 128] on span "Add Consumption" at bounding box center [428, 134] width 77 height 16
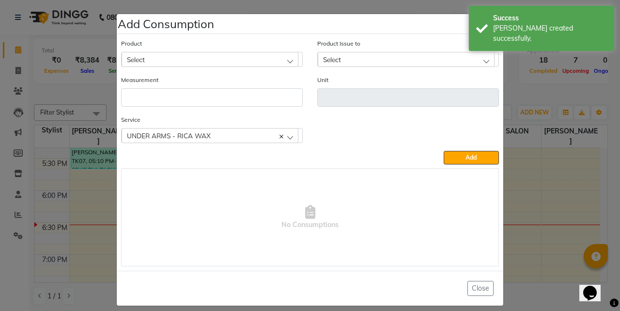
click at [140, 62] on span "Select" at bounding box center [136, 59] width 18 height 8
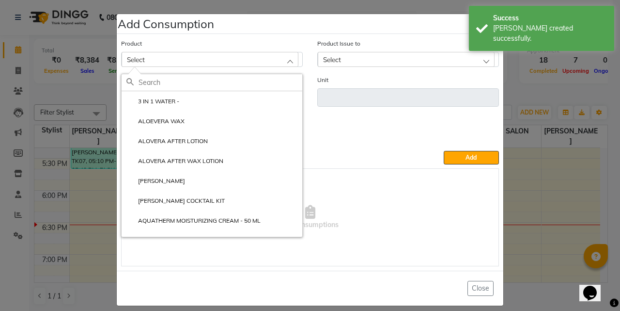
click at [145, 86] on input "text" at bounding box center [221, 82] width 164 height 16
type input "b"
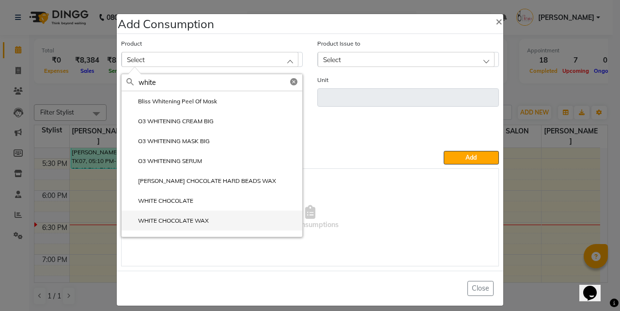
type input "white"
drag, startPoint x: 164, startPoint y: 219, endPoint x: 294, endPoint y: 137, distance: 153.7
click at [166, 219] on label "WHITE CHOCOLATE WAX" at bounding box center [167, 220] width 82 height 9
type input "ML"
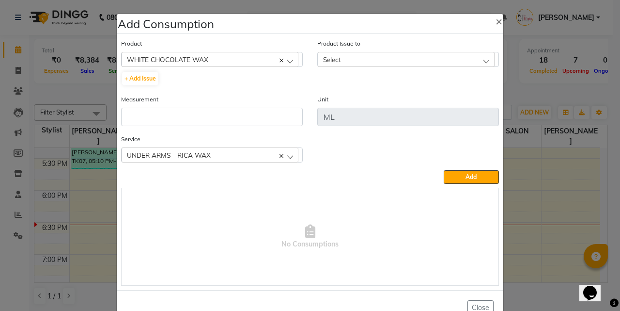
click at [338, 56] on div "Select" at bounding box center [406, 59] width 177 height 15
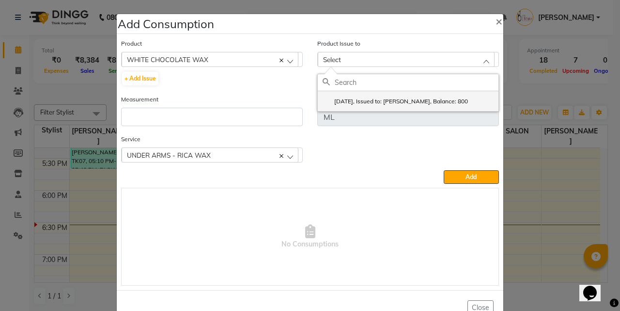
click at [378, 93] on li "2025-09-28, Issued to: SHILPA YADAV, Balance: 800" at bounding box center [408, 101] width 181 height 20
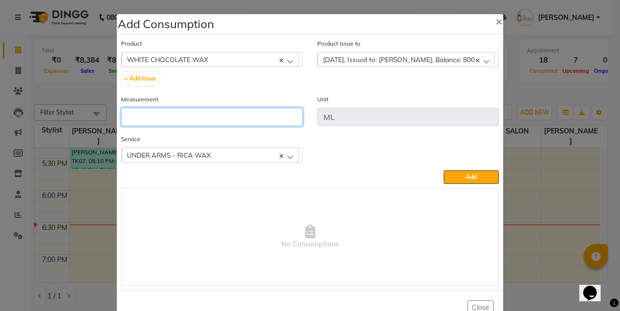
drag, startPoint x: 222, startPoint y: 115, endPoint x: 219, endPoint y: 120, distance: 5.7
click at [221, 117] on input "number" at bounding box center [212, 117] width 182 height 18
type input "10"
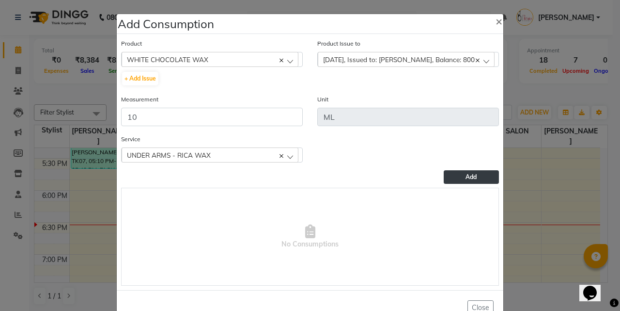
click at [468, 174] on span "Add" at bounding box center [471, 176] width 11 height 7
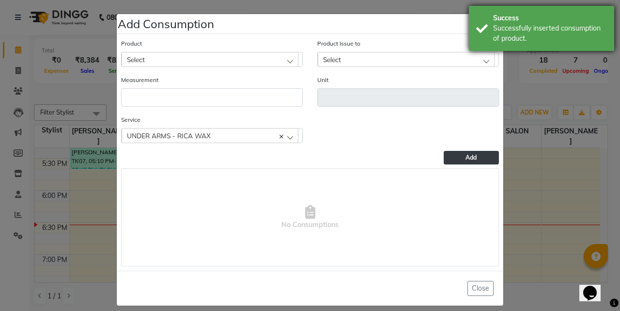
click at [495, 24] on div "Successfully inserted consumption of product." at bounding box center [550, 33] width 114 height 20
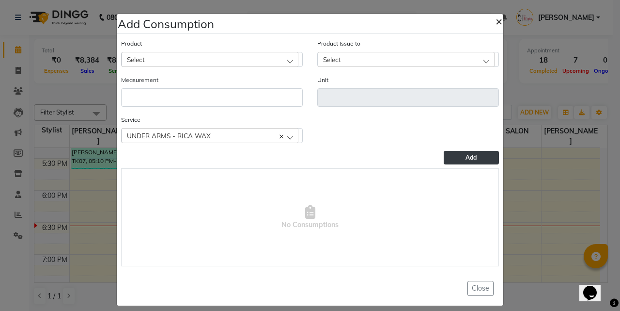
click at [496, 22] on span "×" at bounding box center [499, 21] width 7 height 15
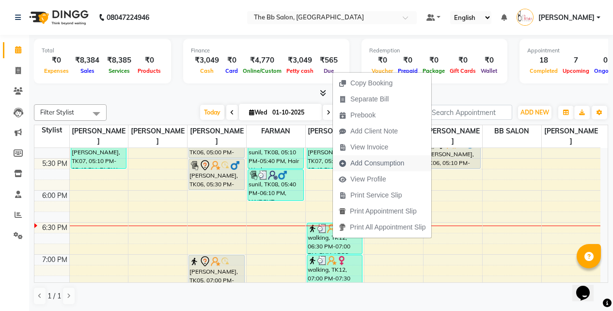
click at [364, 161] on span "Add Consumption" at bounding box center [377, 163] width 54 height 10
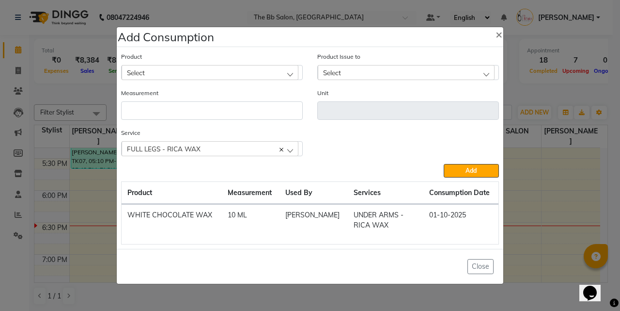
click at [130, 71] on span "Select" at bounding box center [136, 72] width 18 height 8
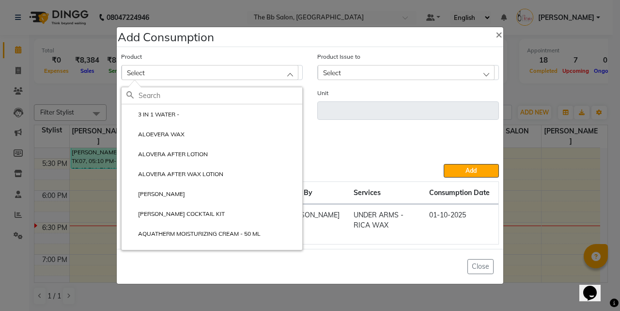
click at [142, 93] on input "text" at bounding box center [221, 95] width 164 height 16
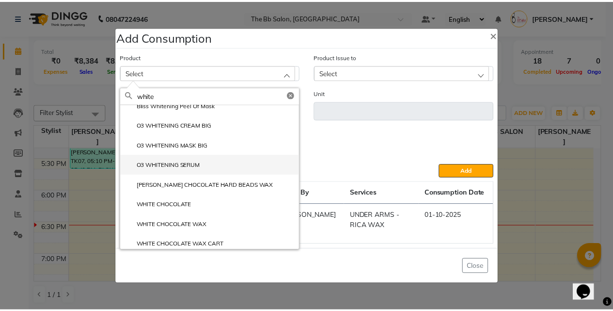
scroll to position [14, 0]
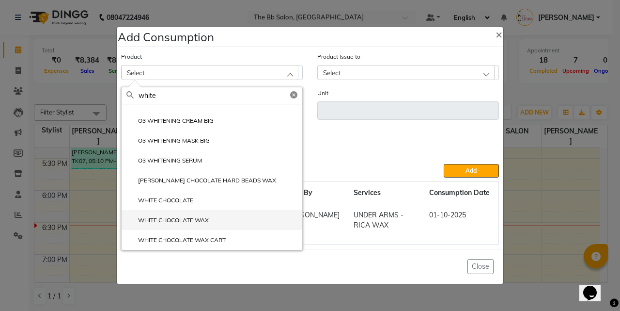
type input "white"
click at [181, 219] on label "WHITE CHOCOLATE WAX" at bounding box center [167, 220] width 82 height 9
type input "ML"
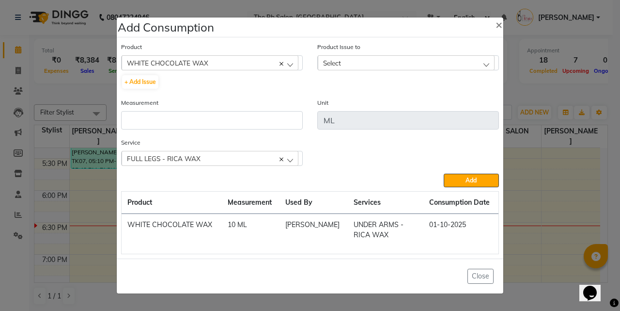
click at [350, 60] on div "Select" at bounding box center [406, 62] width 177 height 15
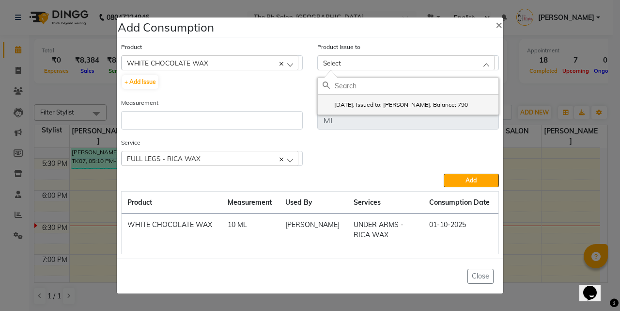
click at [379, 109] on label "2025-09-28, Issued to: SHILPA YADAV, Balance: 790" at bounding box center [395, 104] width 145 height 9
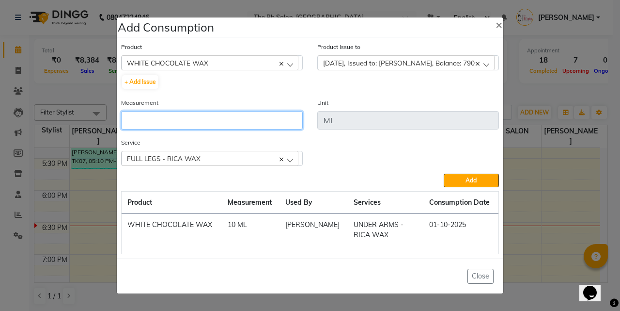
click at [193, 122] on input "number" at bounding box center [212, 120] width 182 height 18
type input "3"
type input "4"
type input "30"
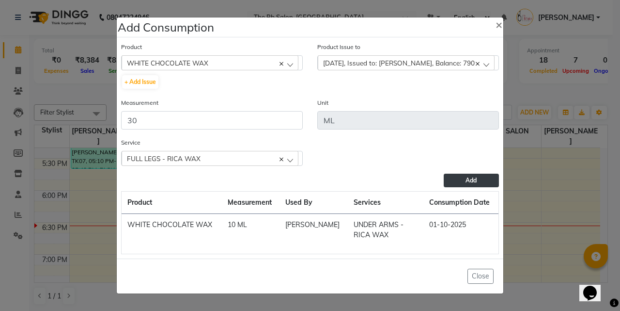
click at [471, 178] on span "Add" at bounding box center [471, 179] width 11 height 7
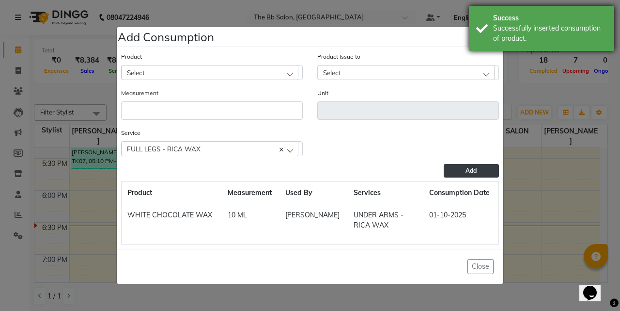
click at [498, 30] on div "Successfully inserted consumption of product." at bounding box center [550, 33] width 114 height 20
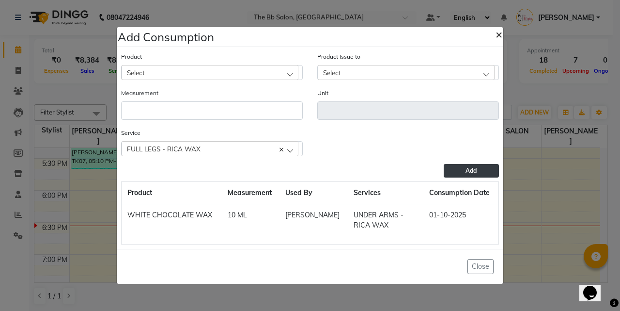
click at [498, 36] on span "×" at bounding box center [499, 34] width 7 height 15
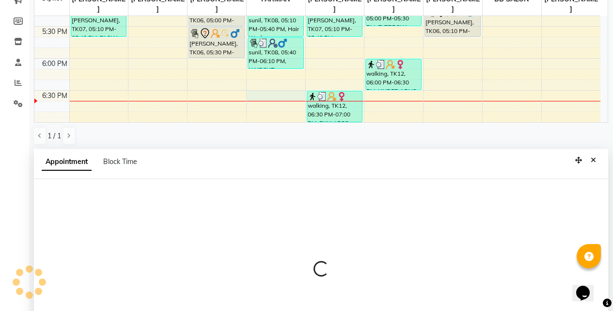
scroll to position [190, 0]
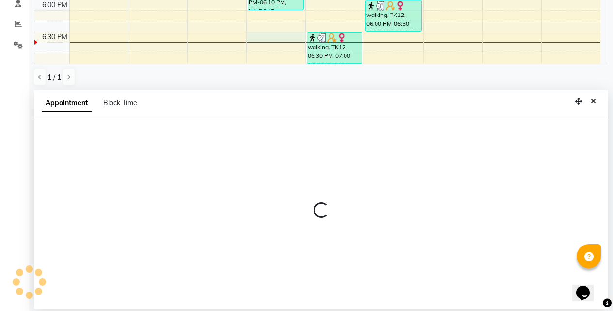
select select "83521"
select select "1110"
select select "tentative"
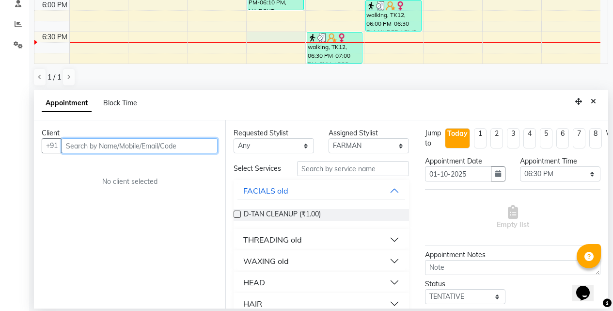
click at [78, 148] on input "text" at bounding box center [140, 145] width 156 height 15
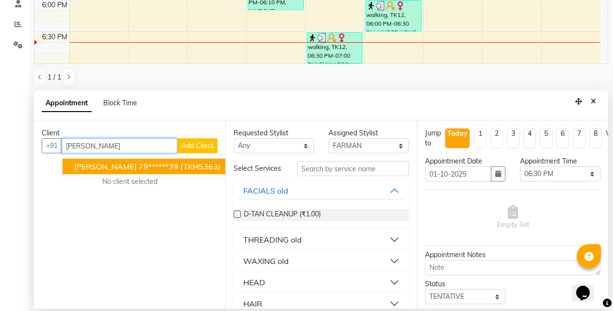
click at [153, 163] on ngb-highlight "79******39" at bounding box center [159, 166] width 40 height 10
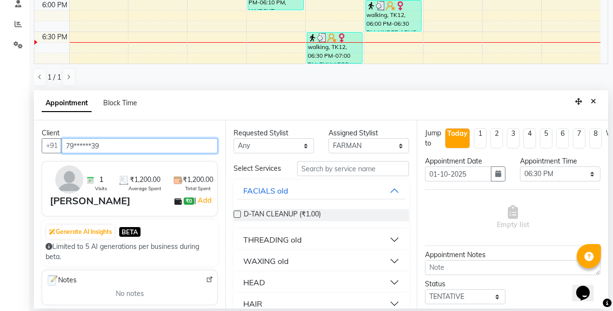
type input "79******39"
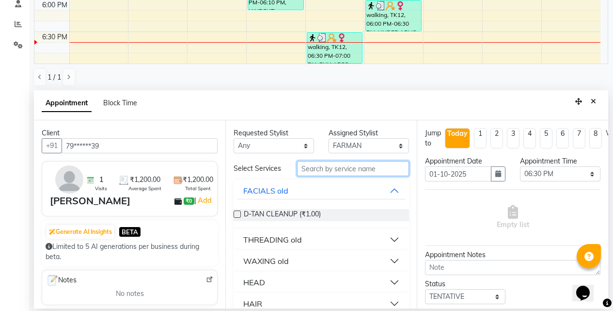
click at [329, 174] on input "text" at bounding box center [353, 168] width 112 height 15
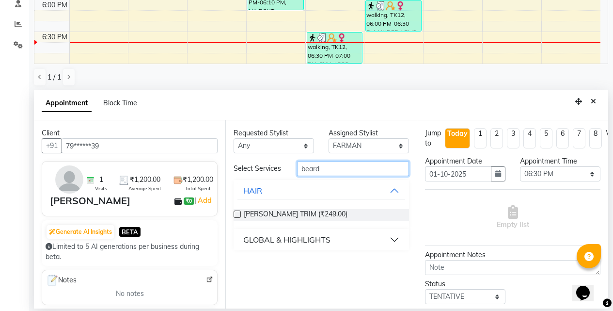
type input "beard"
click at [239, 215] on label at bounding box center [237, 213] width 7 height 7
click at [239, 215] on input "checkbox" at bounding box center [237, 215] width 6 height 6
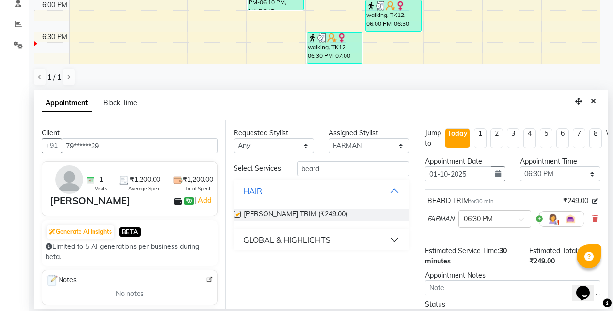
checkbox input "false"
click at [360, 149] on select "Select BB SALON DIPALI EKTA FARMAN GOUSIYA SHAIKH MANGESH TAVARE Nazim Shaikh R…" at bounding box center [368, 145] width 80 height 15
select select "88675"
click at [328, 138] on select "Select BB SALON DIPALI EKTA FARMAN GOUSIYA SHAIKH MANGESH TAVARE Nazim Shaikh R…" at bounding box center [368, 145] width 80 height 15
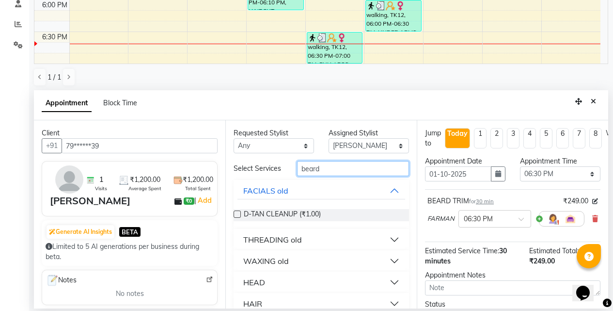
drag, startPoint x: 312, startPoint y: 171, endPoint x: 271, endPoint y: 172, distance: 40.7
click at [271, 172] on div "Select Services beard" at bounding box center [321, 168] width 190 height 15
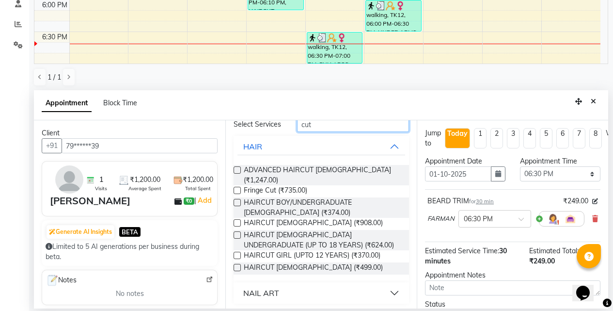
type input "cut"
click at [268, 293] on div "NAIL ART" at bounding box center [261, 293] width 36 height 12
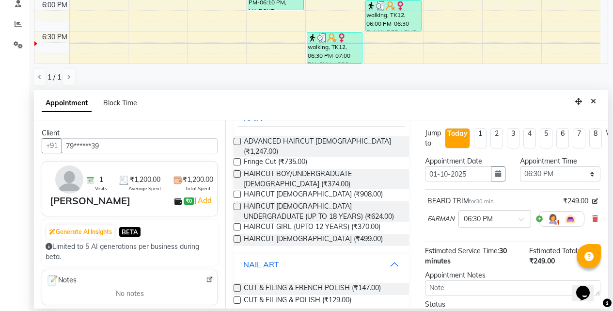
scroll to position [81, 0]
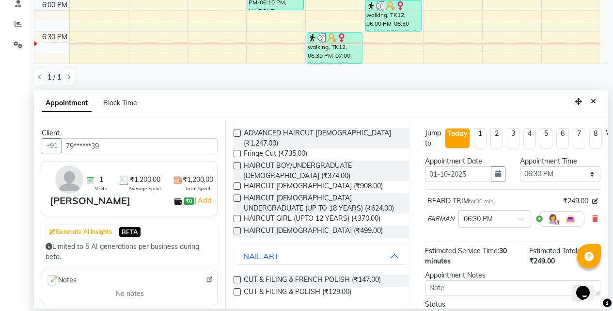
click at [234, 288] on label at bounding box center [237, 291] width 7 height 7
click at [234, 289] on input "checkbox" at bounding box center [237, 292] width 6 height 6
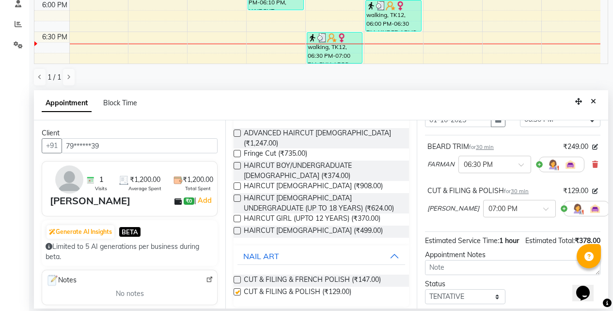
checkbox input "false"
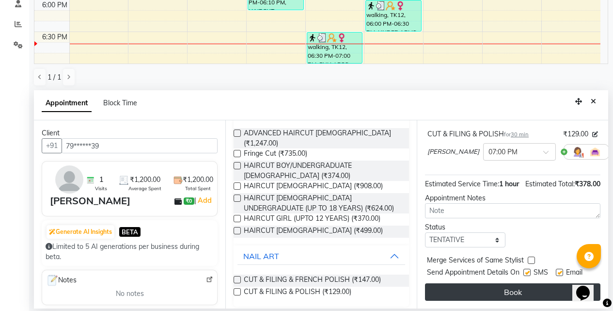
scroll to position [128, 0]
click at [504, 284] on button "Book" at bounding box center [512, 291] width 175 height 17
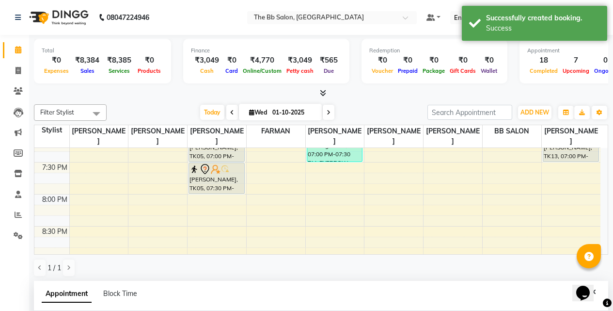
scroll to position [727, 0]
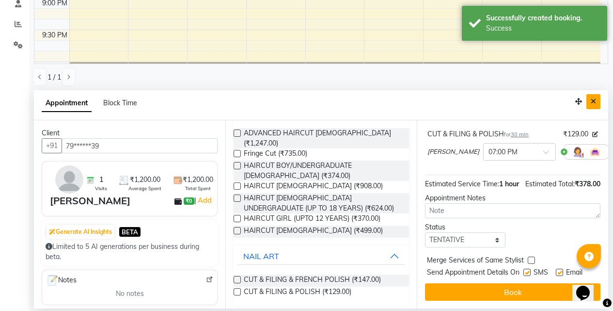
click at [594, 99] on icon "Close" at bounding box center [593, 101] width 5 height 7
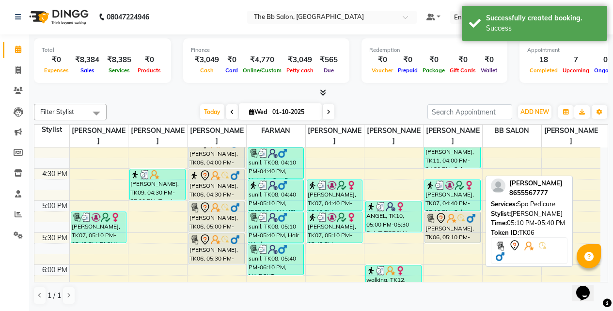
scroll to position [436, 0]
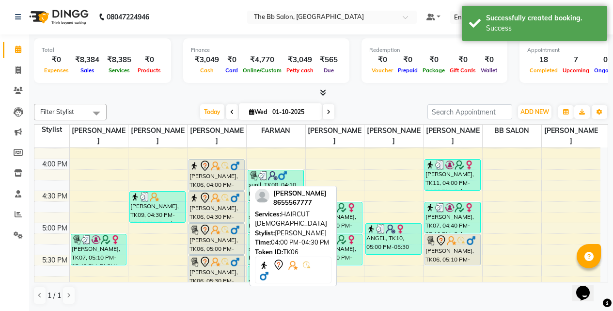
click at [211, 172] on div "[PERSON_NAME], TK06, 04:00 PM-04:30 PM, HAIRCUT [DEMOGRAPHIC_DATA]" at bounding box center [216, 174] width 55 height 31
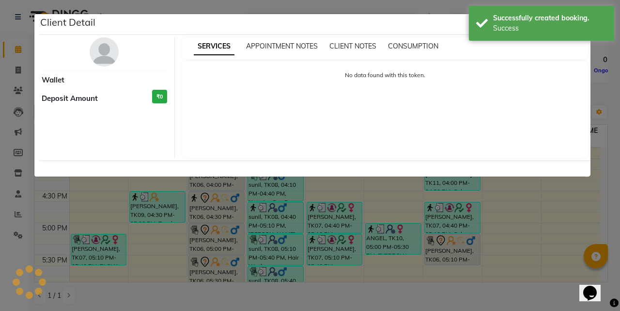
select select "7"
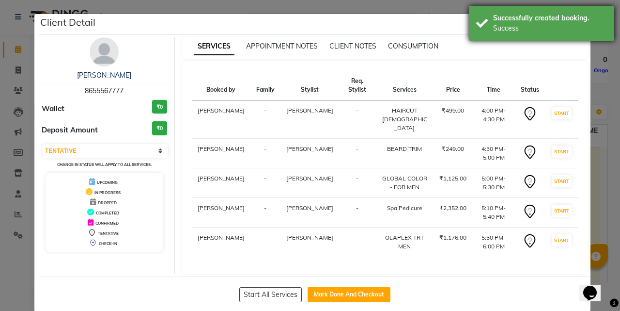
click at [578, 22] on div "Successfully created booking." at bounding box center [550, 18] width 114 height 10
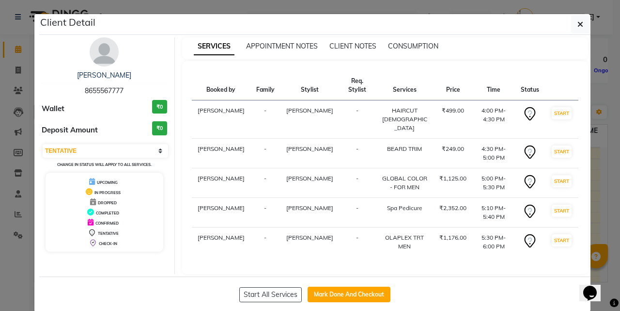
click at [578, 22] on icon "button" at bounding box center [581, 24] width 6 height 8
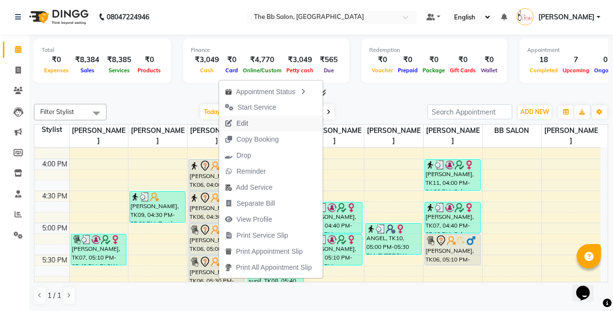
click at [233, 126] on span "Edit" at bounding box center [236, 123] width 35 height 16
select select "tentative"
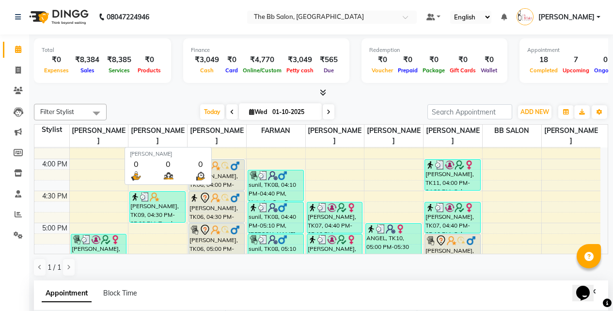
type input "01-10-2025"
select select "960"
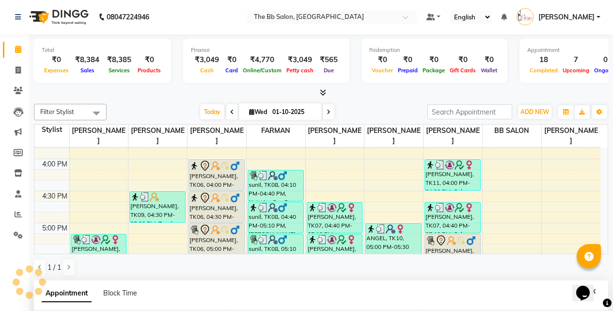
select select "83659"
select select "3065"
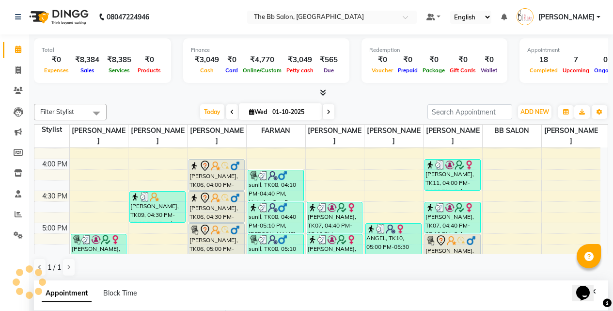
select select "3065"
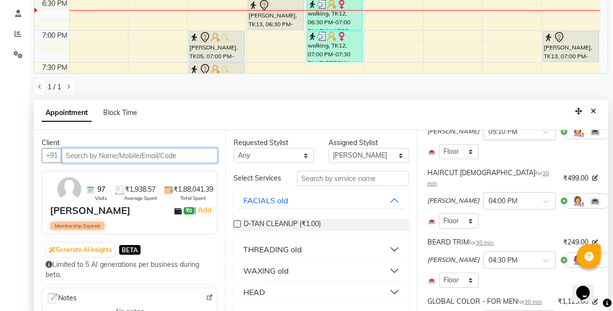
scroll to position [0, 0]
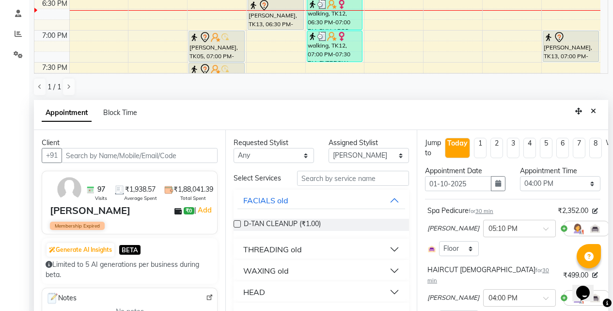
click at [612, 228] on icon at bounding box center [616, 228] width 6 height 7
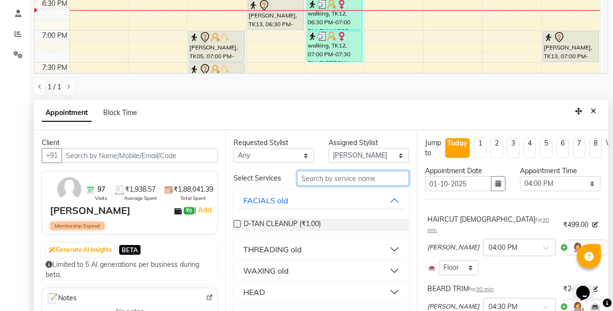
click at [356, 182] on input "text" at bounding box center [353, 178] width 112 height 15
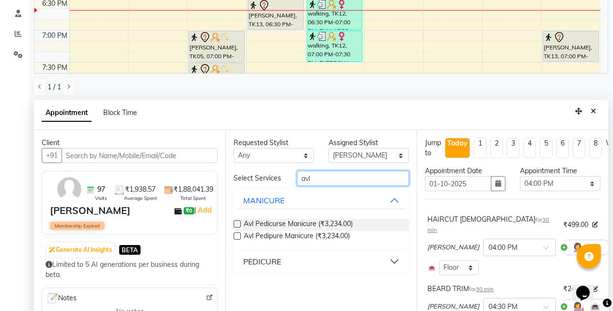
type input "avl"
drag, startPoint x: 258, startPoint y: 258, endPoint x: 273, endPoint y: 243, distance: 21.2
click at [258, 259] on div "PEDICURE" at bounding box center [262, 261] width 38 height 12
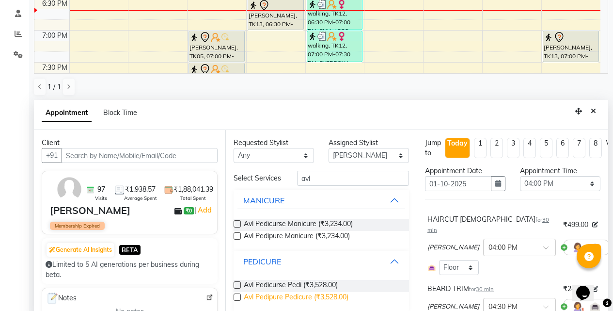
scroll to position [190, 0]
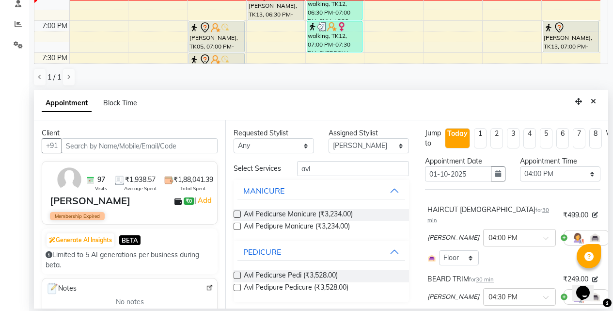
click at [239, 291] on label at bounding box center [237, 286] width 7 height 7
click at [239, 291] on input "checkbox" at bounding box center [237, 288] width 6 height 6
checkbox input "false"
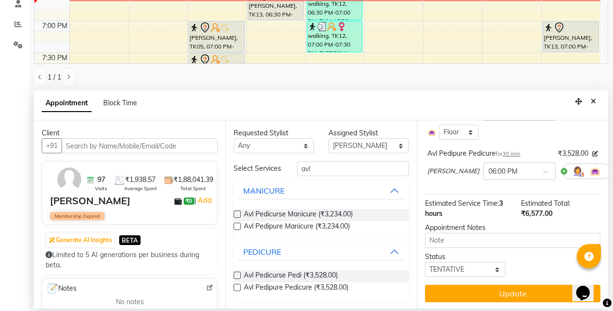
scroll to position [309, 0]
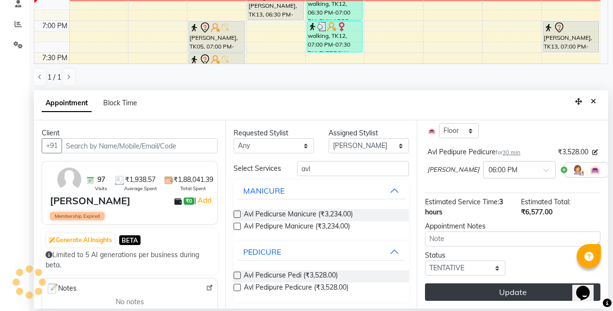
click at [495, 283] on button "Update" at bounding box center [512, 291] width 175 height 17
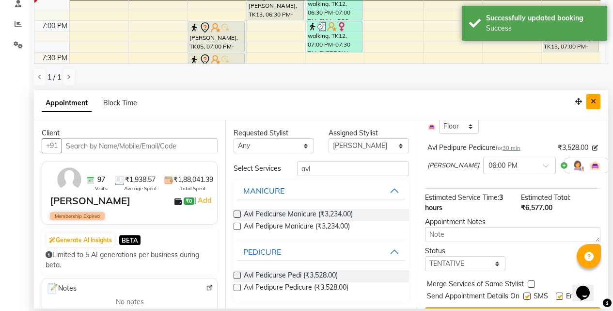
click at [587, 104] on button "Close" at bounding box center [593, 101] width 14 height 15
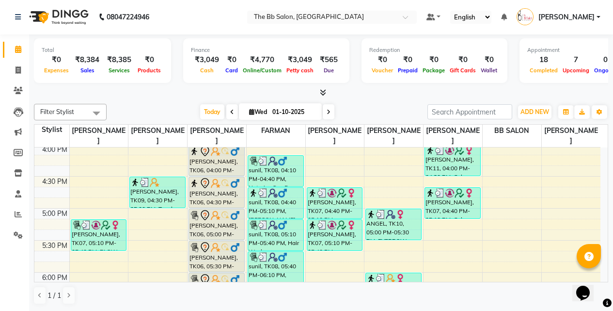
scroll to position [382, 0]
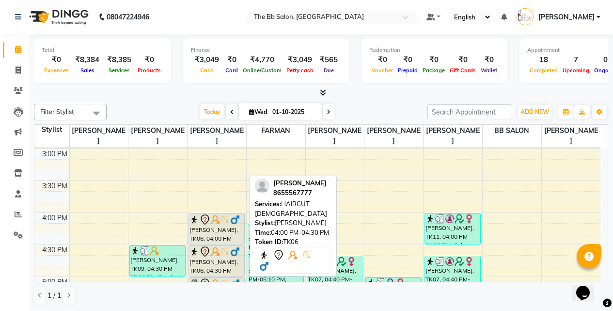
click at [218, 227] on div "[PERSON_NAME], TK06, 04:00 PM-04:30 PM, HAIRCUT [DEMOGRAPHIC_DATA]" at bounding box center [216, 228] width 55 height 31
select select "7"
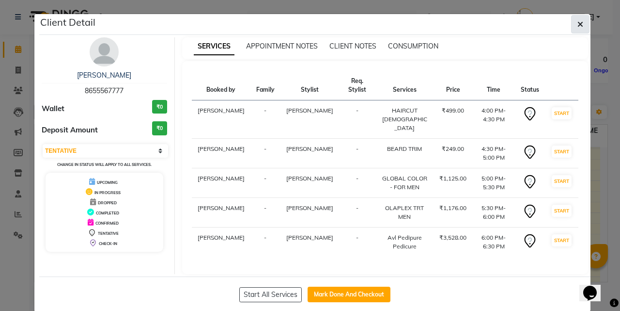
click at [573, 20] on button "button" at bounding box center [580, 24] width 18 height 18
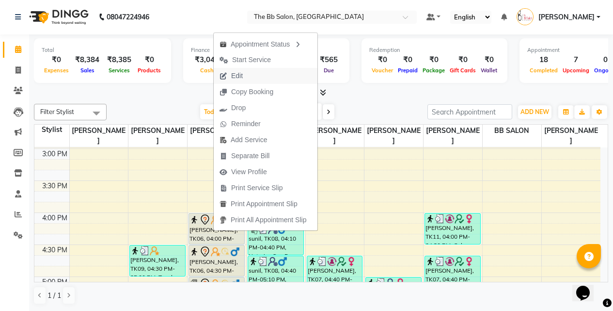
click at [236, 77] on span "Edit" at bounding box center [237, 76] width 12 height 10
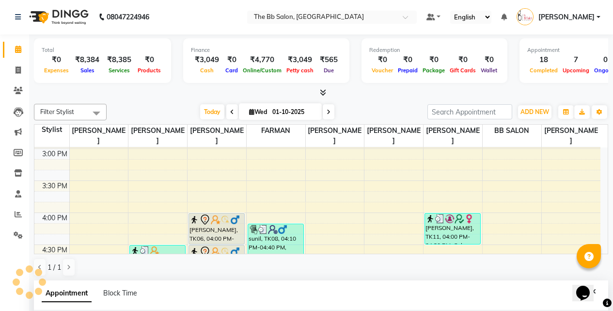
select select "tentative"
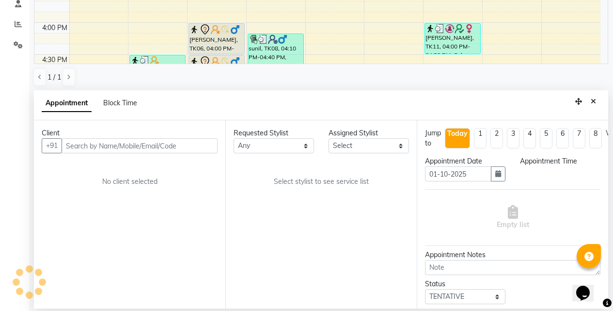
select select "960"
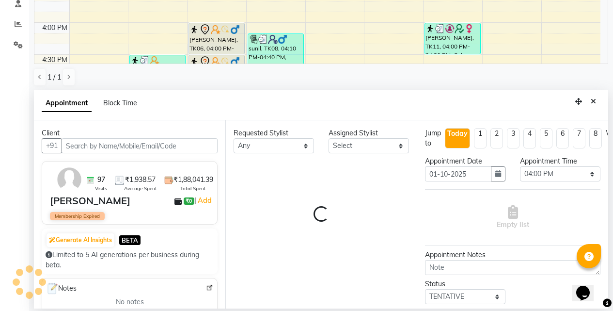
select select "83659"
select select "3065"
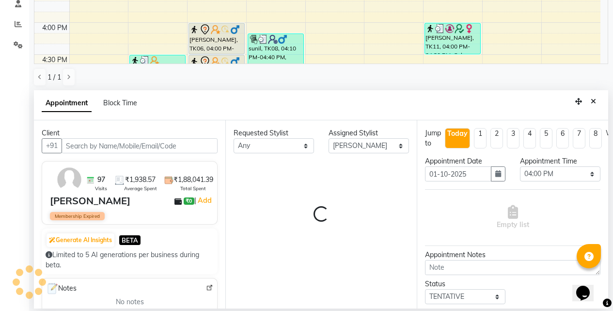
select select "3065"
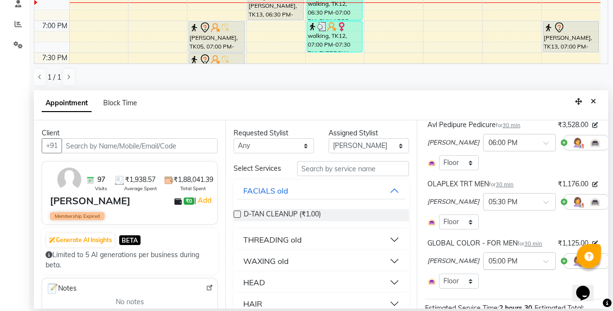
scroll to position [145, 0]
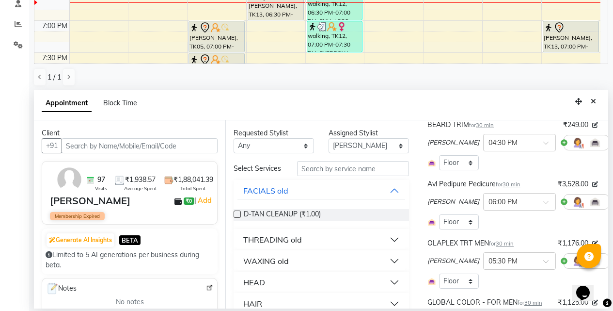
click at [612, 198] on icon at bounding box center [616, 201] width 6 height 7
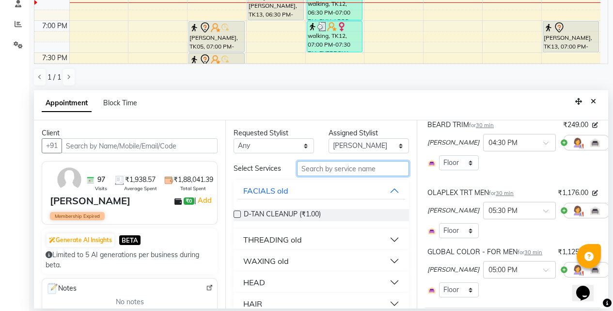
click at [347, 176] on input "text" at bounding box center [353, 168] width 112 height 15
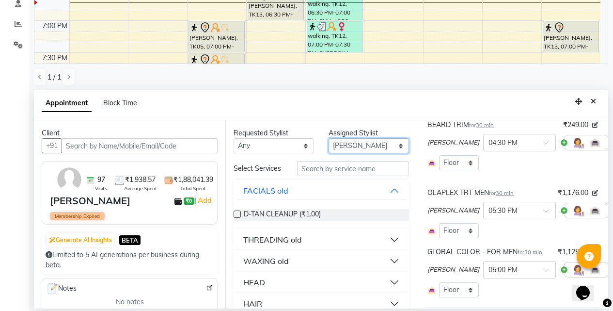
click at [355, 143] on select "Select BB SALON DIPALI EKTA FARMAN GOUSIYA SHAIKH MANGESH TAVARE Nazim Shaikh R…" at bounding box center [368, 145] width 80 height 15
select select "83524"
click at [328, 138] on select "Select BB SALON DIPALI EKTA FARMAN GOUSIYA SHAIKH MANGESH TAVARE Nazim Shaikh R…" at bounding box center [368, 145] width 80 height 15
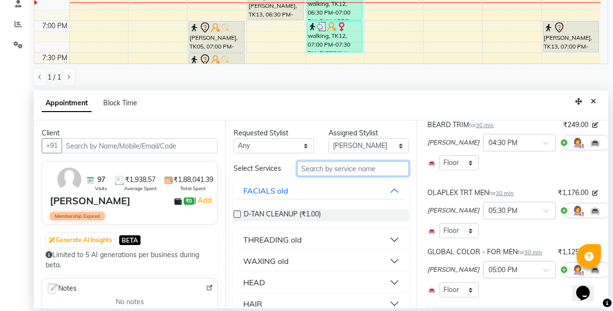
click at [313, 176] on input "text" at bounding box center [353, 168] width 112 height 15
type input "marine"
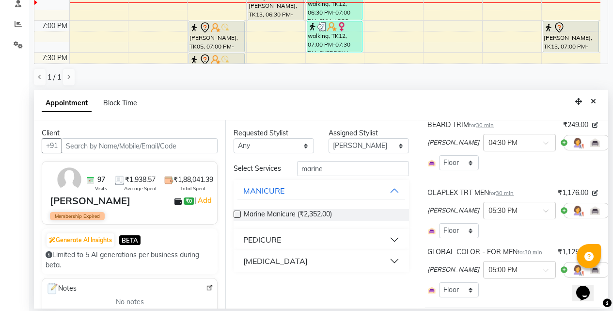
click at [263, 237] on div "PEDICURE" at bounding box center [262, 240] width 38 height 12
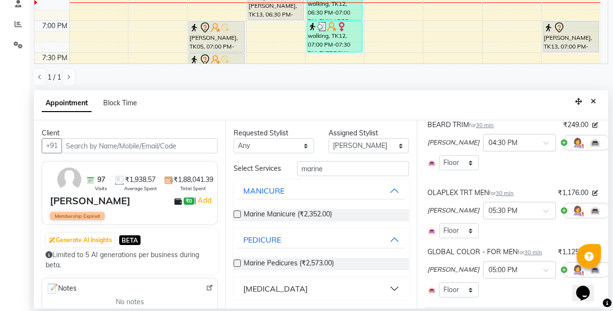
click at [237, 263] on label at bounding box center [237, 262] width 7 height 7
click at [237, 263] on input "checkbox" at bounding box center [237, 264] width 6 height 6
checkbox input "false"
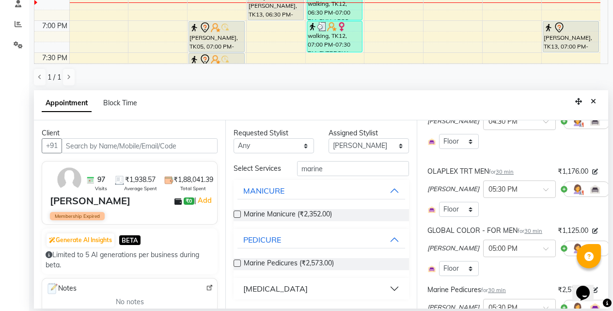
scroll to position [301, 0]
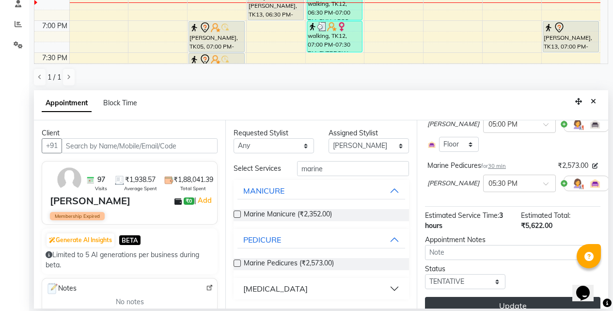
click at [497, 297] on button "Update" at bounding box center [512, 305] width 175 height 17
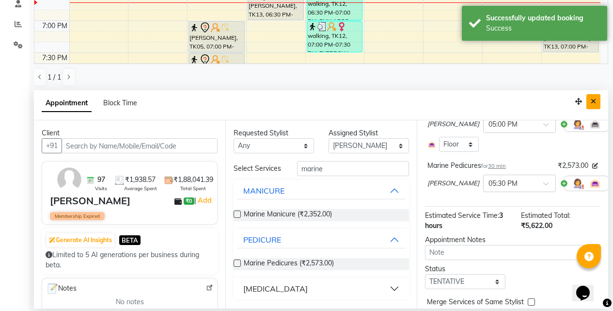
click at [595, 101] on icon "Close" at bounding box center [593, 101] width 5 height 7
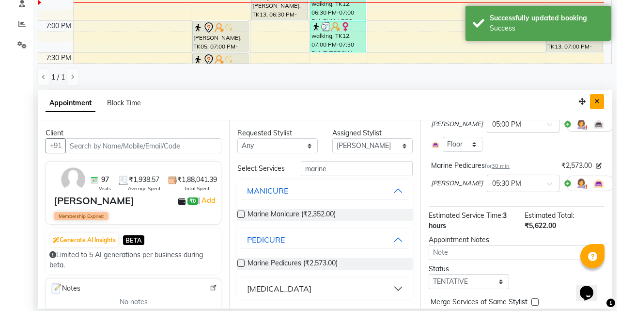
scroll to position [0, 0]
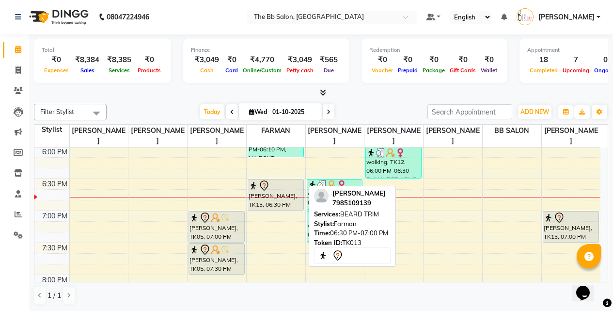
click at [277, 192] on div "[PERSON_NAME], TK13, 06:30 PM-07:00 PM, [PERSON_NAME] TRIM" at bounding box center [275, 194] width 55 height 31
select select "7"
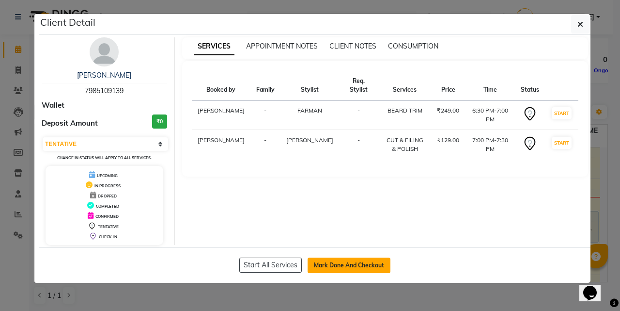
click at [327, 263] on button "Mark Done And Checkout" at bounding box center [349, 265] width 83 height 16
select select "6231"
select select "service"
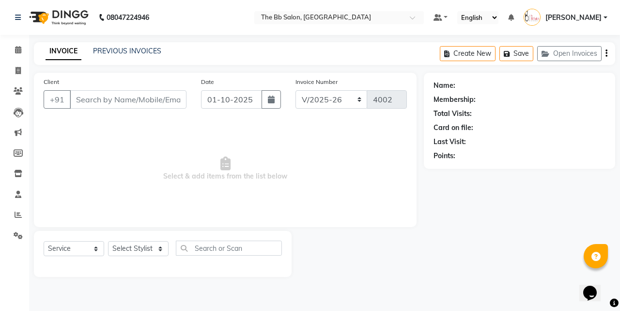
type input "79******39"
select select "88675"
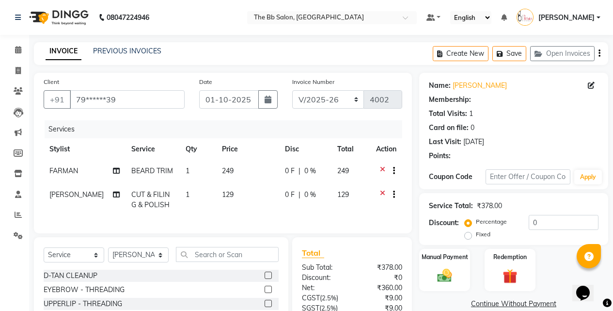
select select "1: Object"
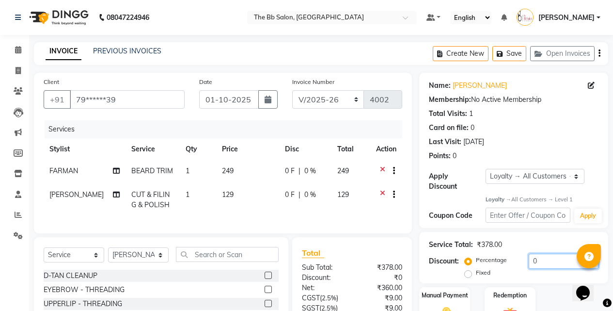
click at [531, 255] on input "0" at bounding box center [564, 260] width 70 height 15
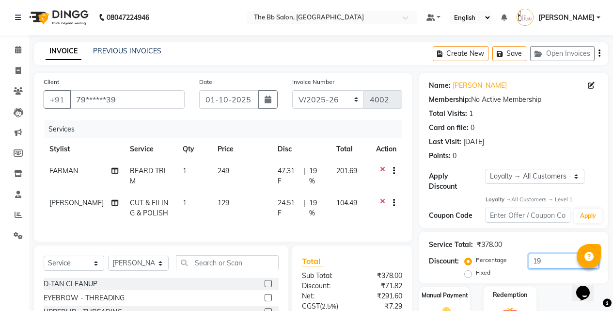
scroll to position [101, 0]
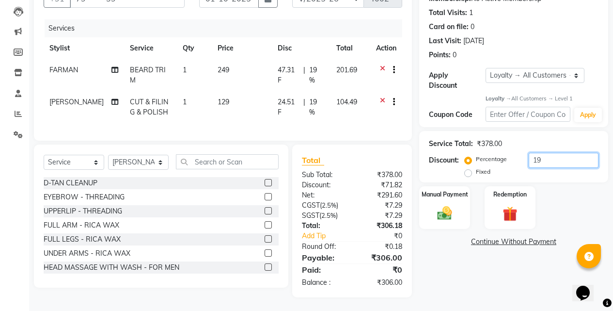
type input "1"
type input "20.7"
click at [446, 208] on img at bounding box center [444, 212] width 25 height 17
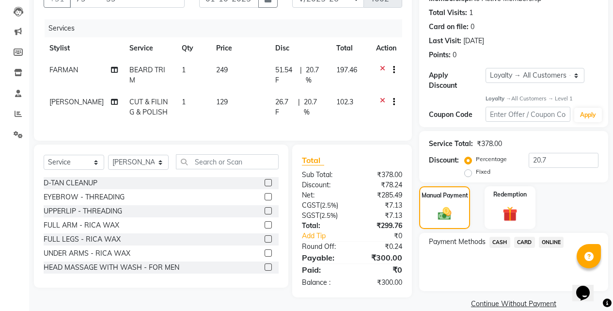
click at [506, 236] on span "CASH" at bounding box center [499, 241] width 21 height 11
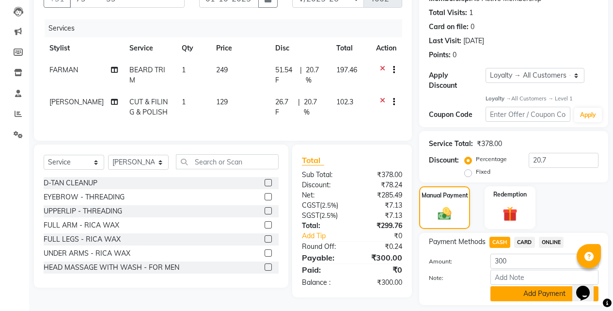
click at [521, 286] on button "Add Payment" at bounding box center [544, 293] width 108 height 15
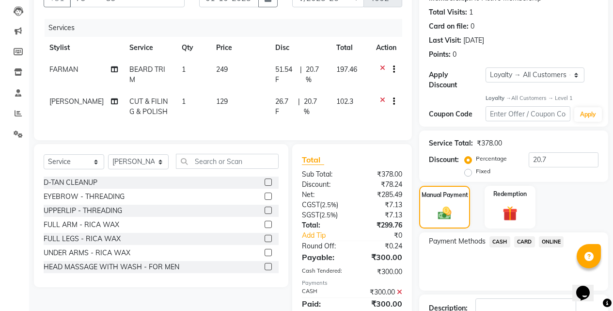
scroll to position [198, 0]
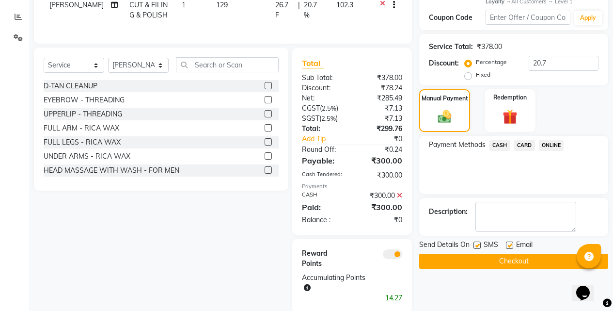
click at [506, 253] on button "Checkout" at bounding box center [513, 260] width 189 height 15
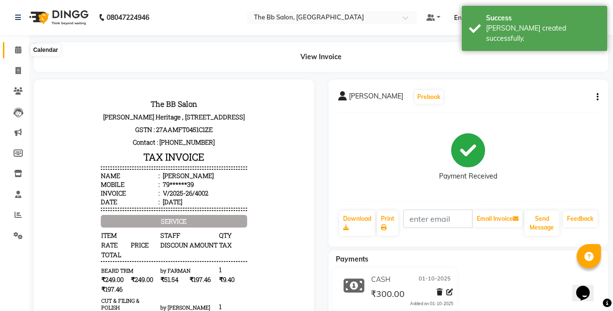
click at [18, 49] on icon at bounding box center [18, 49] width 6 height 7
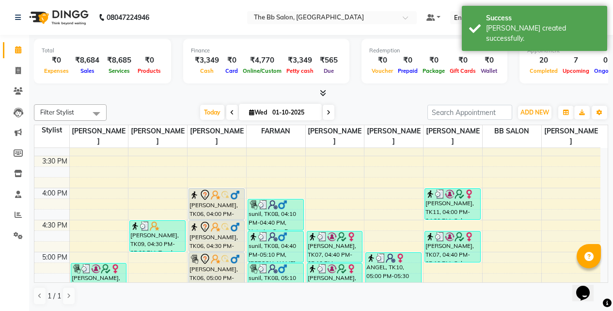
scroll to position [436, 0]
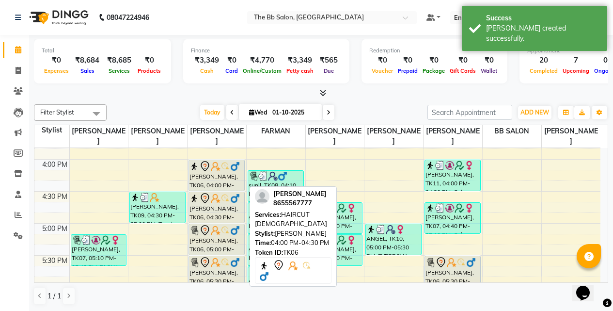
click at [209, 175] on div "[PERSON_NAME], TK06, 04:00 PM-04:30 PM, HAIRCUT [DEMOGRAPHIC_DATA]" at bounding box center [216, 175] width 55 height 31
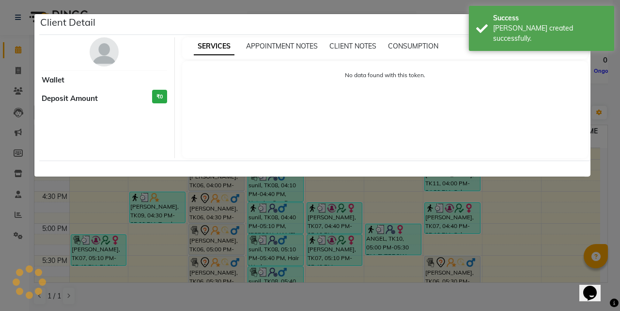
select select "7"
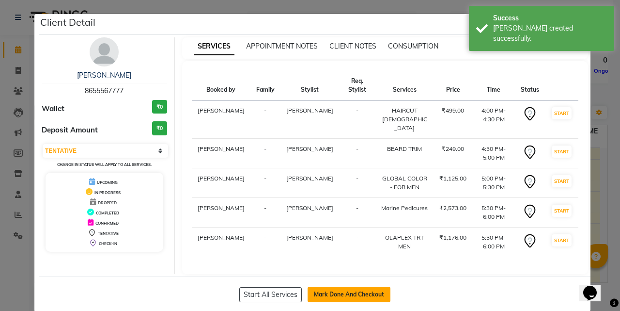
click at [335, 286] on button "Mark Done And Checkout" at bounding box center [349, 294] width 83 height 16
select select "service"
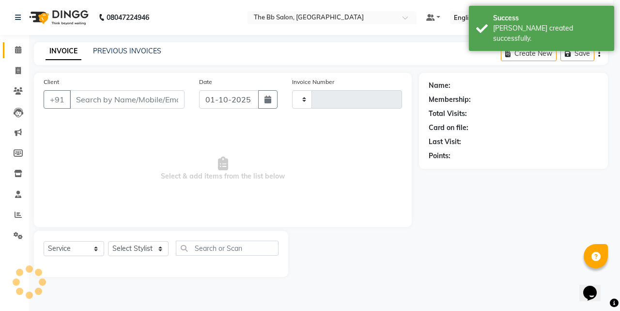
type input "4003"
select select "6231"
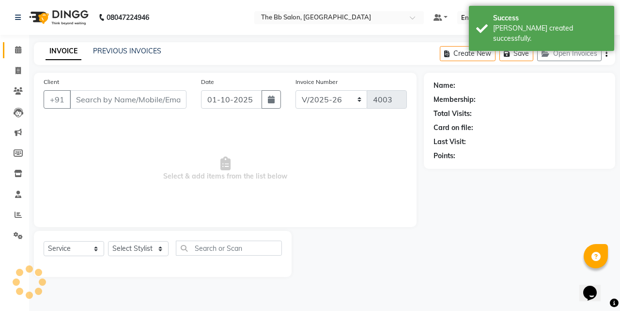
type input "86******77"
select select "83524"
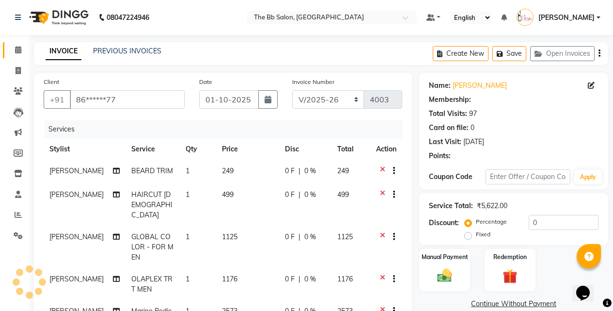
select select "1: Object"
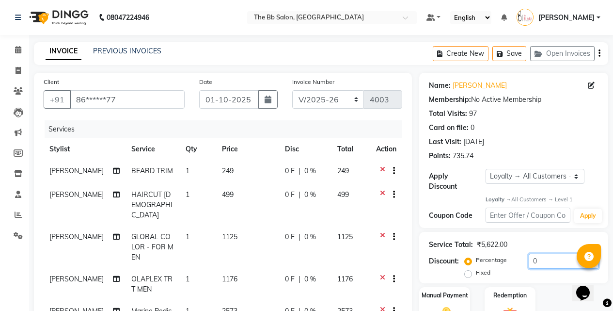
click at [532, 253] on input "0" at bounding box center [564, 260] width 70 height 15
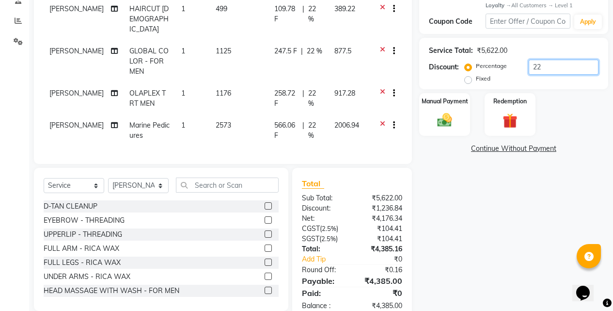
scroll to position [207, 0]
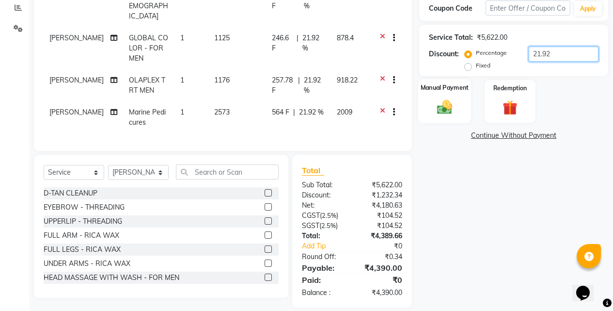
type input "21.92"
click at [464, 93] on div "Manual Payment" at bounding box center [444, 101] width 53 height 44
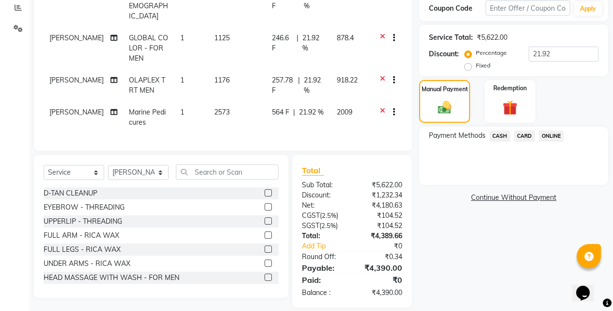
click at [521, 130] on span "CARD" at bounding box center [524, 135] width 21 height 11
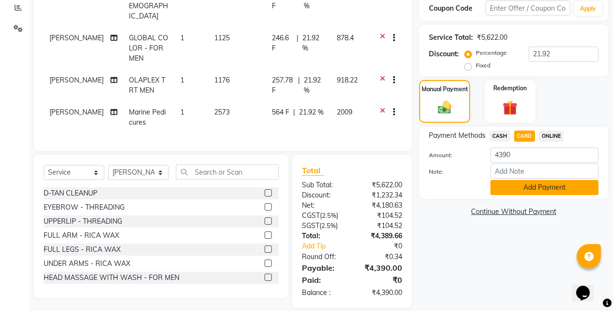
click at [523, 180] on button "Add Payment" at bounding box center [544, 187] width 108 height 15
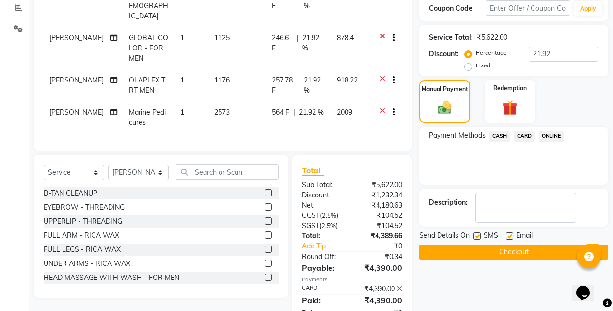
scroll to position [313, 0]
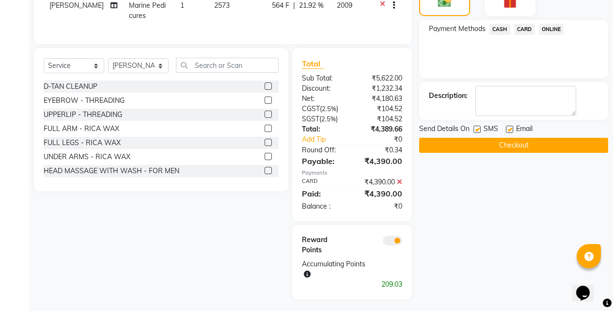
click at [526, 139] on button "Checkout" at bounding box center [513, 145] width 189 height 15
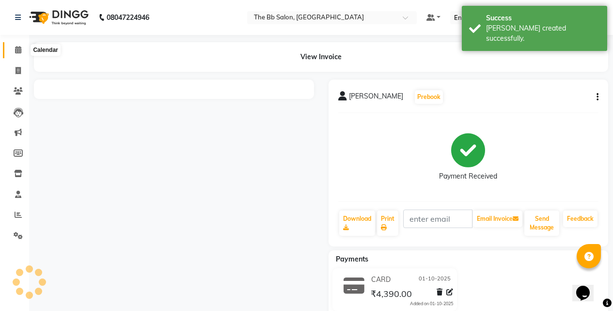
click at [21, 48] on icon at bounding box center [18, 49] width 6 height 7
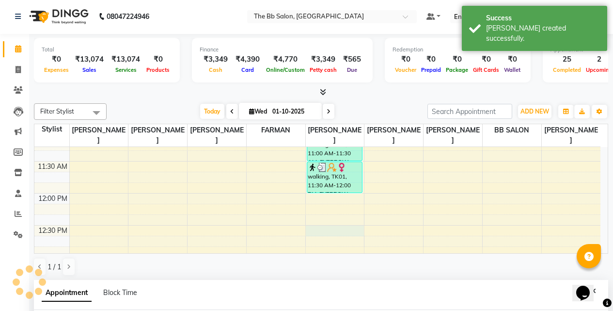
scroll to position [190, 0]
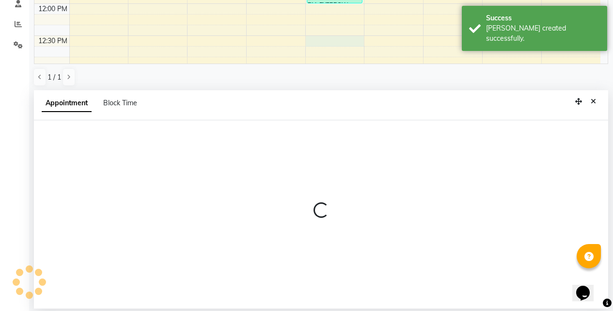
select select "83516"
select select "tentative"
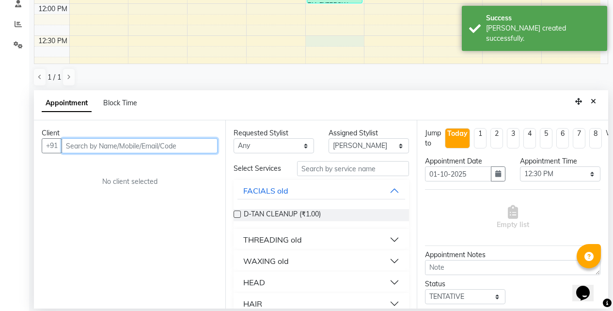
click at [81, 142] on input "text" at bounding box center [140, 145] width 156 height 15
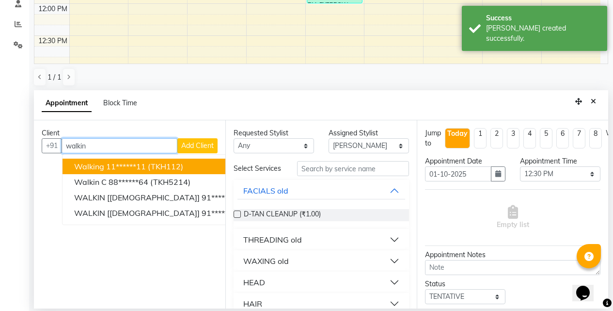
click at [79, 167] on span "walking" at bounding box center [89, 166] width 30 height 10
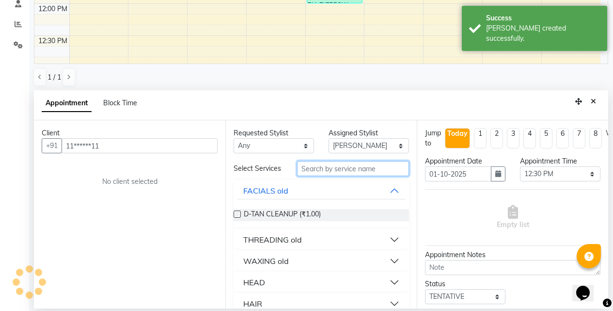
click at [330, 170] on input "text" at bounding box center [353, 168] width 112 height 15
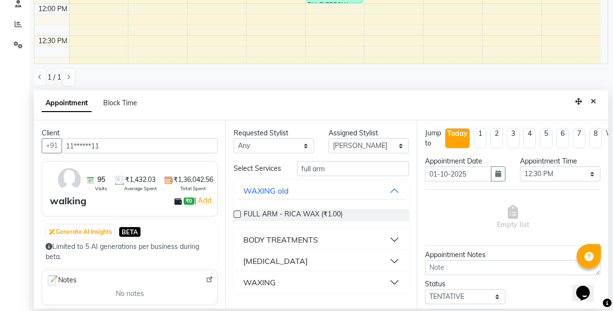
click at [256, 283] on div "WAXING" at bounding box center [259, 282] width 32 height 12
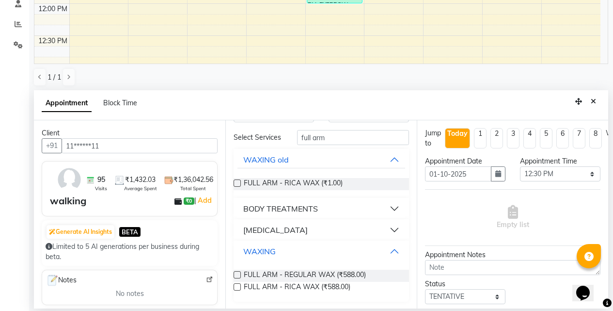
scroll to position [33, 0]
click at [235, 289] on label at bounding box center [237, 285] width 7 height 7
click at [235, 289] on input "checkbox" at bounding box center [237, 286] width 6 height 6
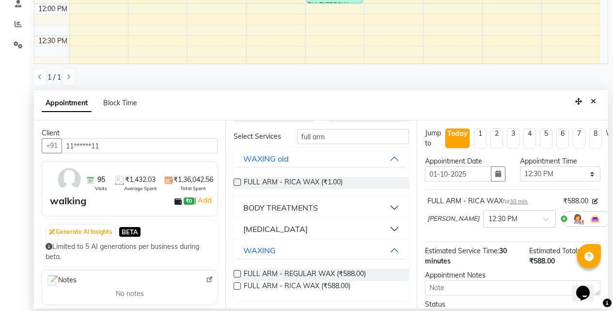
click at [612, 216] on icon at bounding box center [616, 218] width 6 height 7
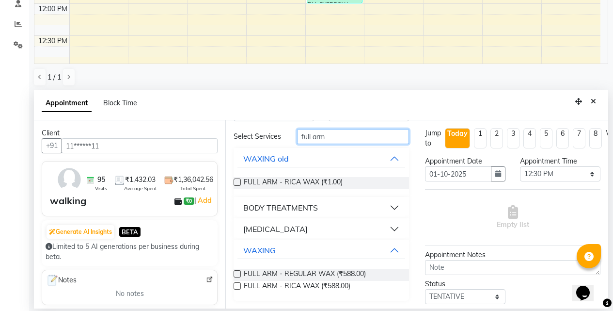
click at [329, 143] on input "full arm" at bounding box center [353, 136] width 112 height 15
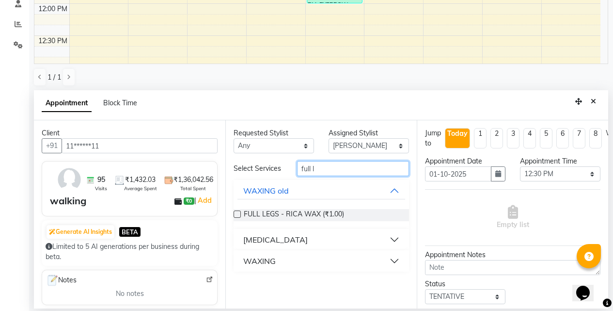
scroll to position [0, 0]
click at [256, 261] on div "WAXING" at bounding box center [259, 261] width 32 height 12
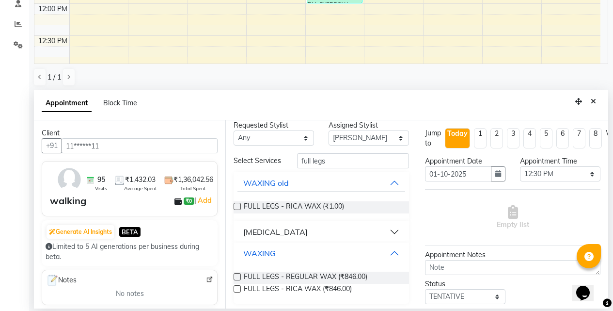
scroll to position [13, 0]
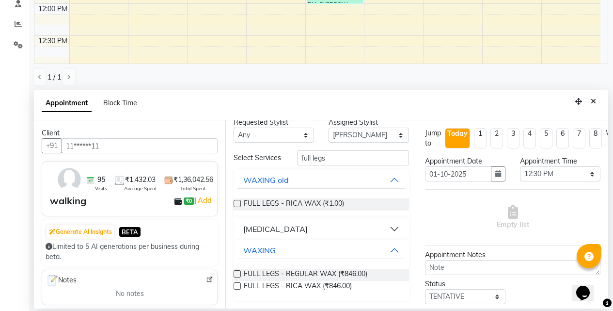
click at [238, 288] on label at bounding box center [237, 285] width 7 height 7
click at [238, 288] on input "checkbox" at bounding box center [237, 286] width 6 height 6
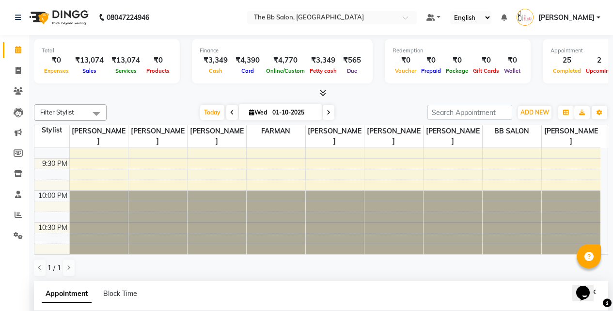
scroll to position [190, 0]
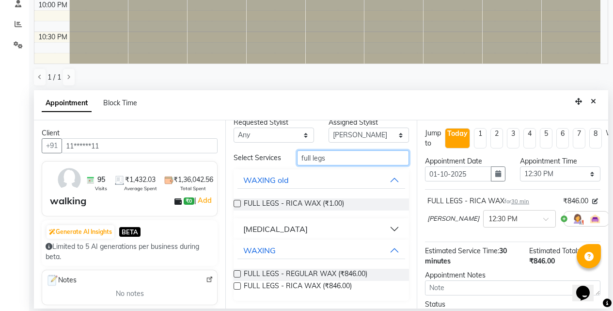
drag, startPoint x: 331, startPoint y: 163, endPoint x: 276, endPoint y: 165, distance: 55.3
click at [276, 165] on div "Select Services full legs" at bounding box center [321, 157] width 190 height 15
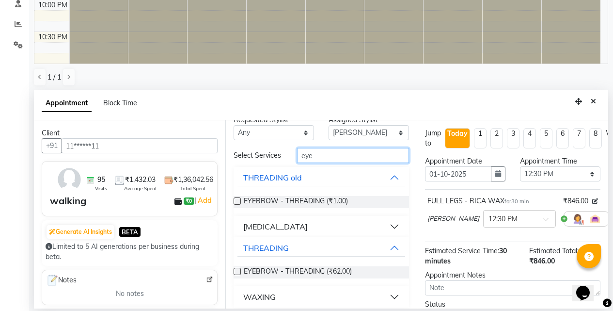
scroll to position [0, 0]
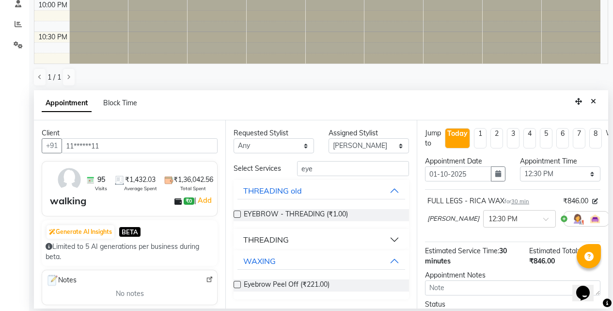
click at [263, 239] on div "THREADING" at bounding box center [266, 240] width 46 height 12
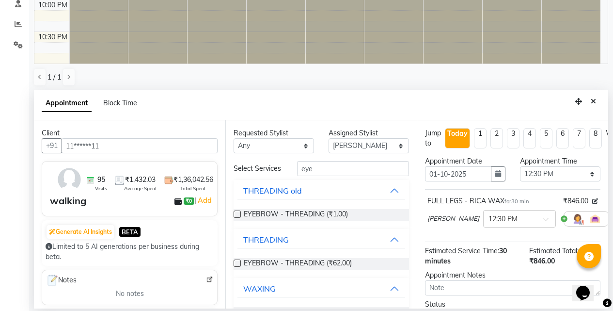
click at [236, 266] on label at bounding box center [237, 262] width 7 height 7
click at [236, 267] on input "checkbox" at bounding box center [237, 264] width 6 height 6
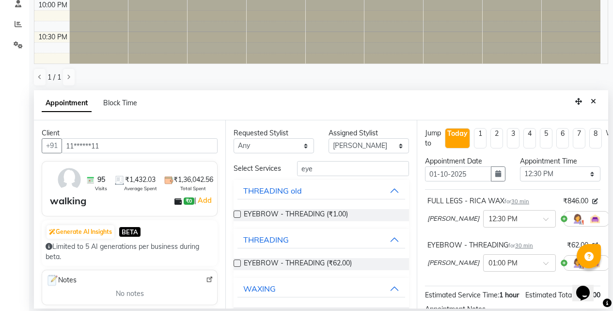
click at [236, 266] on label at bounding box center [237, 262] width 7 height 7
click at [236, 267] on input "checkbox" at bounding box center [237, 264] width 6 height 6
click at [236, 266] on label at bounding box center [237, 262] width 7 height 7
click at [236, 267] on input "checkbox" at bounding box center [237, 264] width 6 height 6
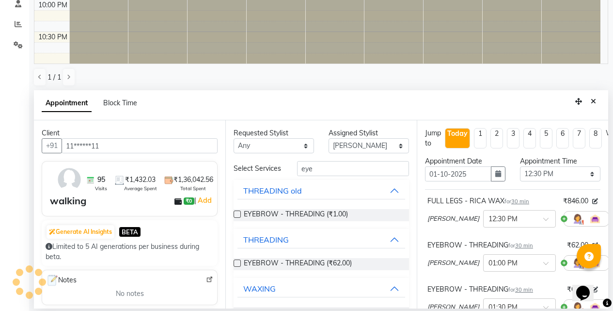
scroll to position [222, 0]
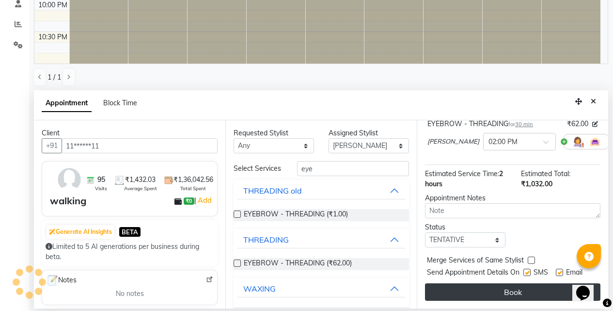
click at [500, 283] on button "Book" at bounding box center [512, 291] width 175 height 17
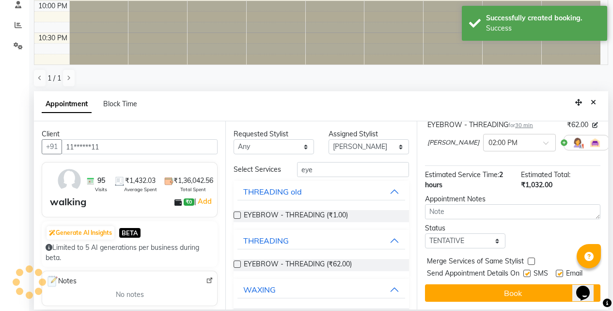
scroll to position [233, 0]
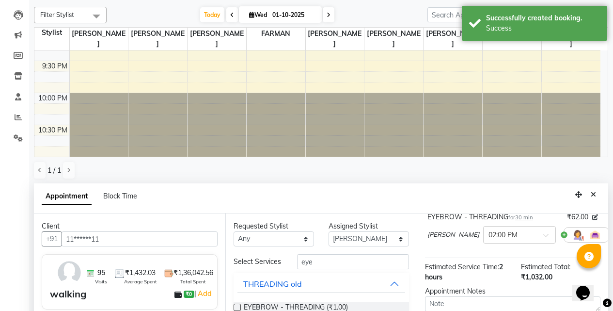
click at [594, 192] on icon "Close" at bounding box center [593, 194] width 5 height 7
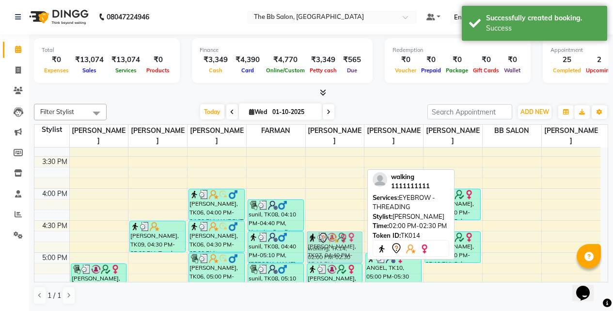
scroll to position [418, 0]
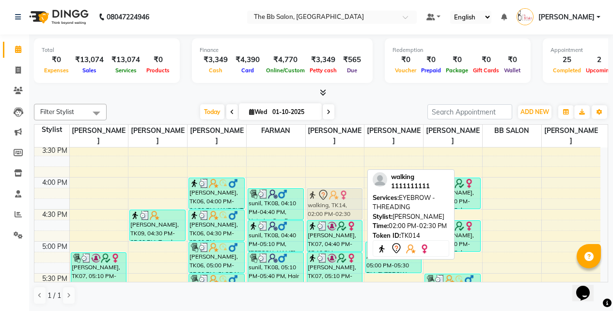
drag, startPoint x: 341, startPoint y: 169, endPoint x: 324, endPoint y: 205, distance: 40.3
click at [324, 205] on div "walking, TK01, 11:00 AM-11:30 AM, EYEBROW - THREADING walking, TK01, 11:30 AM-1…" at bounding box center [335, 177] width 59 height 895
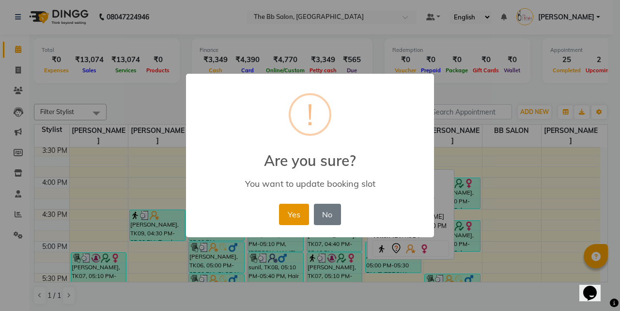
click at [297, 212] on button "Yes" at bounding box center [294, 213] width 30 height 21
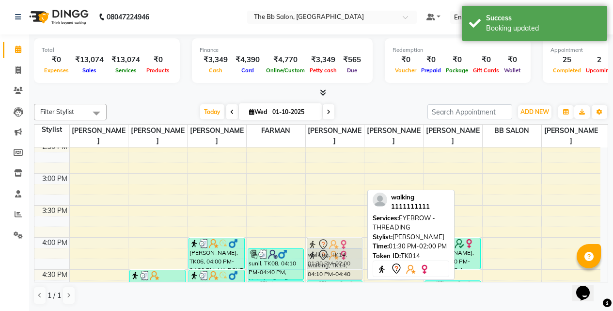
scroll to position [373, 0]
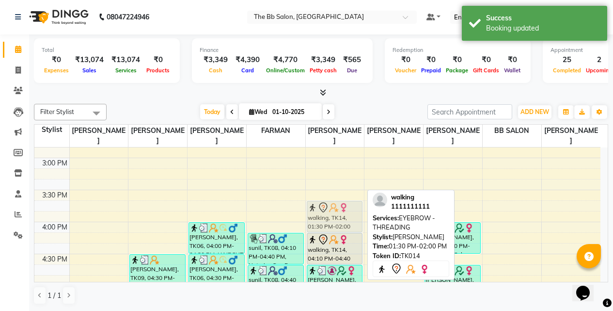
drag, startPoint x: 340, startPoint y: 171, endPoint x: 350, endPoint y: 213, distance: 42.8
click at [350, 213] on div "walking, TK01, 11:00 AM-11:30 AM, EYEBROW - THREADING walking, TK01, 11:30 AM-1…" at bounding box center [335, 221] width 59 height 895
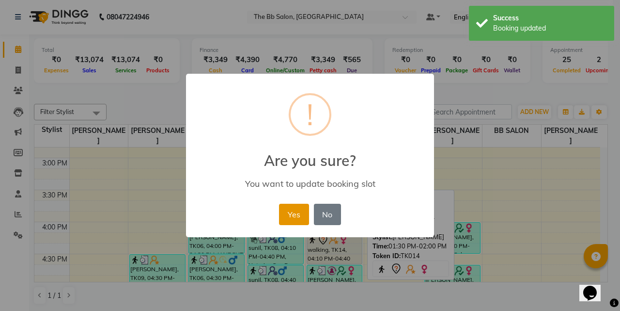
click at [297, 216] on button "Yes" at bounding box center [294, 213] width 30 height 21
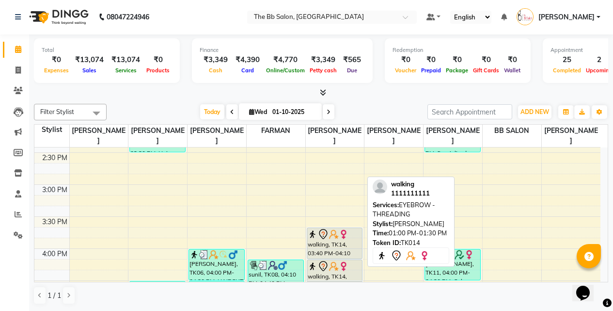
scroll to position [363, 0]
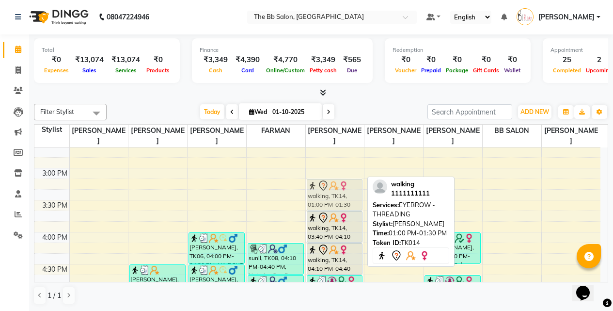
drag, startPoint x: 335, startPoint y: 229, endPoint x: 339, endPoint y: 186, distance: 43.7
click at [339, 186] on div "walking, TK01, 11:00 AM-11:30 AM, EYEBROW - THREADING walking, TK01, 11:30 AM-1…" at bounding box center [335, 231] width 59 height 895
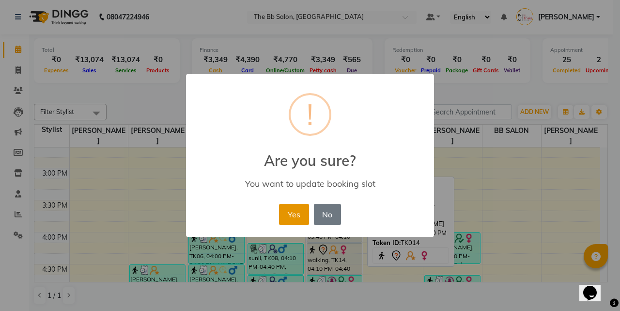
click at [302, 211] on button "Yes" at bounding box center [294, 213] width 30 height 21
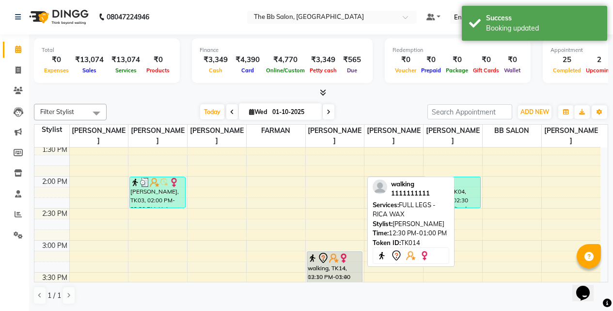
scroll to position [302, 0]
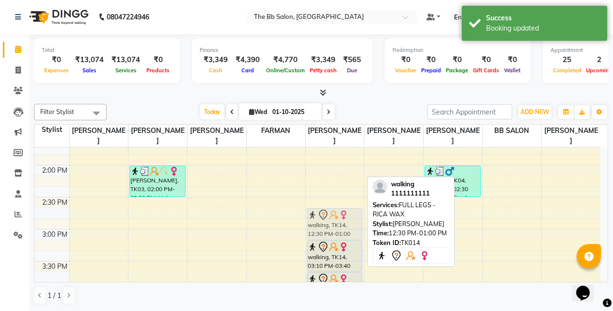
drag, startPoint x: 331, startPoint y: 216, endPoint x: 337, endPoint y: 223, distance: 10.0
click at [337, 223] on div "walking, TK01, 11:00 AM-11:30 AM, EYEBROW - THREADING walking, TK01, 11:30 AM-1…" at bounding box center [335, 292] width 59 height 895
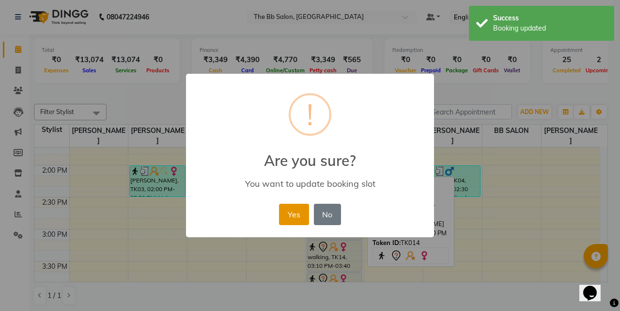
click at [290, 222] on button "Yes" at bounding box center [294, 213] width 30 height 21
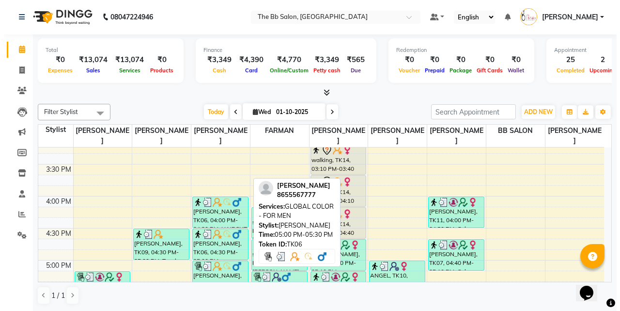
scroll to position [447, 0]
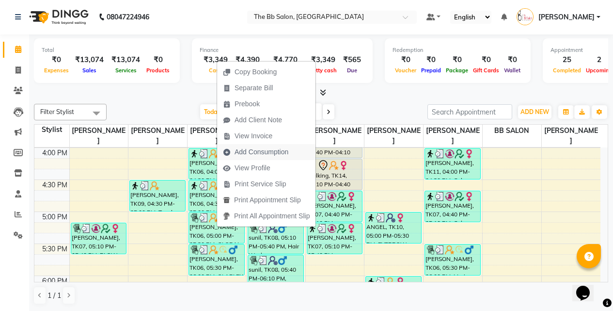
click at [250, 147] on span "Add Consumption" at bounding box center [261, 152] width 54 height 10
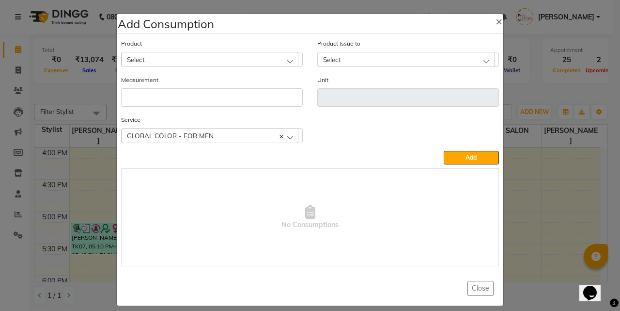
click at [206, 61] on div "Select" at bounding box center [210, 59] width 177 height 15
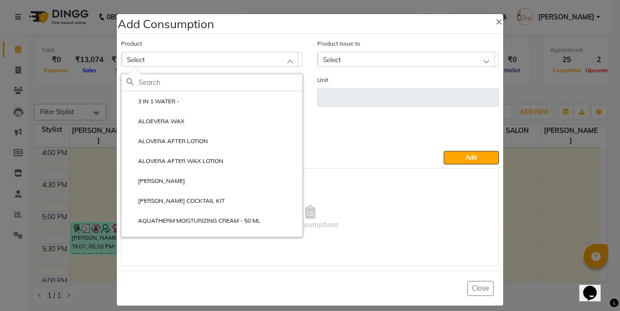
click at [174, 87] on input "text" at bounding box center [221, 82] width 164 height 16
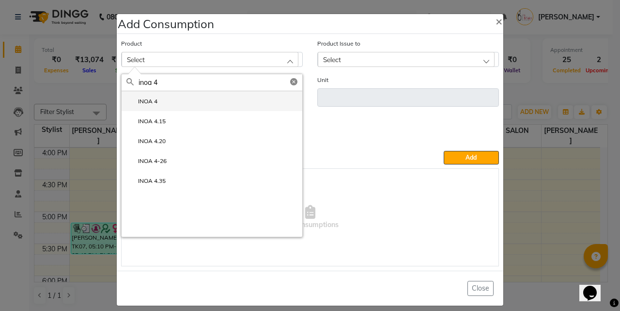
click at [154, 98] on li "INOA 4" at bounding box center [212, 101] width 181 height 20
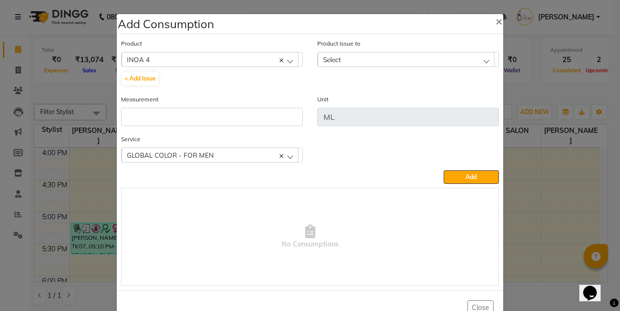
click at [342, 61] on div "Select" at bounding box center [406, 59] width 177 height 15
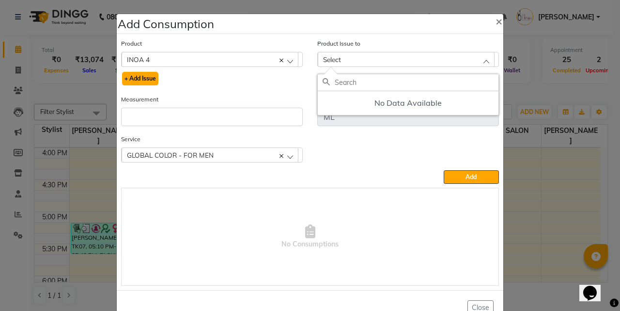
click at [144, 77] on button "+ Add Issue" at bounding box center [140, 79] width 36 height 14
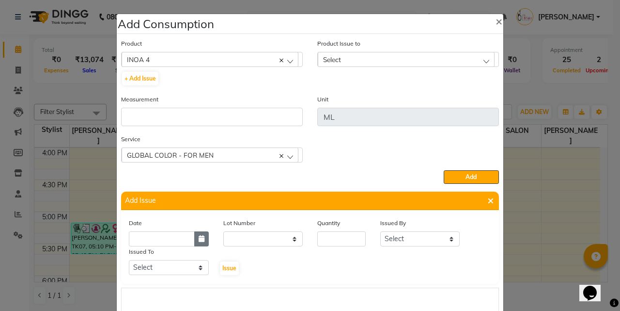
click at [194, 242] on button "button" at bounding box center [201, 238] width 15 height 15
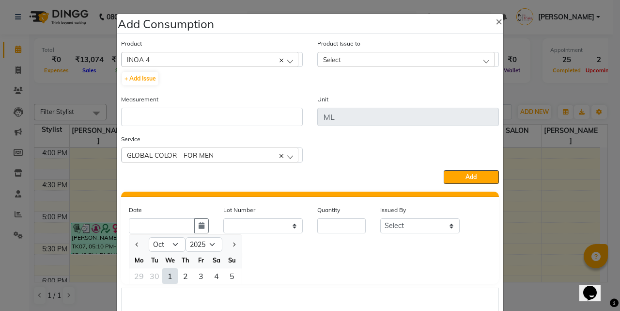
click at [167, 273] on div "1" at bounding box center [170, 276] width 16 height 16
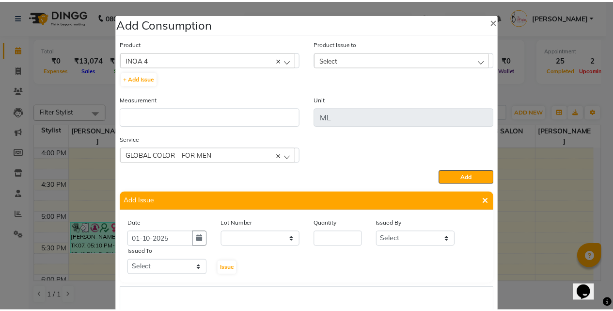
scroll to position [0, 0]
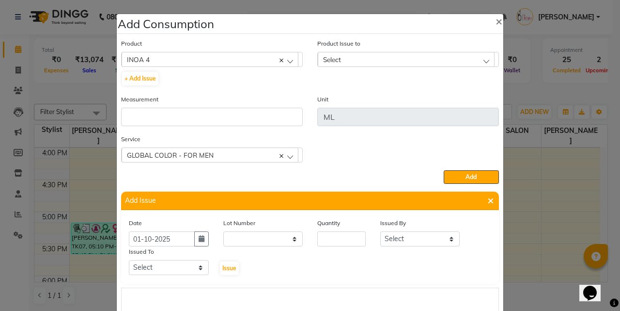
click at [260, 231] on div "Lot Number None" at bounding box center [263, 232] width 94 height 29
drag, startPoint x: 259, startPoint y: 235, endPoint x: 259, endPoint y: 244, distance: 8.2
click at [259, 235] on select "None" at bounding box center [263, 238] width 80 height 15
click at [223, 231] on select "None" at bounding box center [263, 238] width 80 height 15
drag, startPoint x: 303, startPoint y: 241, endPoint x: 316, endPoint y: 241, distance: 13.6
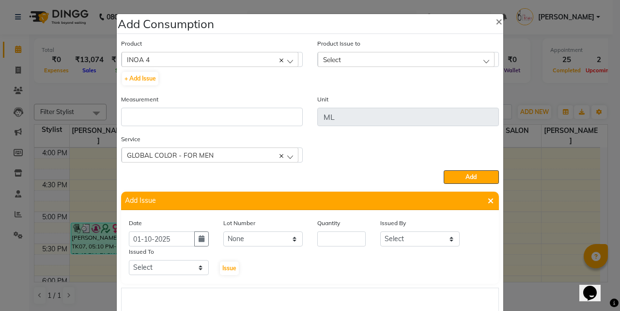
click at [306, 241] on div "Date 01-10-2025 Lot Number None Quantity Issued By Select Sanjay Pawar Nazim Sh…" at bounding box center [310, 247] width 377 height 58
click at [328, 242] on input "number" at bounding box center [341, 238] width 48 height 15
click at [396, 235] on select "Select Sanjay Pawar Nazim Shaikh Rupesh Chavan MANGESH TAVARE FARMAN SHILPA YAD…" at bounding box center [420, 238] width 80 height 15
click at [380, 231] on select "Select Sanjay Pawar Nazim Shaikh Rupesh Chavan MANGESH TAVARE FARMAN SHILPA YAD…" at bounding box center [420, 238] width 80 height 15
click at [167, 267] on select "Select Sanjay Pawar Nazim Shaikh Rupesh Chavan MANGESH TAVARE FARMAN SHILPA YAD…" at bounding box center [169, 267] width 80 height 15
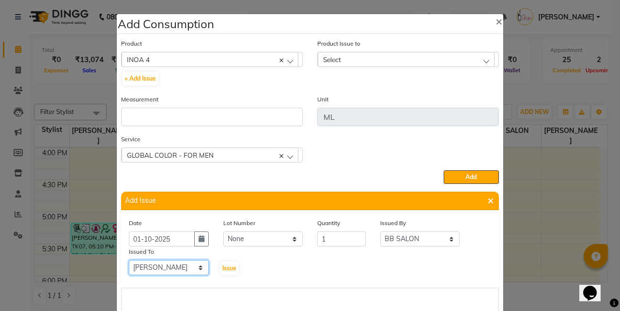
click at [129, 260] on select "Select Sanjay Pawar Nazim Shaikh Rupesh Chavan MANGESH TAVARE FARMAN SHILPA YAD…" at bounding box center [169, 267] width 80 height 15
click at [223, 270] on span "Issue" at bounding box center [229, 267] width 14 height 7
click at [365, 59] on div "Select" at bounding box center [406, 59] width 177 height 15
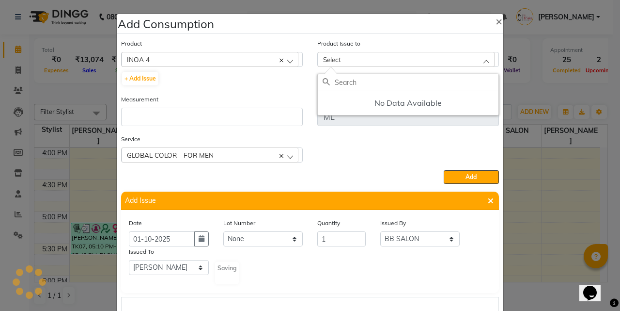
click at [274, 96] on div "Measurement" at bounding box center [212, 110] width 182 height 32
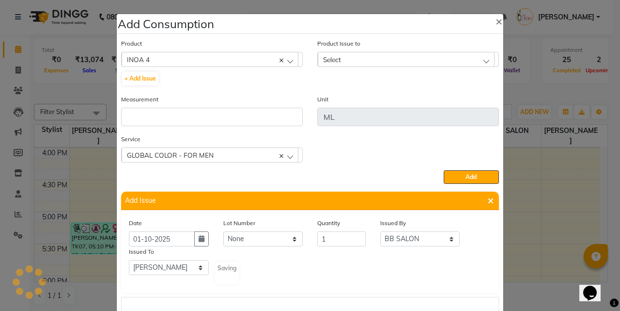
click at [338, 61] on div "Select" at bounding box center [406, 59] width 177 height 15
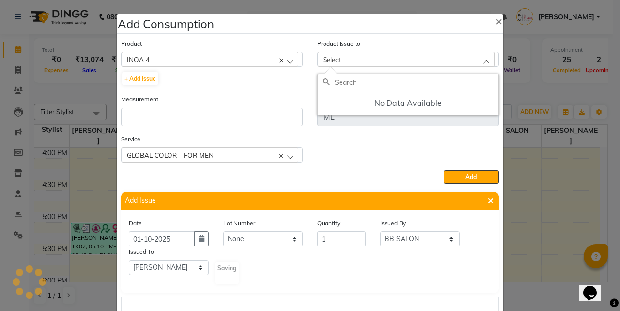
click at [266, 87] on div "Product INOA 4 3 IN 1 WATER - + Add Issue" at bounding box center [212, 66] width 196 height 56
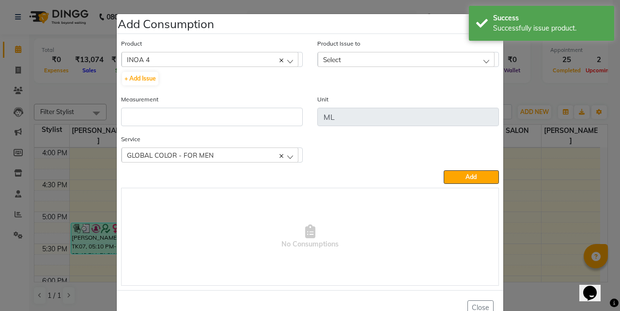
click at [327, 58] on span "Select" at bounding box center [332, 59] width 18 height 8
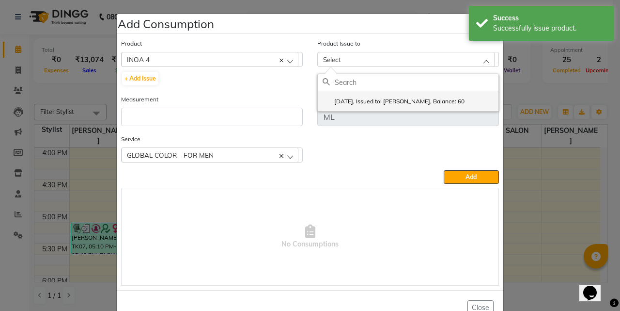
click at [363, 103] on label "2025-10-01, Issued to: Rupesh Chavan, Balance: 60" at bounding box center [394, 101] width 142 height 9
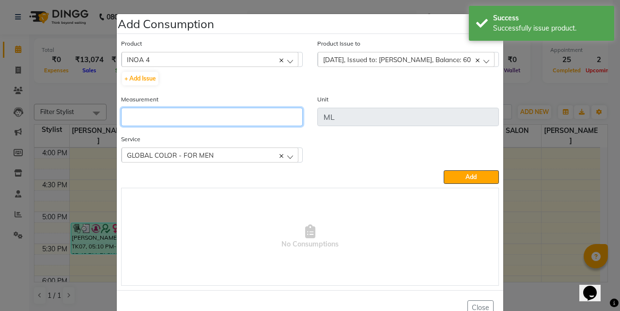
click at [190, 121] on input "number" at bounding box center [212, 117] width 182 height 18
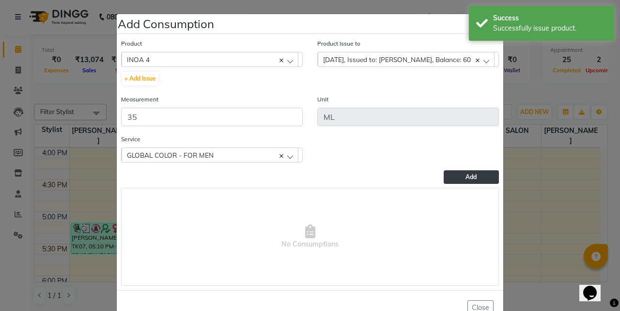
click at [466, 173] on span "Add" at bounding box center [471, 176] width 11 height 7
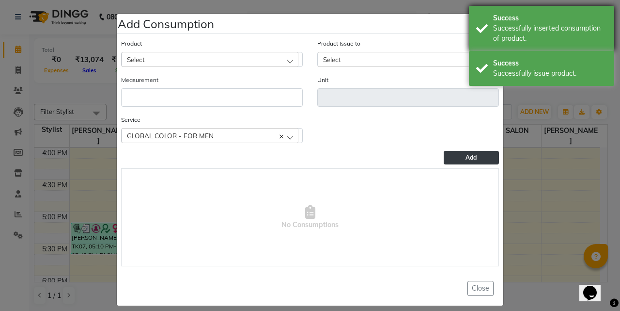
click at [492, 17] on div "Success Successfully inserted consumption of product." at bounding box center [541, 28] width 145 height 45
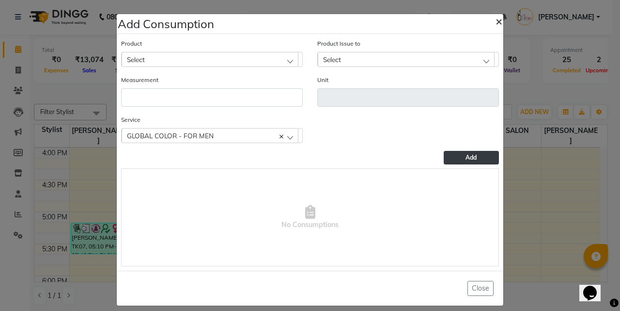
click at [496, 22] on span "×" at bounding box center [499, 21] width 7 height 15
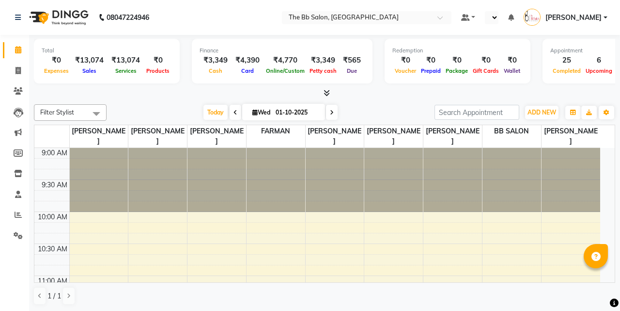
select select "en"
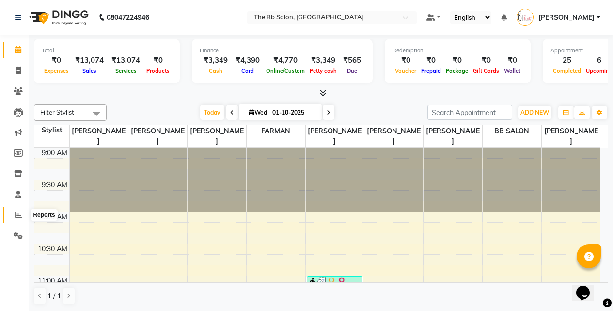
click at [23, 217] on span at bounding box center [18, 214] width 17 height 11
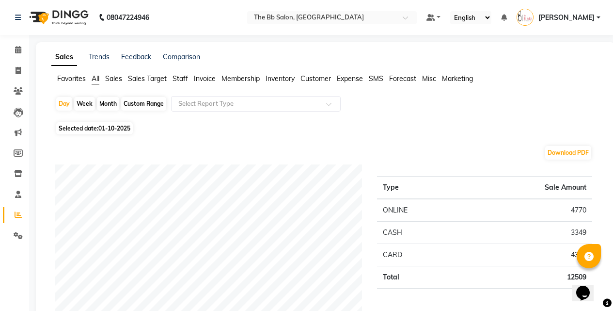
click at [182, 78] on span "Staff" at bounding box center [180, 78] width 16 height 9
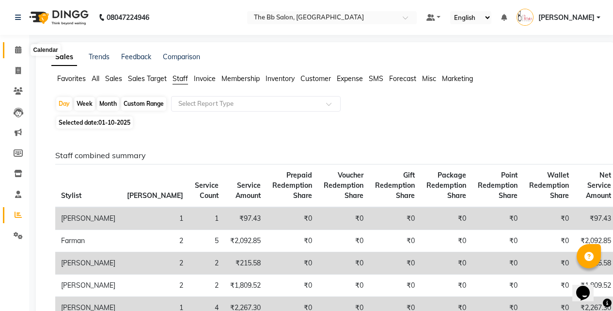
click at [14, 45] on span at bounding box center [18, 50] width 17 height 11
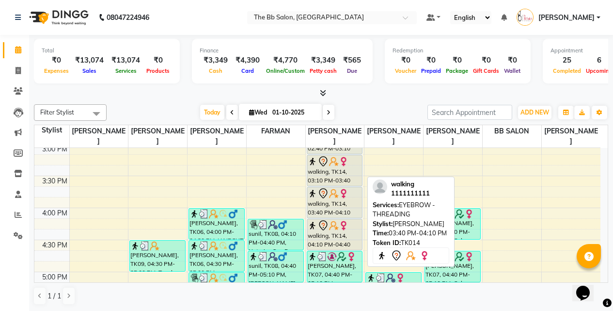
scroll to position [339, 0]
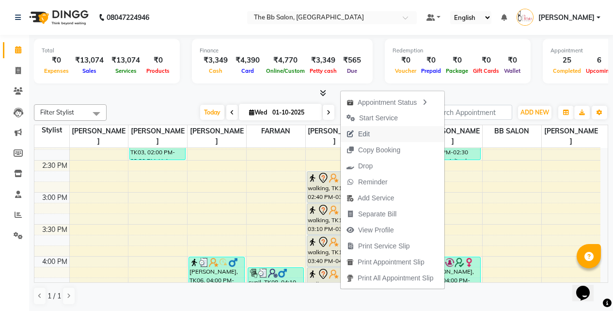
click at [363, 130] on span "Edit" at bounding box center [364, 134] width 12 height 10
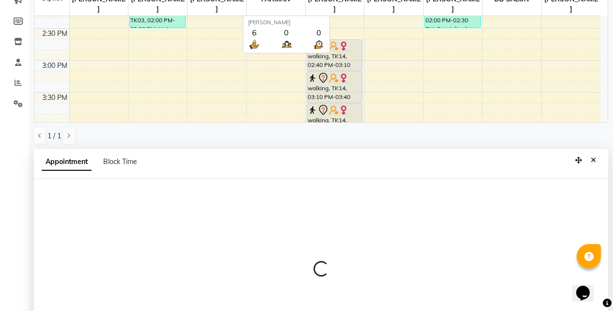
select select "tentative"
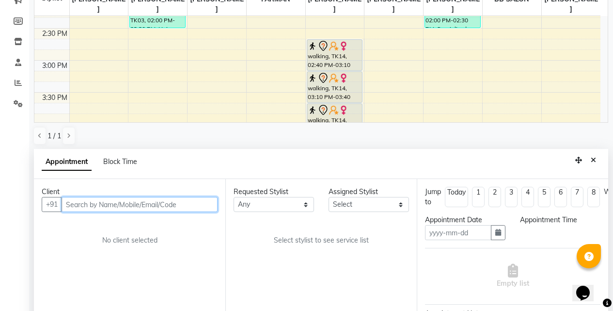
type input "01-10-2025"
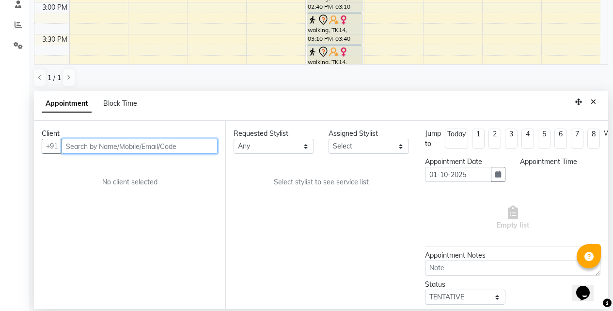
select select "880"
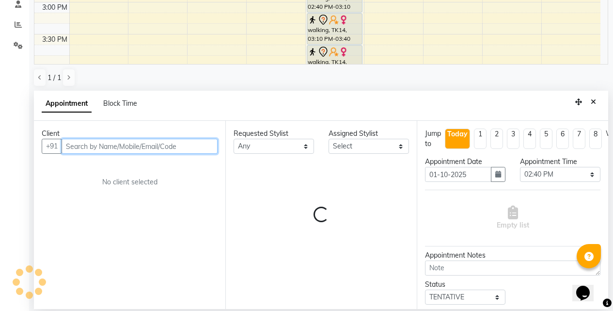
select select "83516"
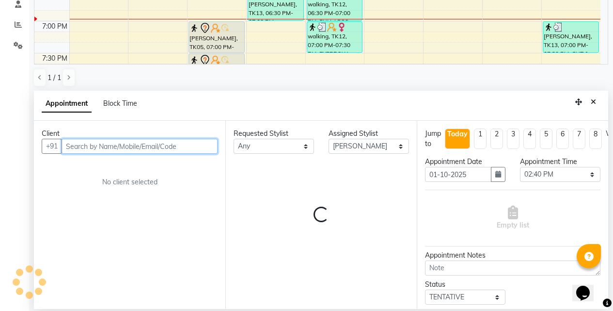
scroll to position [190, 0]
select select "3065"
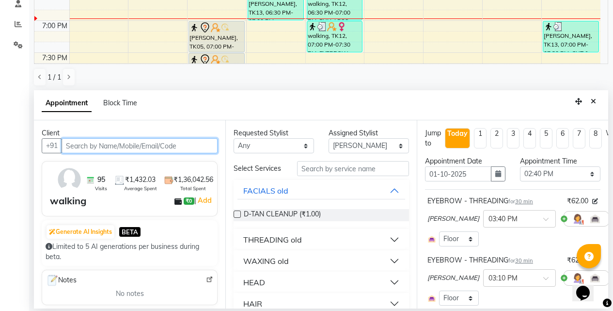
click at [164, 150] on input "text" at bounding box center [140, 145] width 156 height 15
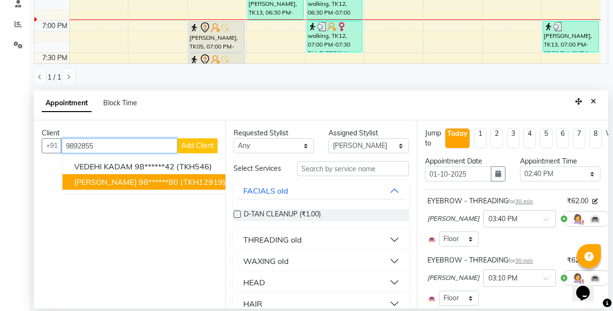
click at [139, 181] on ngb-highlight "98******80" at bounding box center [159, 182] width 40 height 10
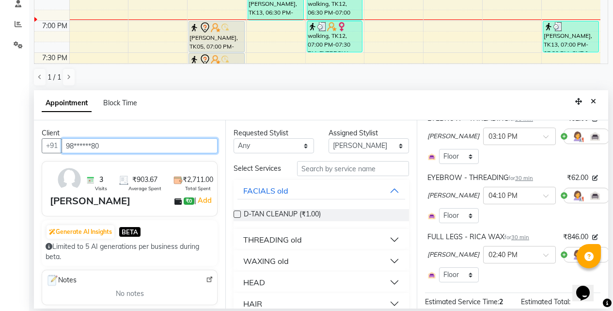
scroll to position [242, 0]
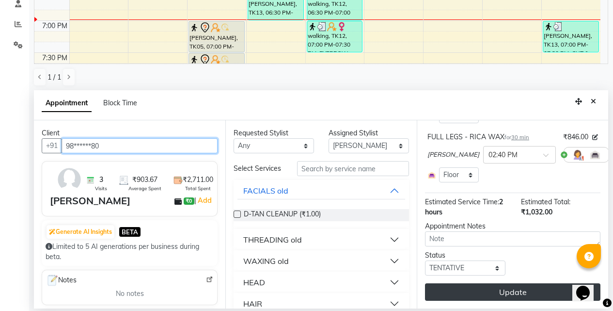
type input "98******80"
click at [501, 294] on button "Update" at bounding box center [512, 291] width 175 height 17
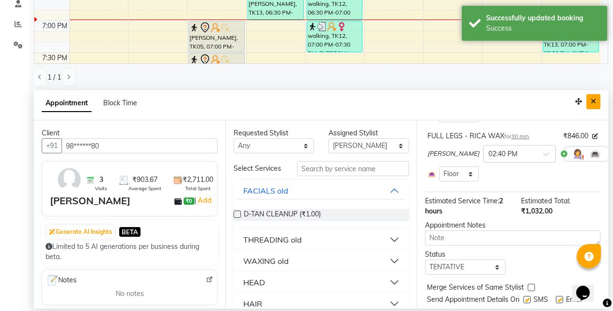
click at [599, 96] on button "Close" at bounding box center [593, 101] width 14 height 15
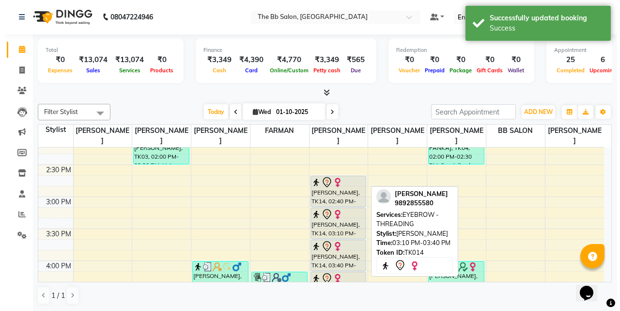
scroll to position [334, 0]
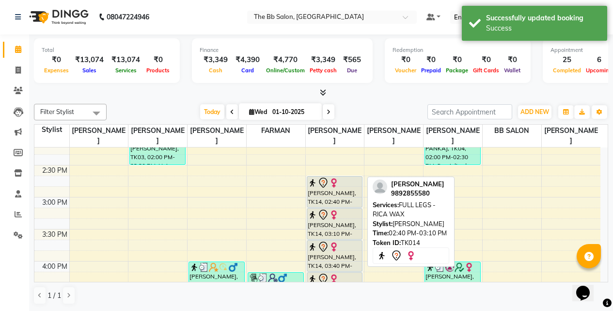
click at [336, 187] on img at bounding box center [334, 183] width 10 height 10
select select "7"
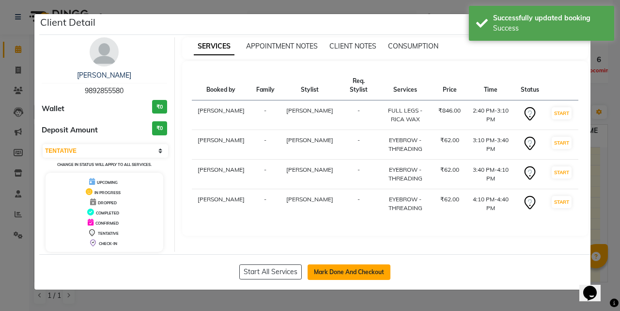
click at [348, 269] on button "Mark Done And Checkout" at bounding box center [349, 272] width 83 height 16
select select "service"
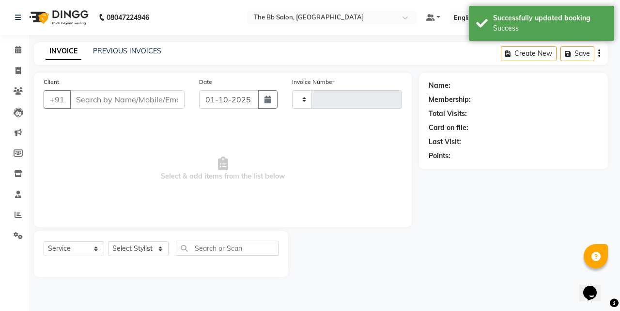
type input "4004"
select select "6231"
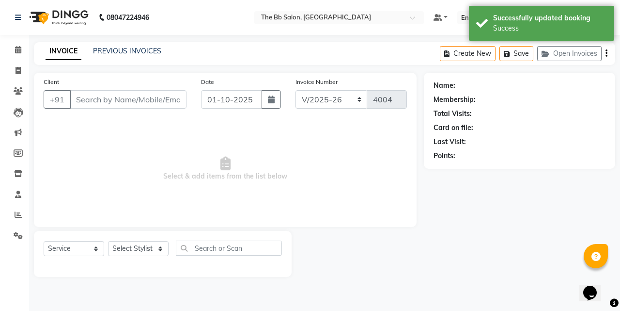
type input "98******80"
select select "83516"
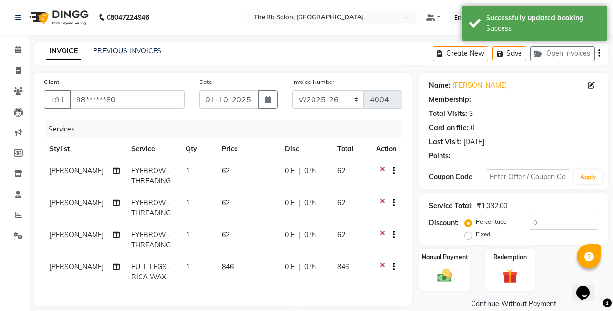
select select "1: Object"
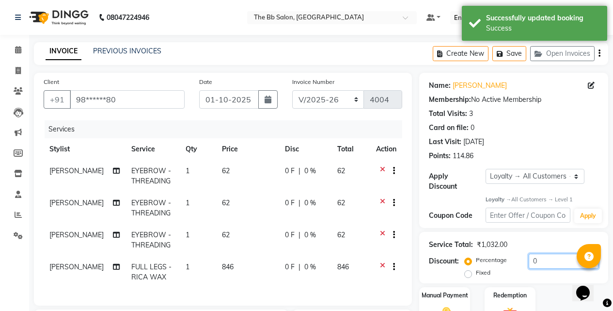
click at [531, 253] on input "0" at bounding box center [564, 260] width 70 height 15
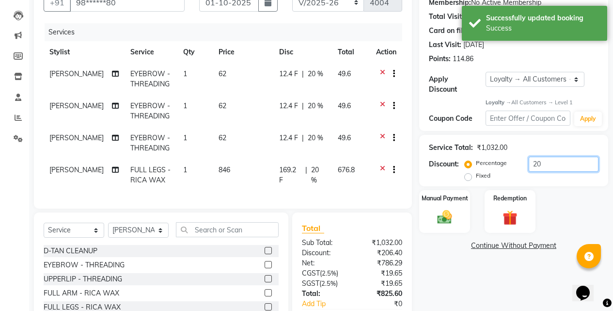
scroll to position [173, 0]
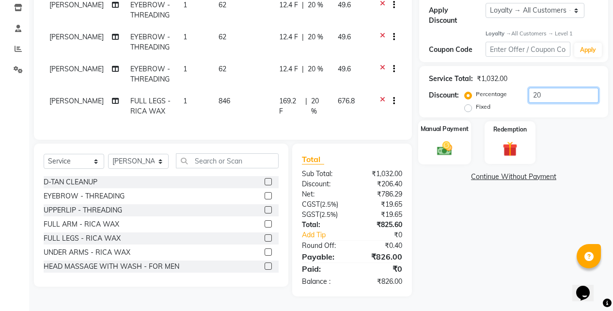
type input "20"
click at [438, 140] on img at bounding box center [444, 148] width 25 height 17
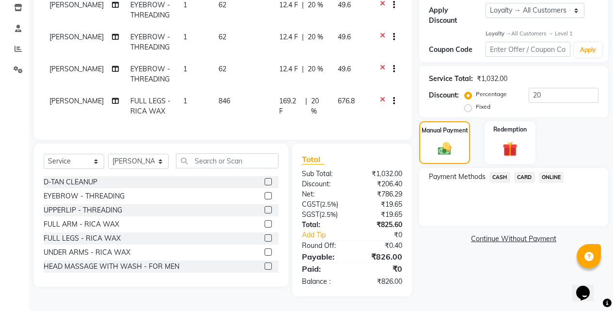
click at [547, 172] on span "ONLINE" at bounding box center [551, 177] width 25 height 11
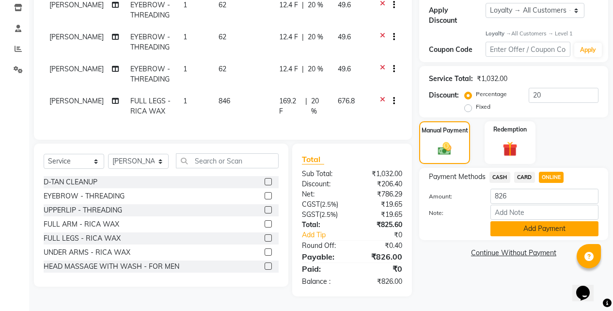
click at [534, 221] on button "Add Payment" at bounding box center [544, 228] width 108 height 15
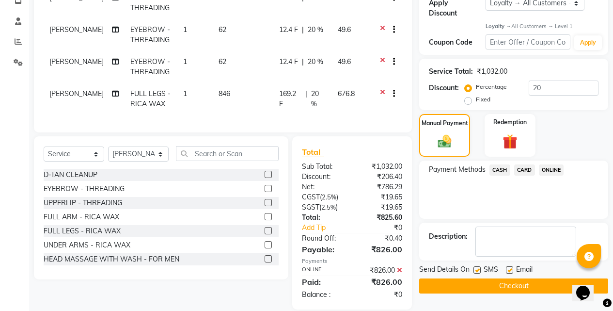
scroll to position [271, 0]
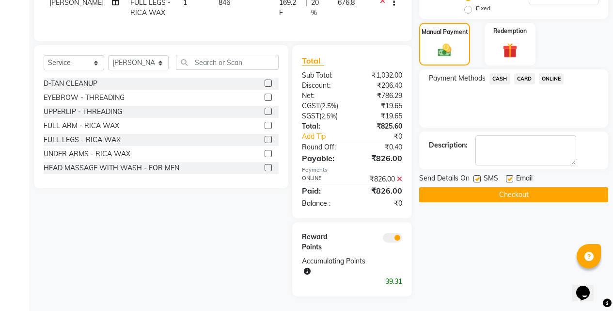
click at [473, 187] on button "Checkout" at bounding box center [513, 194] width 189 height 15
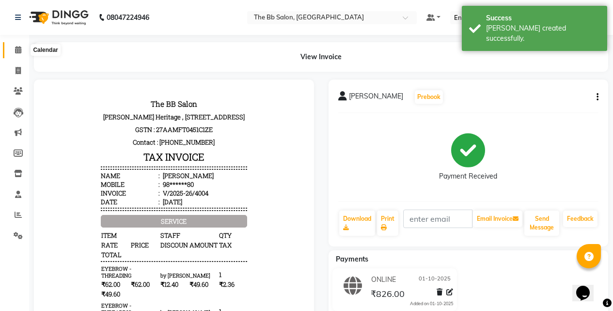
click at [13, 50] on span at bounding box center [18, 50] width 17 height 11
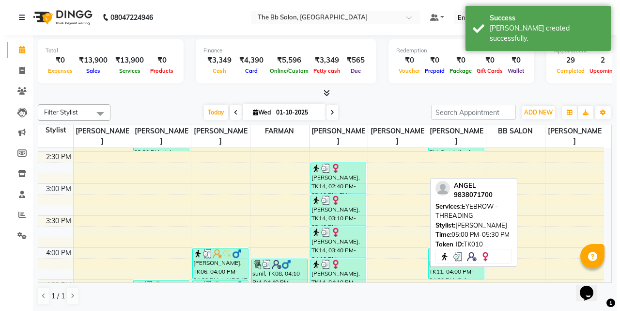
scroll to position [339, 0]
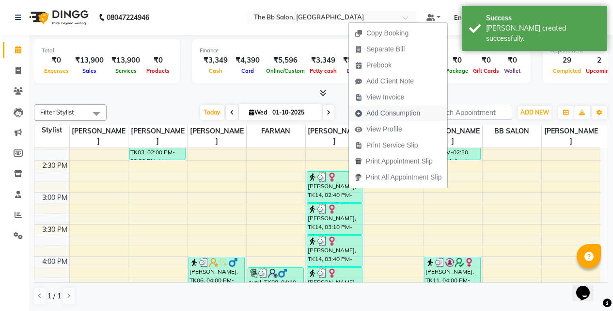
click at [378, 107] on span "Add Consumption" at bounding box center [387, 113] width 77 height 16
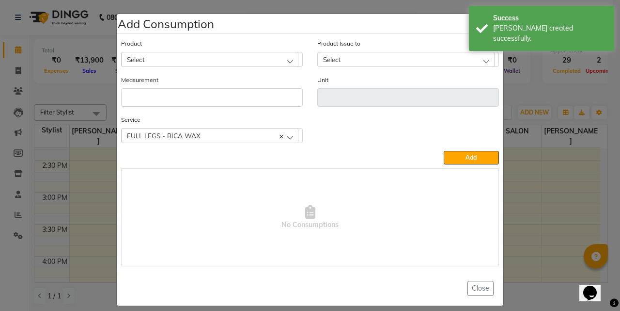
click at [155, 64] on div "Select" at bounding box center [210, 59] width 177 height 15
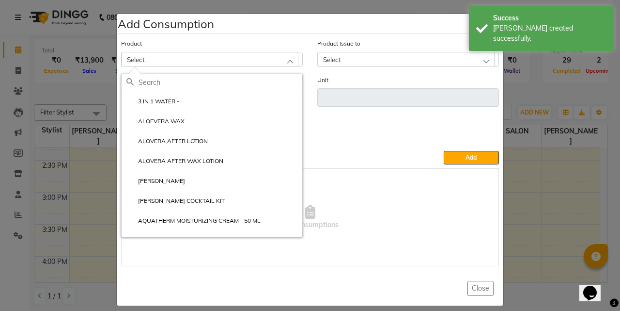
click at [163, 79] on input "text" at bounding box center [221, 82] width 164 height 16
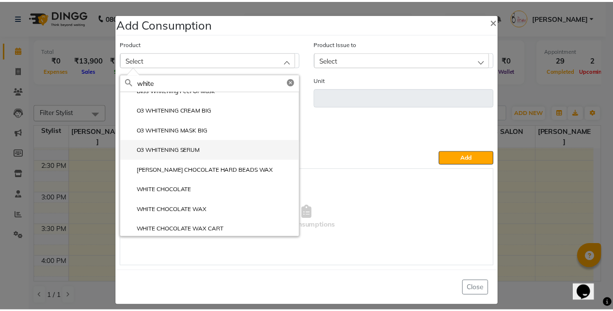
scroll to position [14, 0]
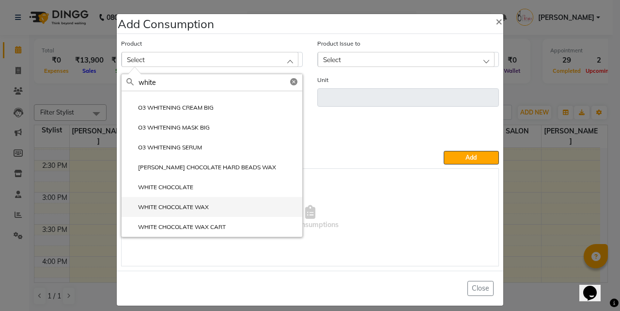
type input "white"
click at [187, 206] on label "WHITE CHOCOLATE WAX" at bounding box center [167, 207] width 82 height 9
type input "ML"
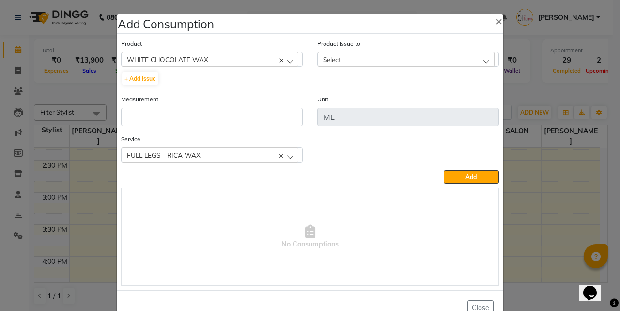
click at [379, 59] on div "Select" at bounding box center [406, 59] width 177 height 15
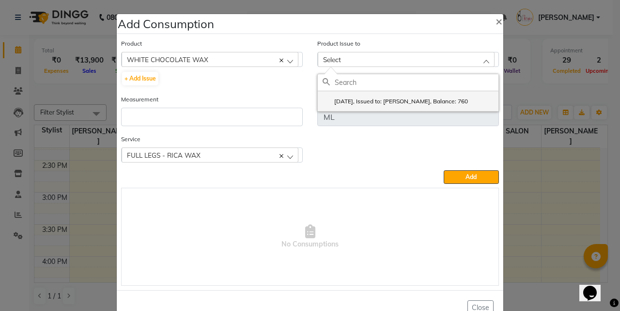
click at [392, 96] on li "2025-09-28, Issued to: SHILPA YADAV, Balance: 760" at bounding box center [408, 101] width 181 height 20
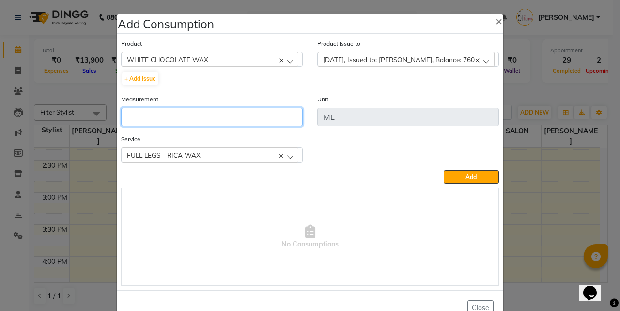
click at [196, 125] on input "number" at bounding box center [212, 117] width 182 height 18
type input "30"
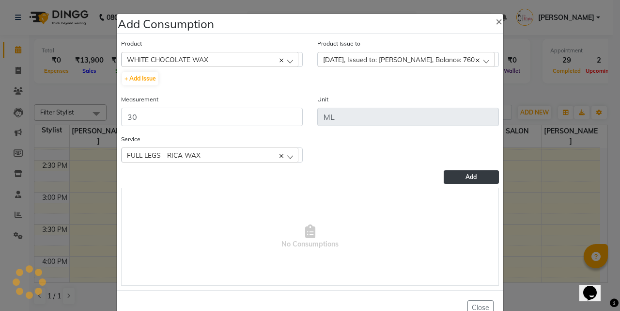
click at [474, 182] on button "Add" at bounding box center [471, 177] width 55 height 14
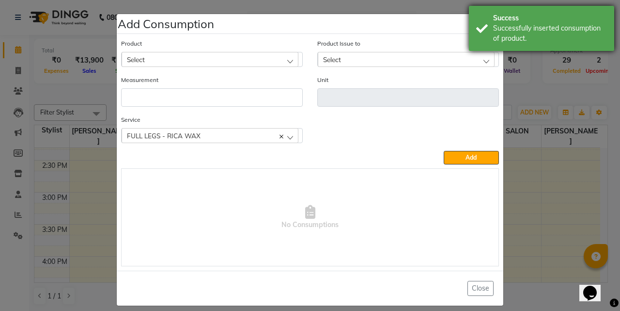
click at [492, 24] on div "Success Successfully inserted consumption of product." at bounding box center [541, 28] width 145 height 45
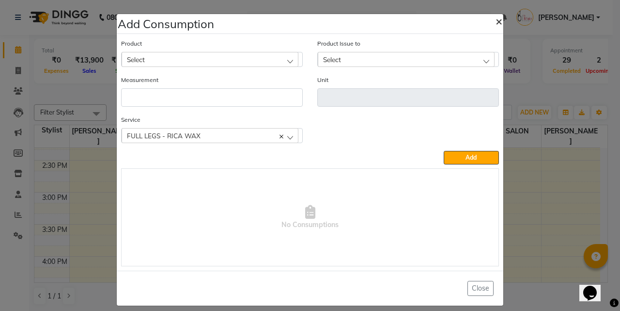
click at [496, 25] on span "×" at bounding box center [499, 21] width 7 height 15
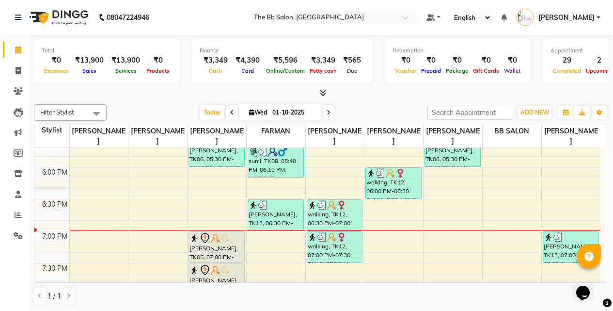
scroll to position [581, 0]
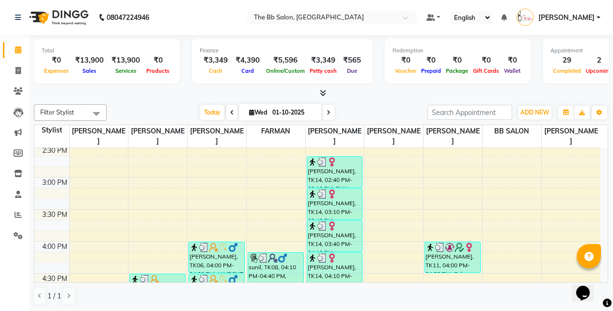
scroll to position [388, 0]
